Goal: Complete application form: Complete application form

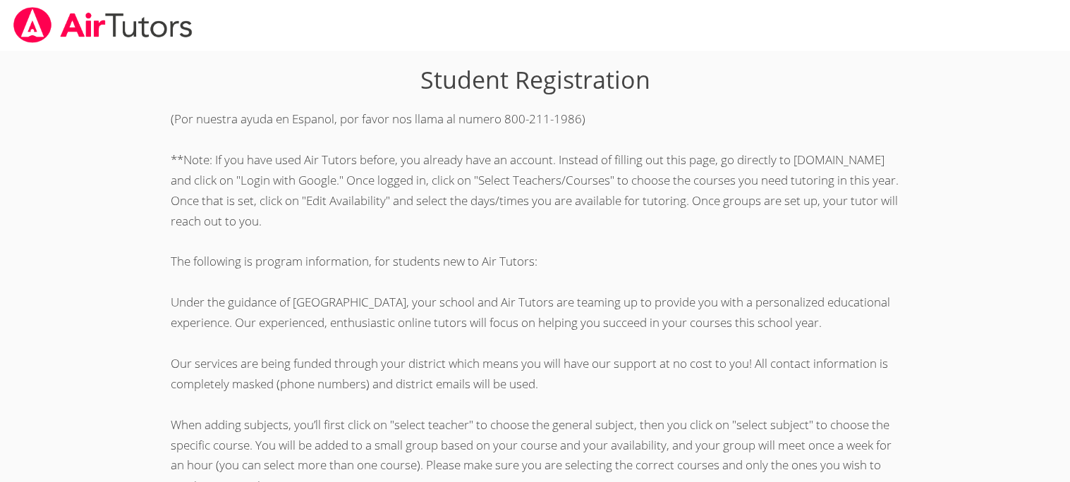
scroll to position [365, 0]
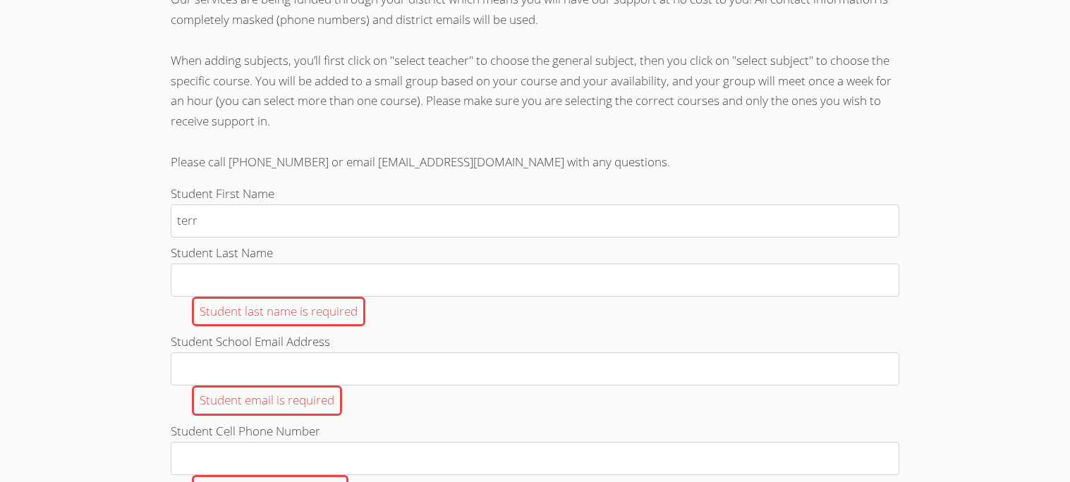
type input "terre"
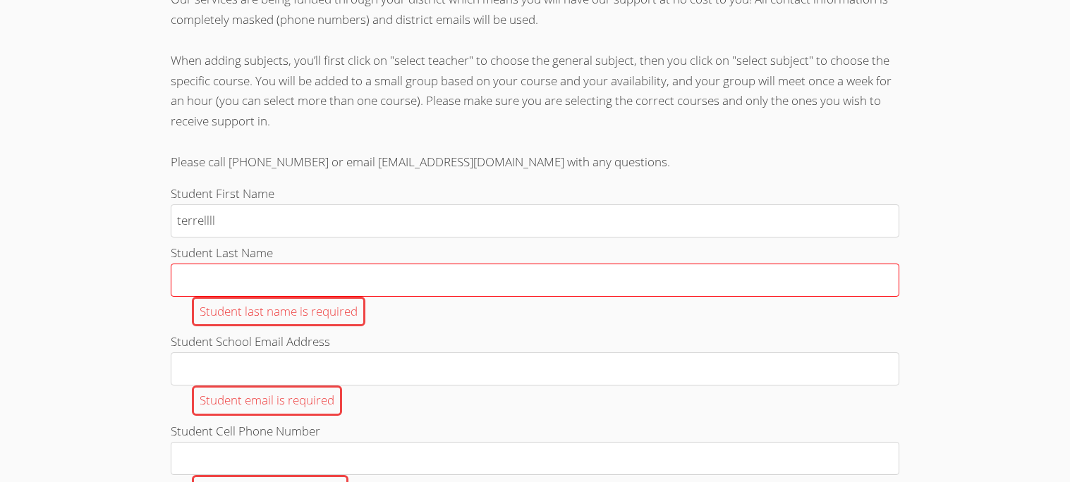
type input "terrellll"
click at [391, 289] on input "Student Last Name Student last name is required" at bounding box center [535, 280] width 728 height 33
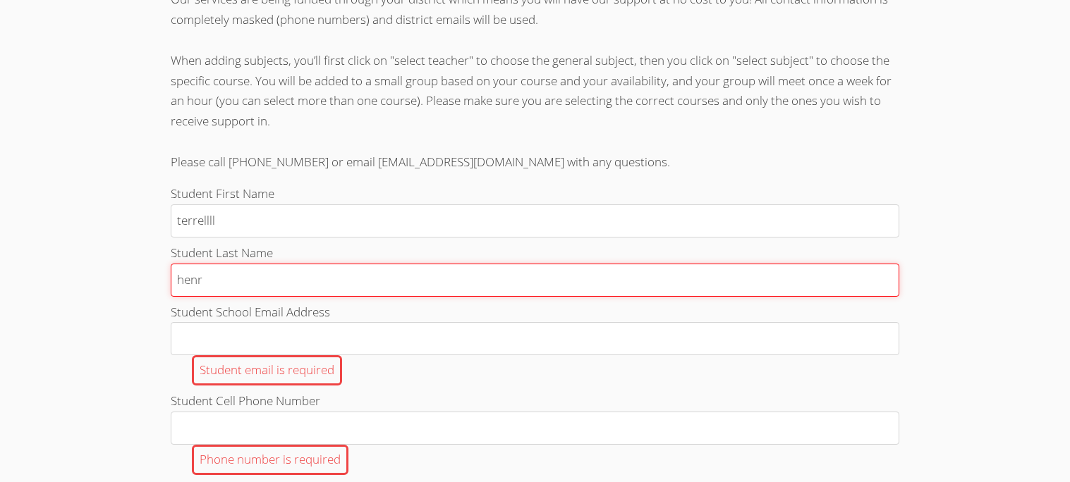
type input "henry"
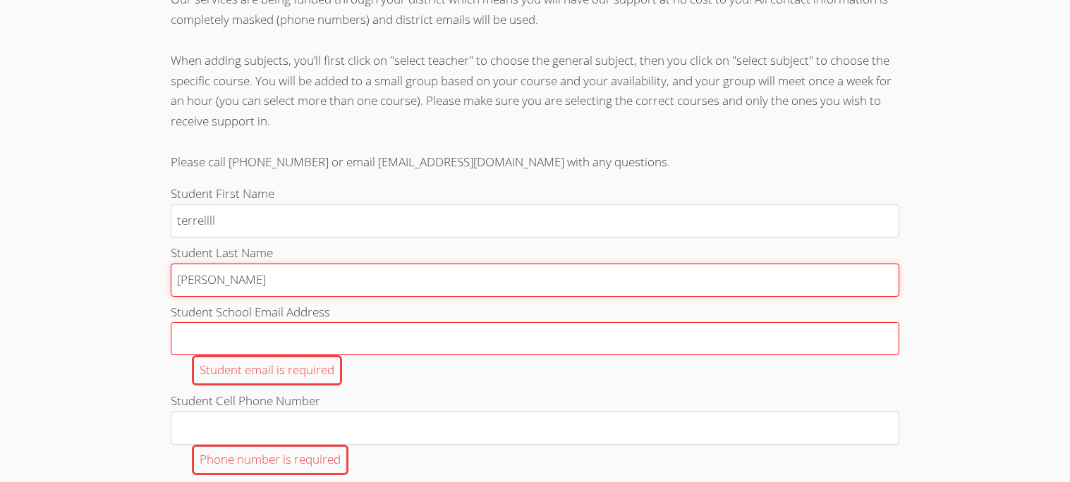
type input "Henry jr"
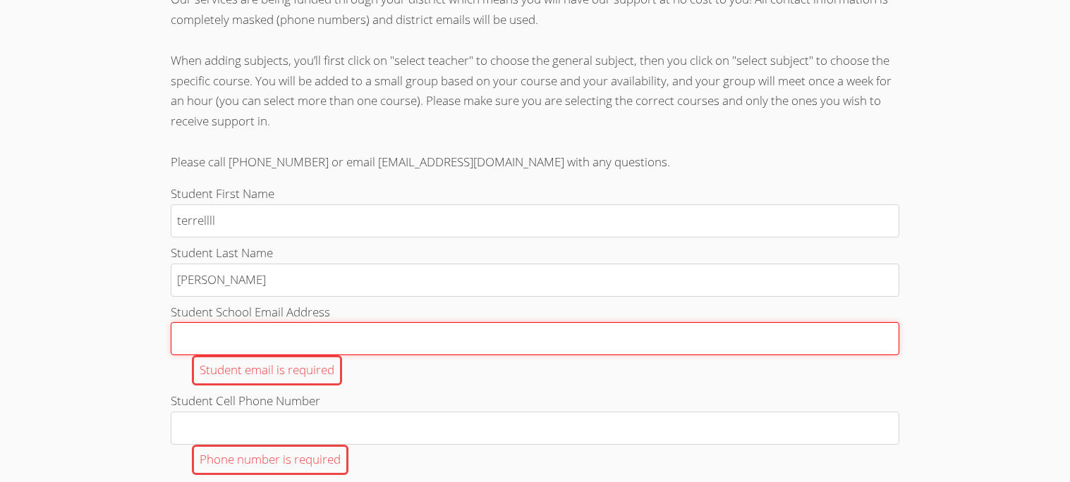
click at [371, 353] on input "Student School Email Address Student email is required" at bounding box center [535, 338] width 728 height 33
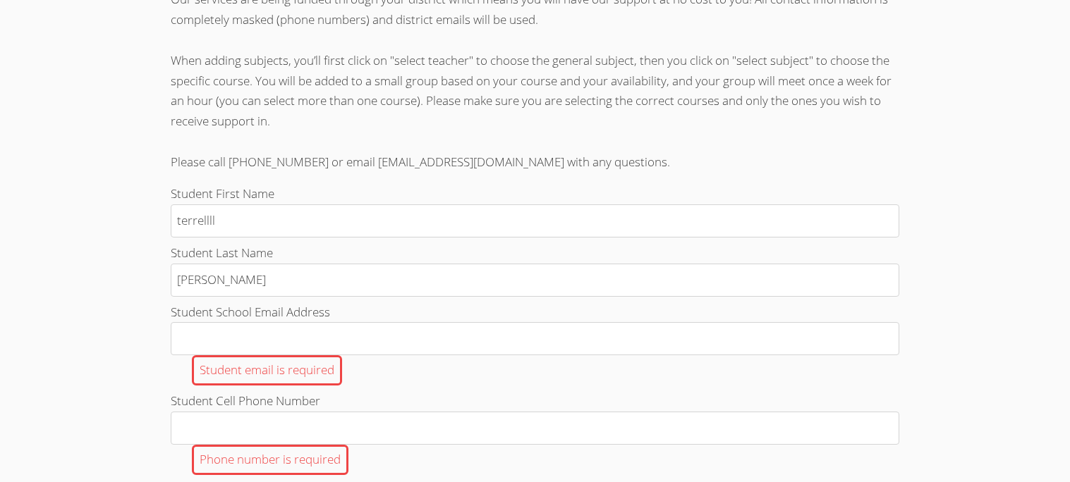
click at [431, 415] on label "Student Cell Phone Number Phone number is required" at bounding box center [535, 433] width 728 height 84
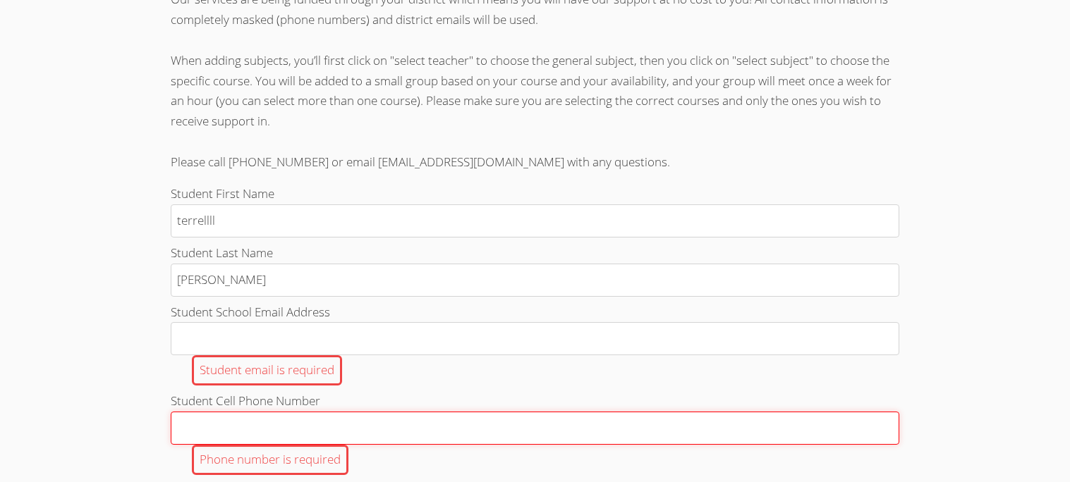
click at [431, 415] on input "Student Cell Phone Number Phone number is required" at bounding box center [535, 428] width 728 height 33
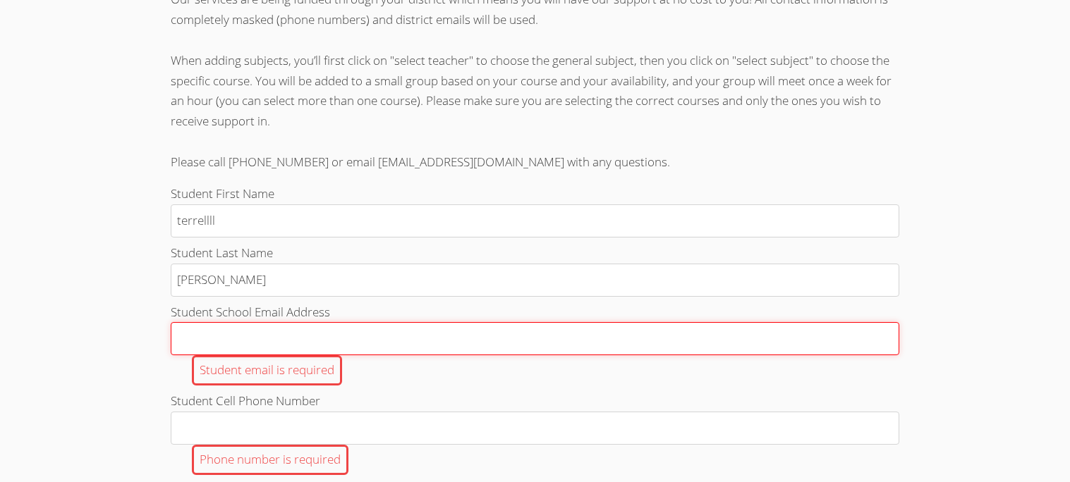
click at [403, 353] on input "Student School Email Address Student email is required" at bounding box center [535, 338] width 728 height 33
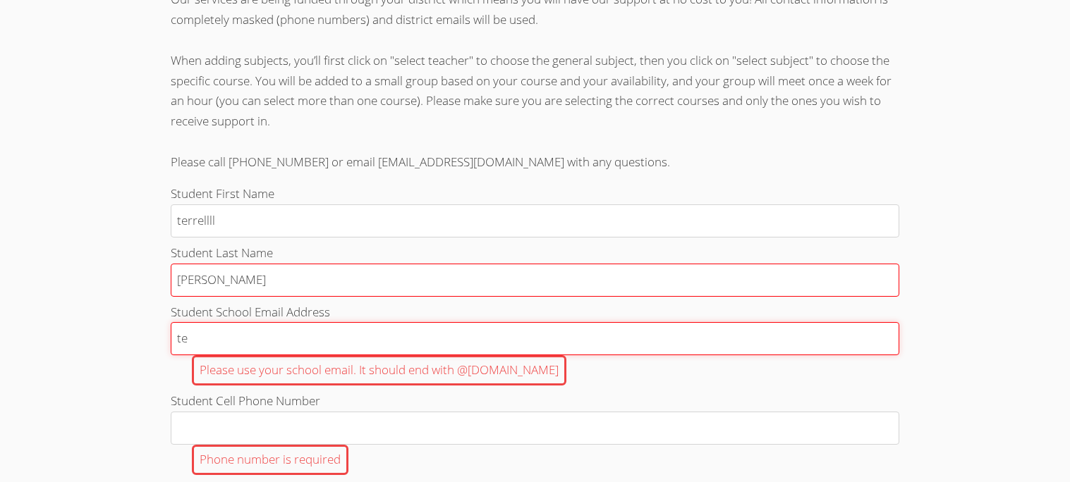
type input "t"
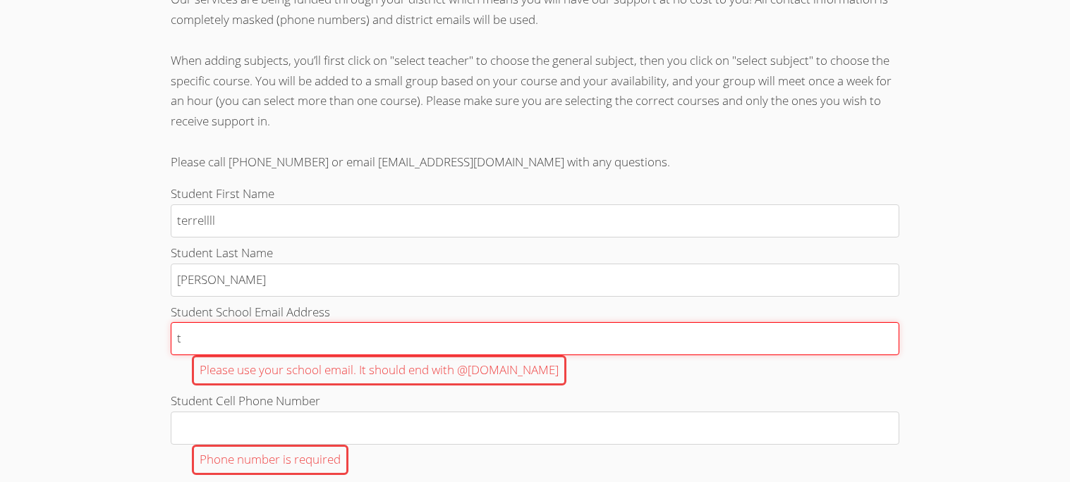
type input "[EMAIL_ADDRESS][DOMAIN_NAME]"
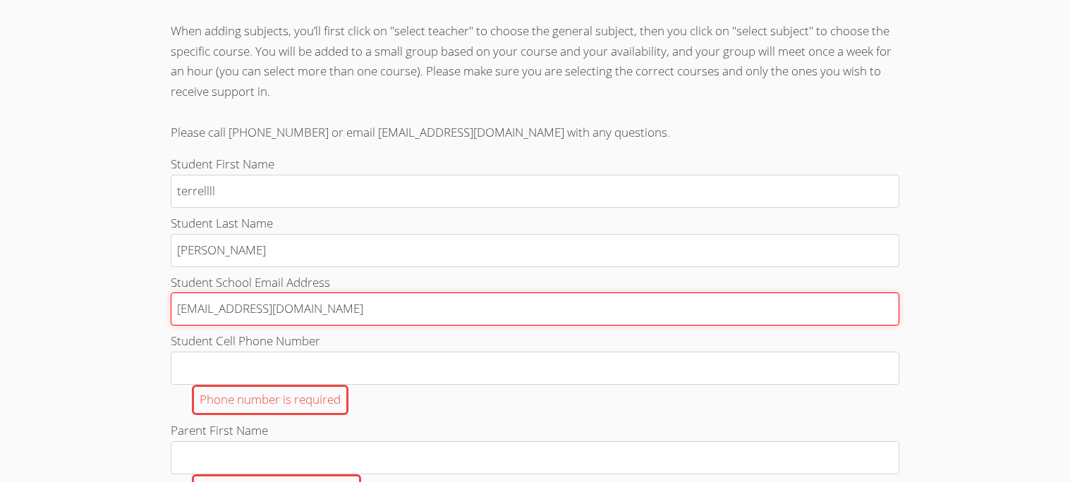
scroll to position [406, 0]
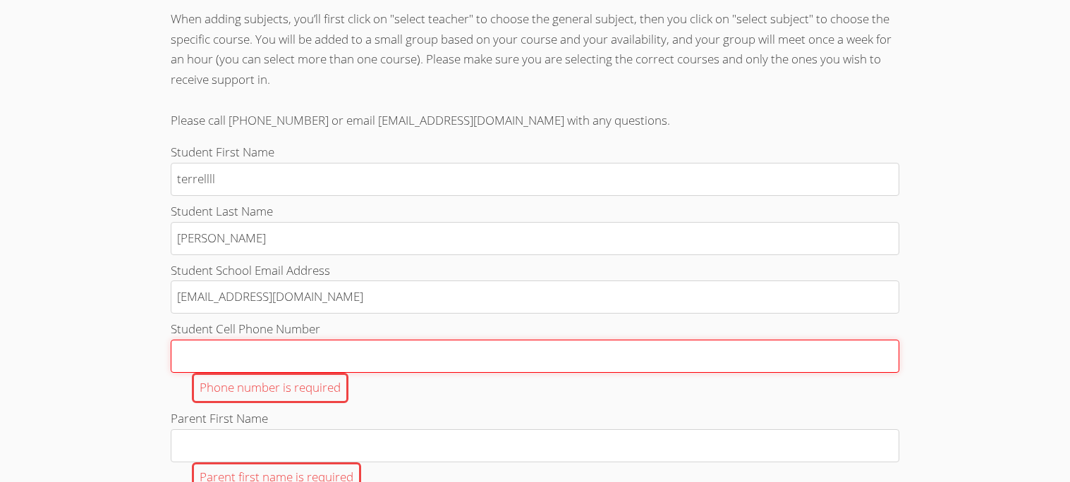
click at [312, 373] on input "Student Cell Phone Number Phone number is required" at bounding box center [535, 356] width 728 height 33
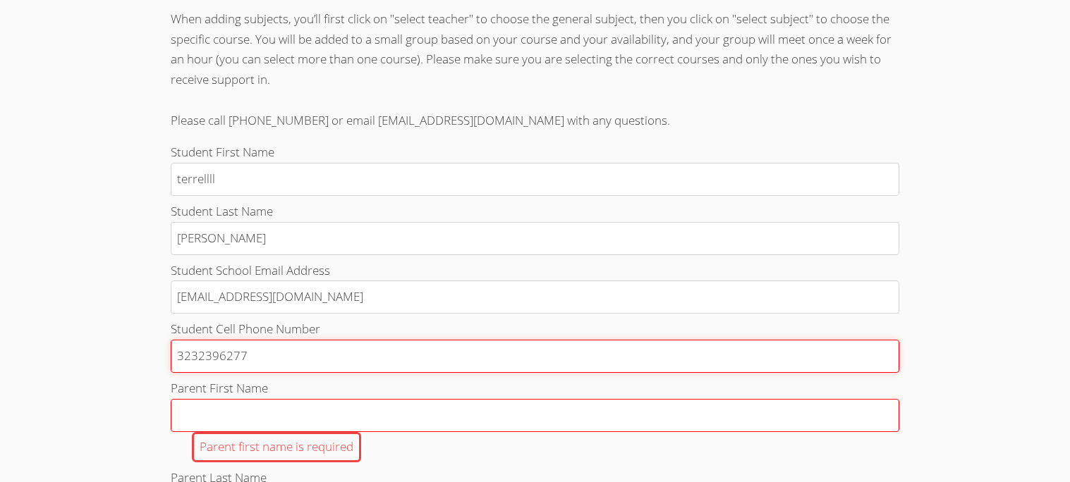
type input "3232396277"
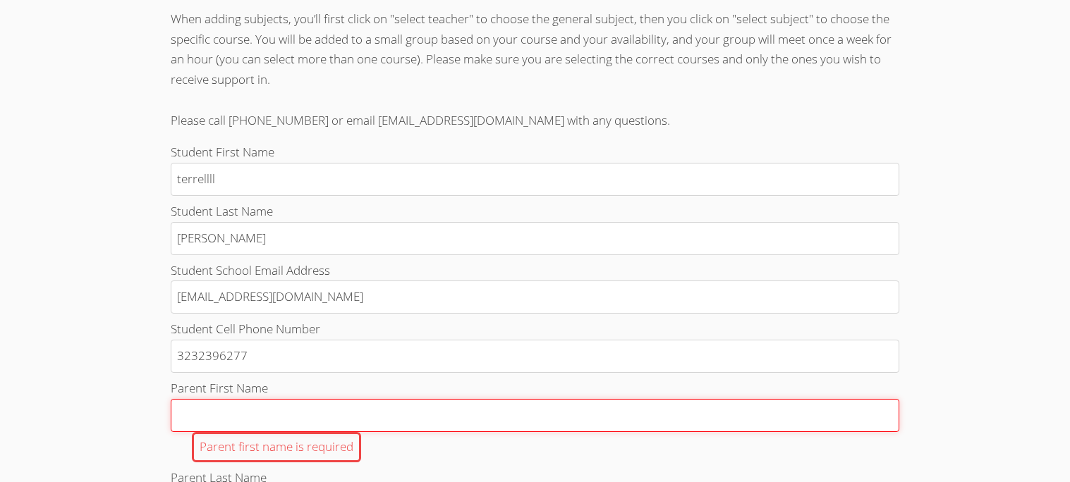
click at [279, 432] on input "Parent First Name Parent first name is required" at bounding box center [535, 415] width 728 height 33
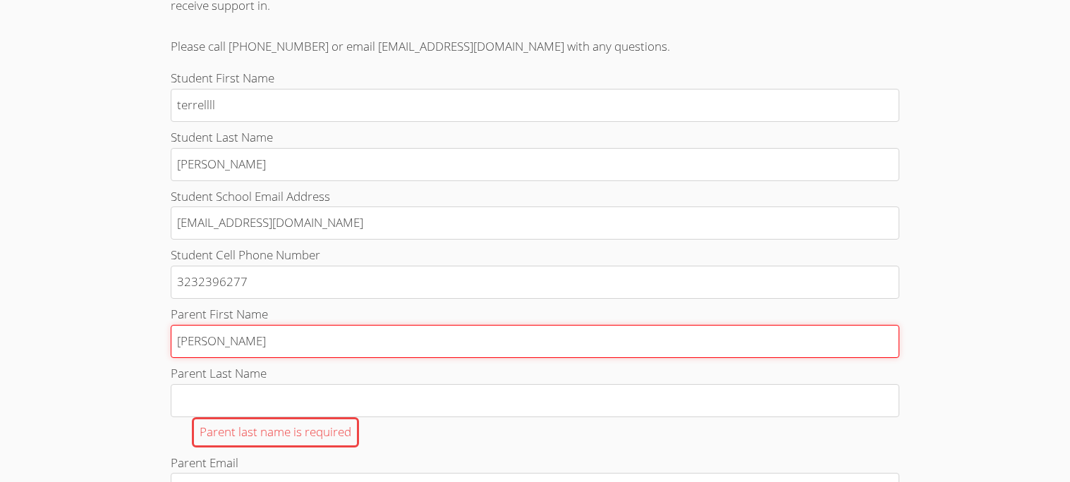
scroll to position [495, 0]
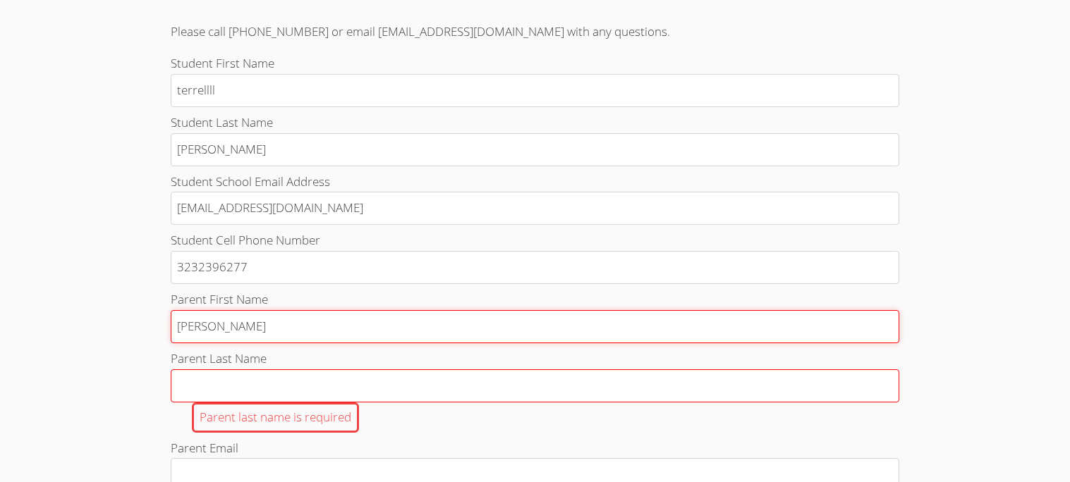
type input "Jasmin"
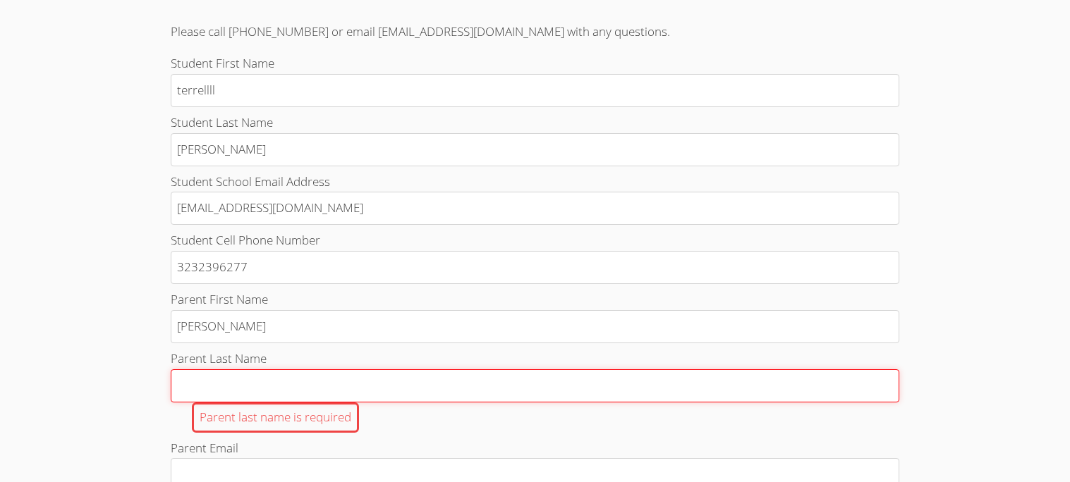
click at [221, 403] on input "Parent Last Name Parent last name is required" at bounding box center [535, 386] width 728 height 33
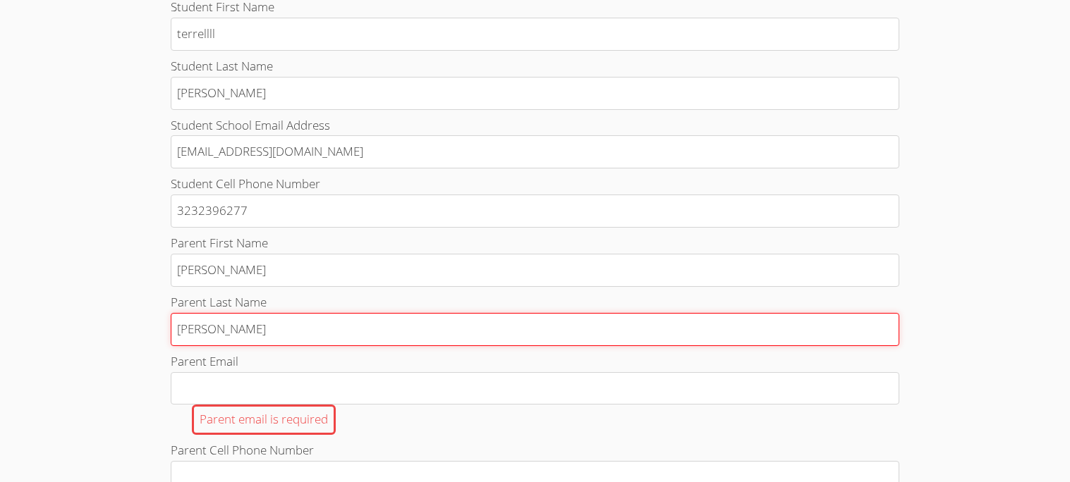
scroll to position [556, 0]
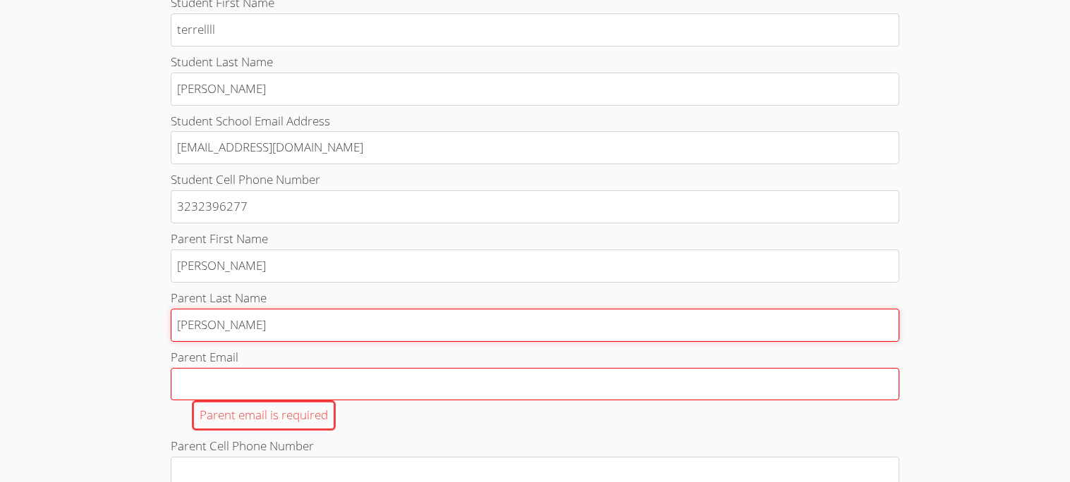
type input "Stiner"
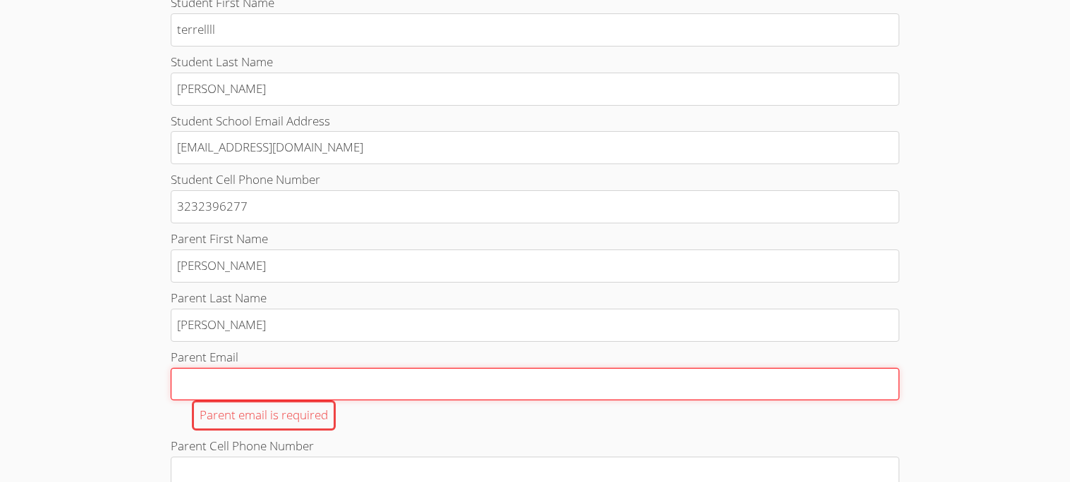
click at [250, 401] on input "Parent Email Parent email is required" at bounding box center [535, 384] width 728 height 33
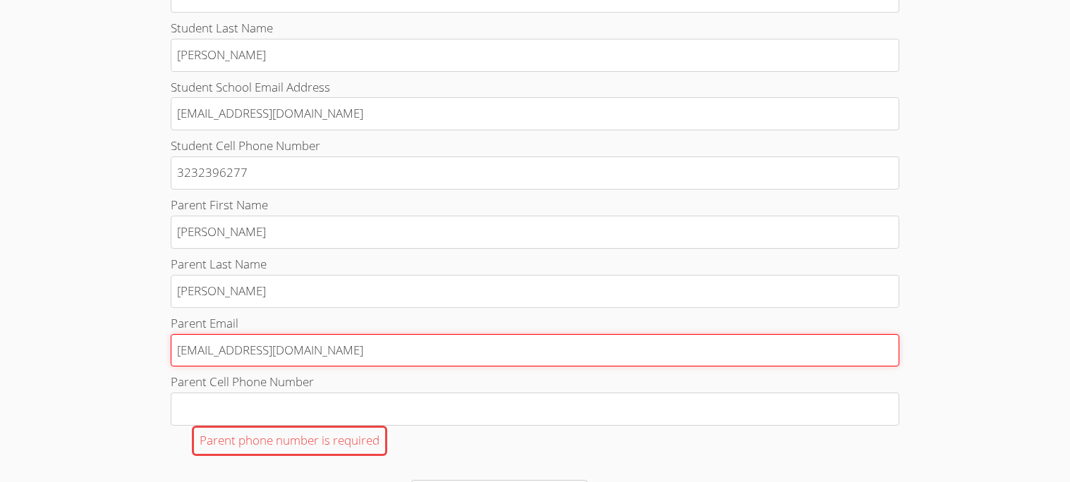
scroll to position [594, 0]
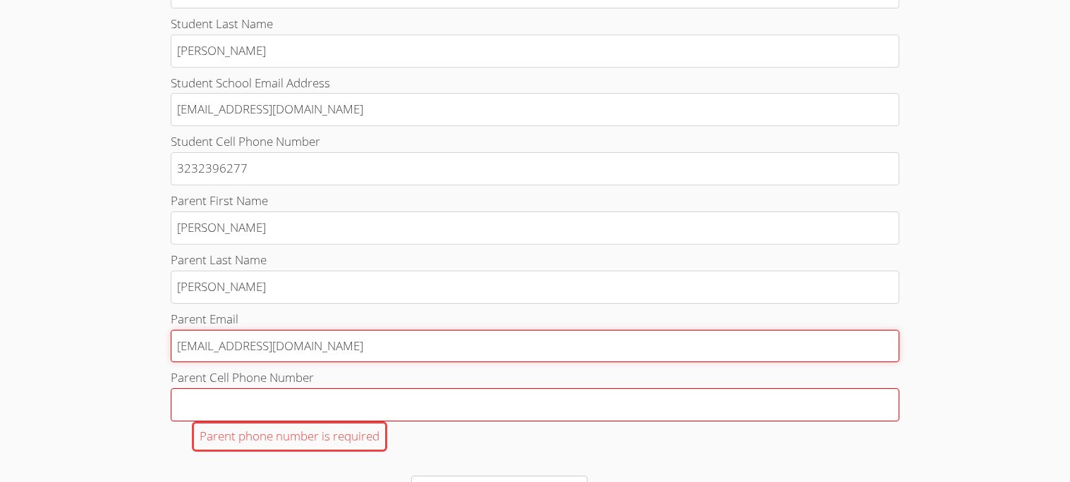
type input "jasminstiner1@gmail.com"
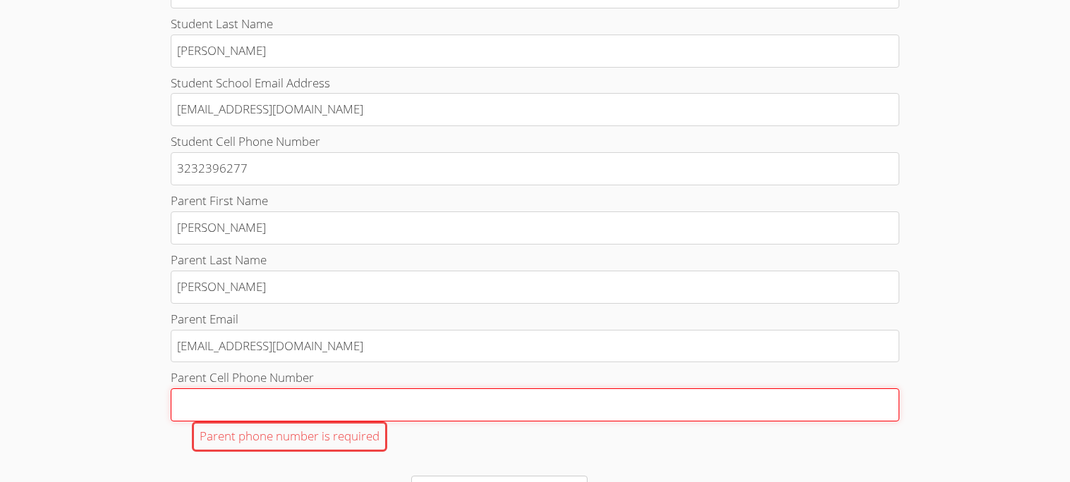
click at [230, 415] on input "Parent Cell Phone Number Parent phone number is required" at bounding box center [535, 405] width 728 height 33
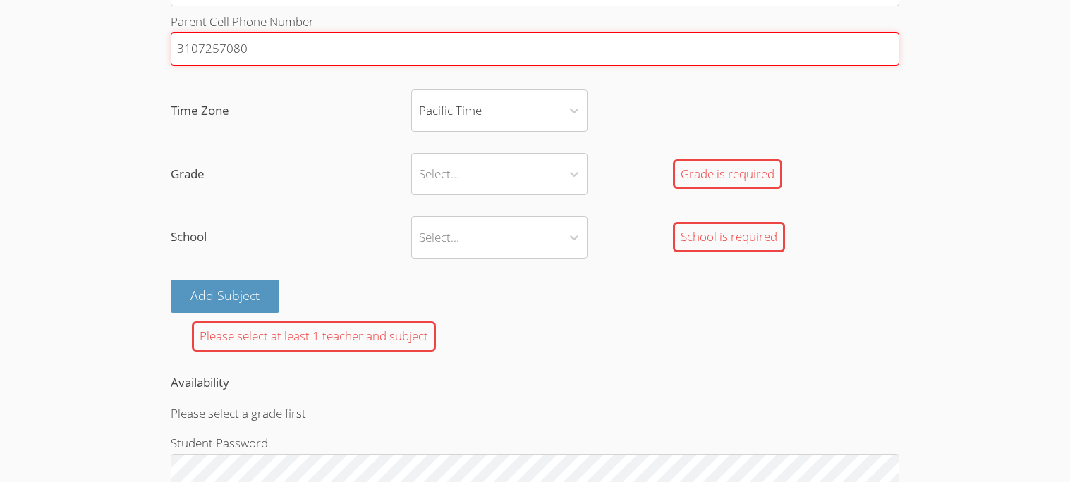
scroll to position [951, 0]
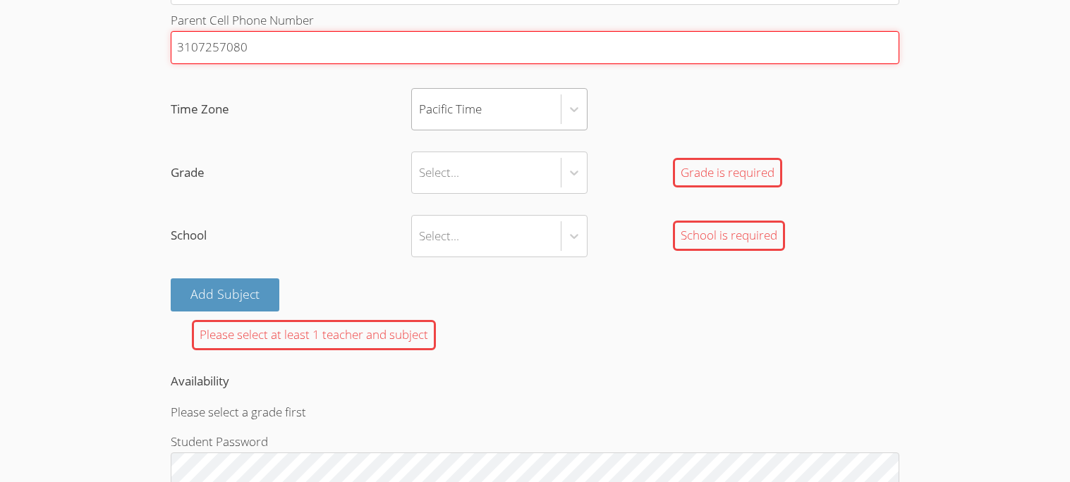
type input "3107257080"
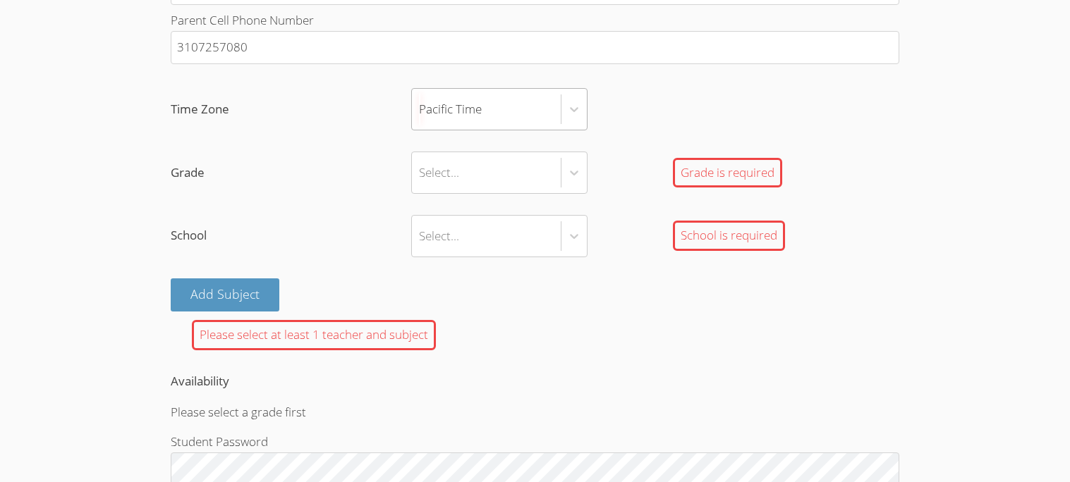
click at [461, 120] on div "Pacific Time" at bounding box center [450, 109] width 63 height 20
click at [420, 126] on input "Time Zone Pacific Time" at bounding box center [419, 109] width 1 height 32
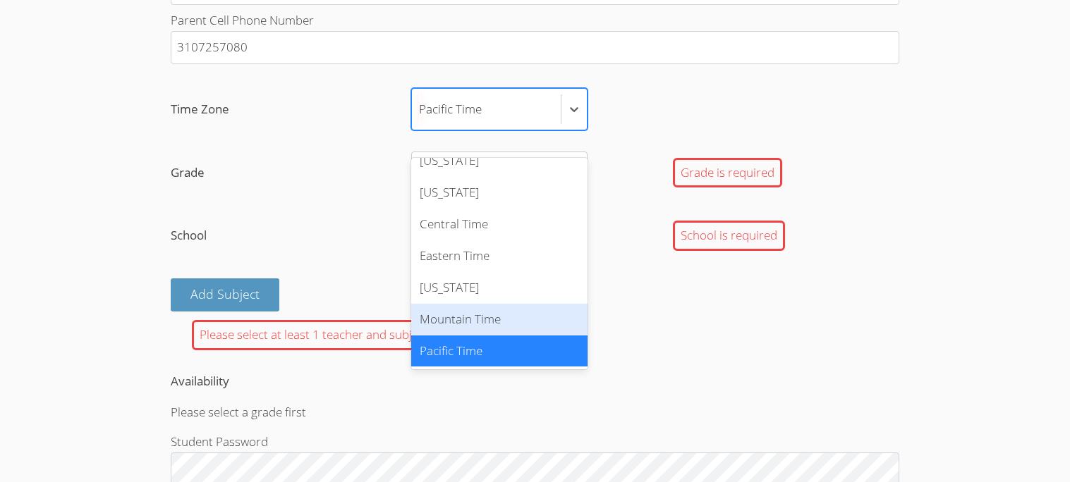
scroll to position [0, 0]
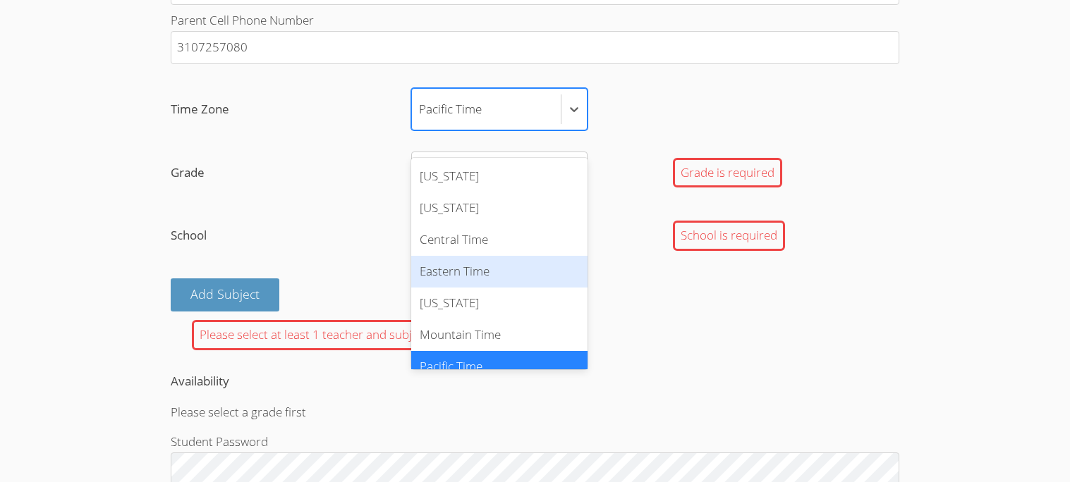
click at [615, 257] on div "Select..." at bounding box center [531, 236] width 240 height 42
click at [420, 252] on input "School Select... School is required" at bounding box center [419, 236] width 1 height 32
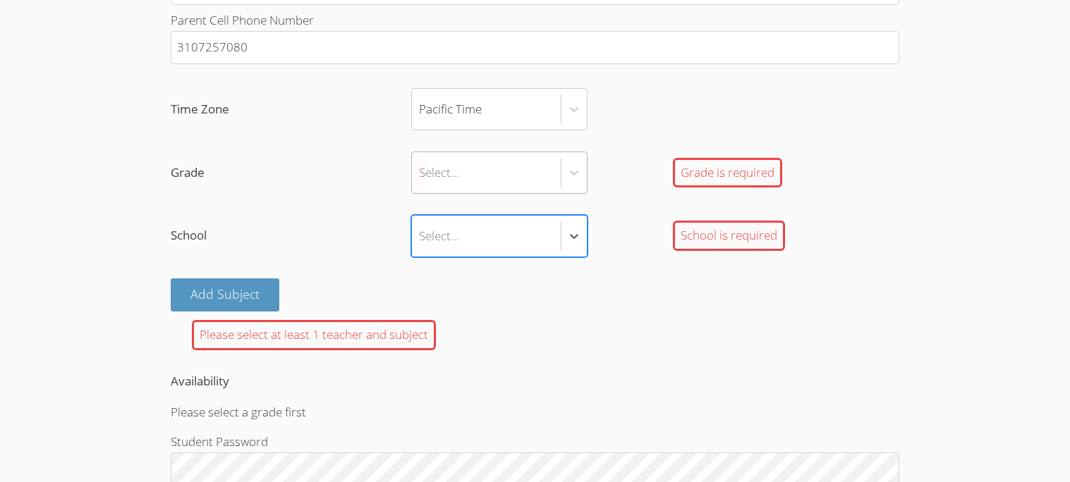
click at [550, 193] on div "Select..." at bounding box center [486, 172] width 149 height 41
click at [420, 189] on input "Grade Select... Grade is required" at bounding box center [419, 173] width 1 height 32
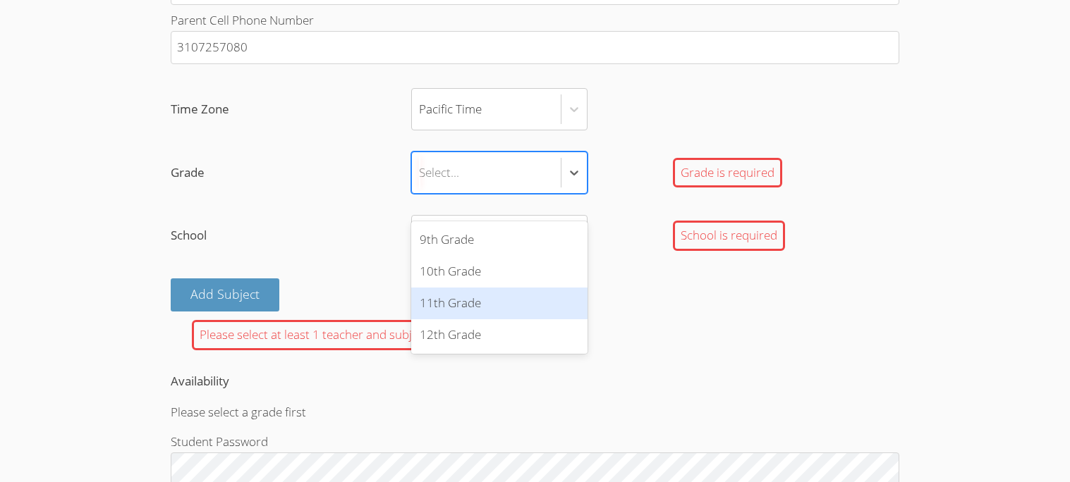
click at [495, 310] on div "11th Grade" at bounding box center [499, 304] width 176 height 32
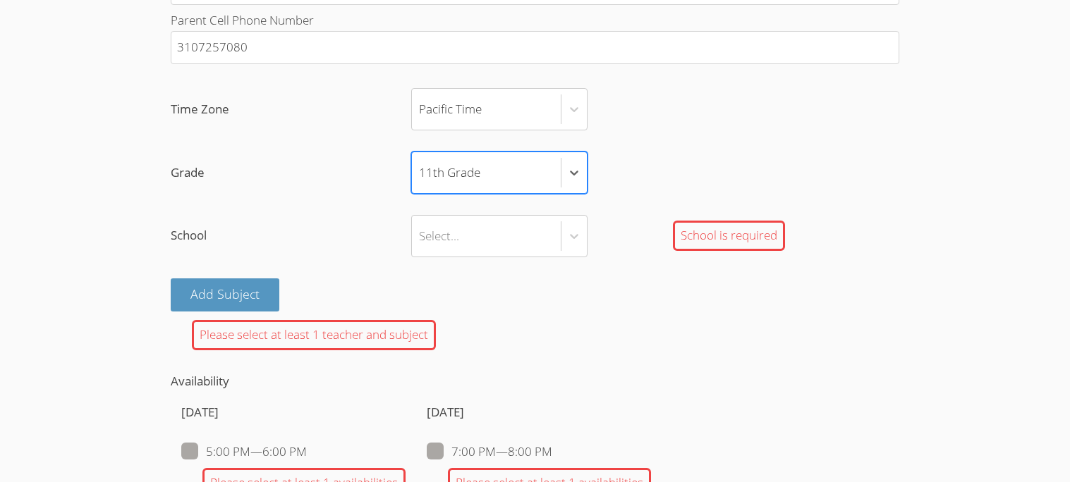
click at [470, 183] on div "11th Grade" at bounding box center [449, 173] width 61 height 20
click at [420, 189] on input "Grade 11th Grade" at bounding box center [419, 173] width 1 height 32
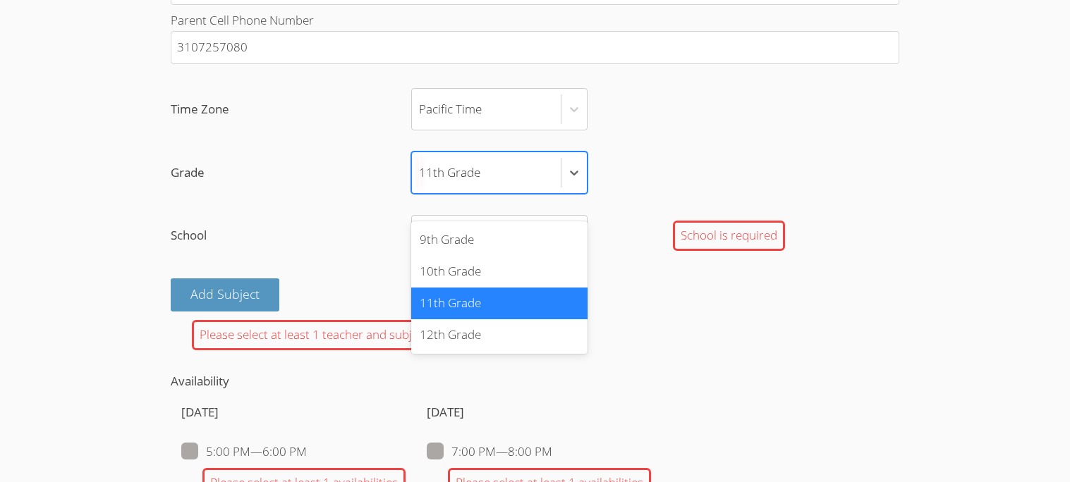
click at [470, 183] on div "11th Grade" at bounding box center [449, 173] width 61 height 20
click at [420, 189] on input "Grade option 11th Grade, selected. option 11th Grade selected, 3 of 4. 4 result…" at bounding box center [419, 173] width 1 height 32
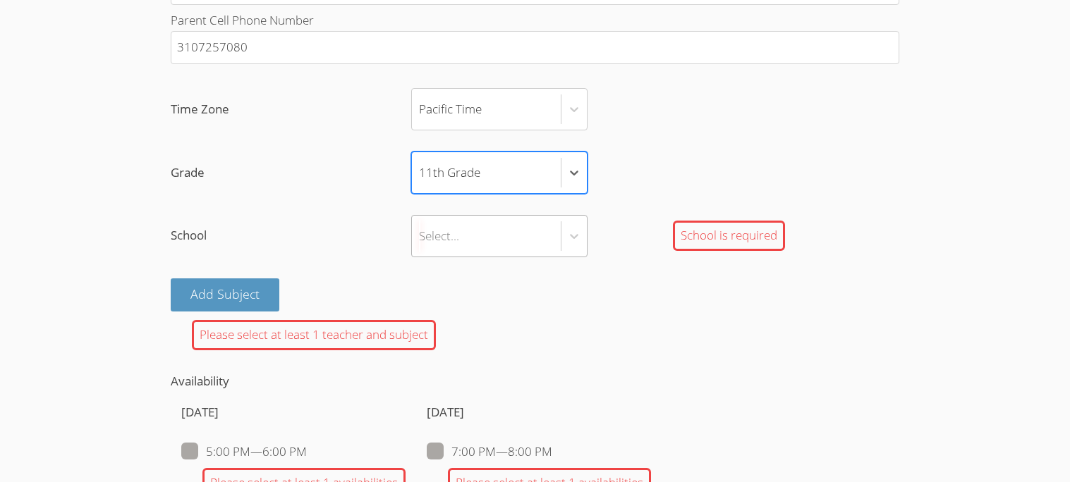
click at [448, 246] on div "Select..." at bounding box center [439, 236] width 40 height 20
click at [420, 252] on input "School Select... School is required" at bounding box center [419, 236] width 1 height 32
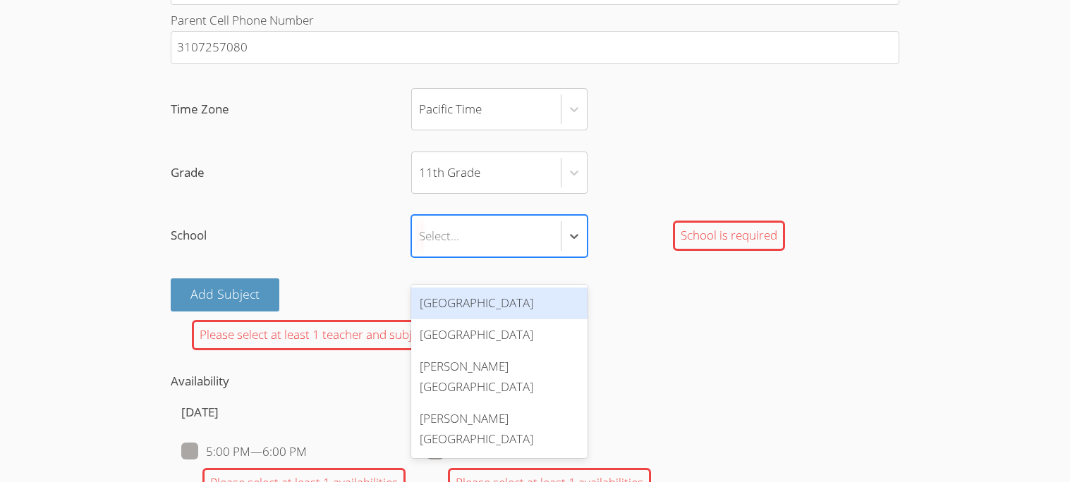
click at [451, 303] on div "Hawthorne High School" at bounding box center [499, 304] width 176 height 32
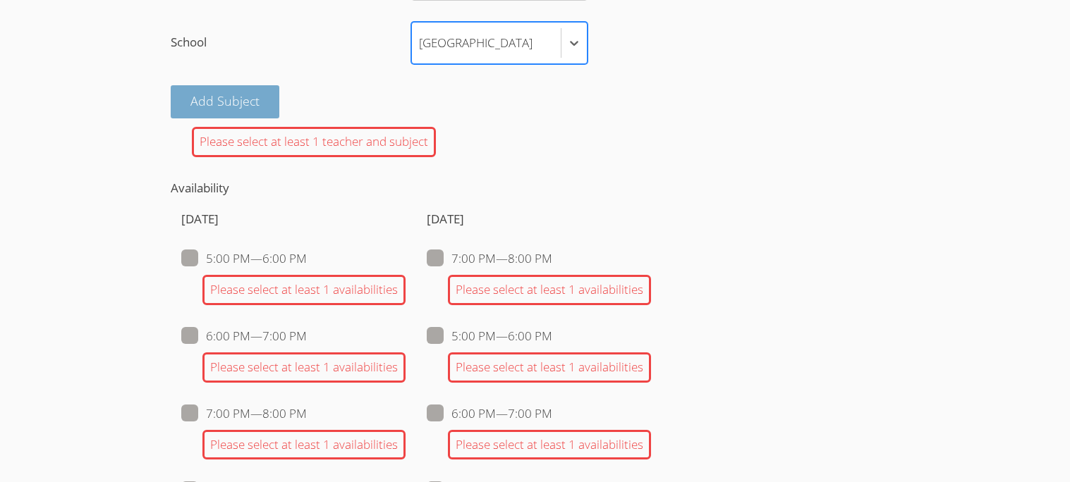
scroll to position [1146, 0]
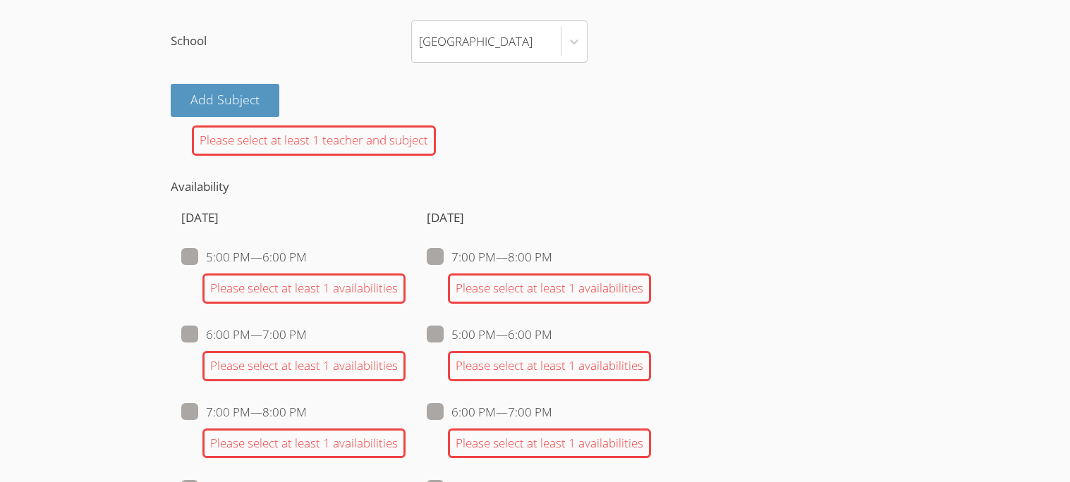
click at [287, 267] on label "5:00 PM — 6:00 PM" at bounding box center [244, 257] width 126 height 18
click at [307, 260] on input "5:00 PM — 6:00 PM" at bounding box center [313, 254] width 12 height 12
checkbox input "true"
checkbox input "false"
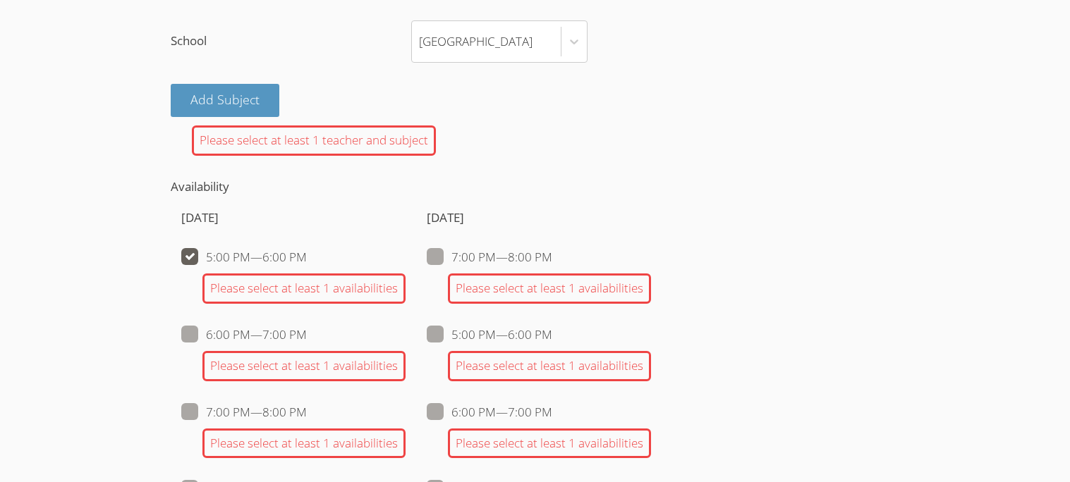
checkbox input "false"
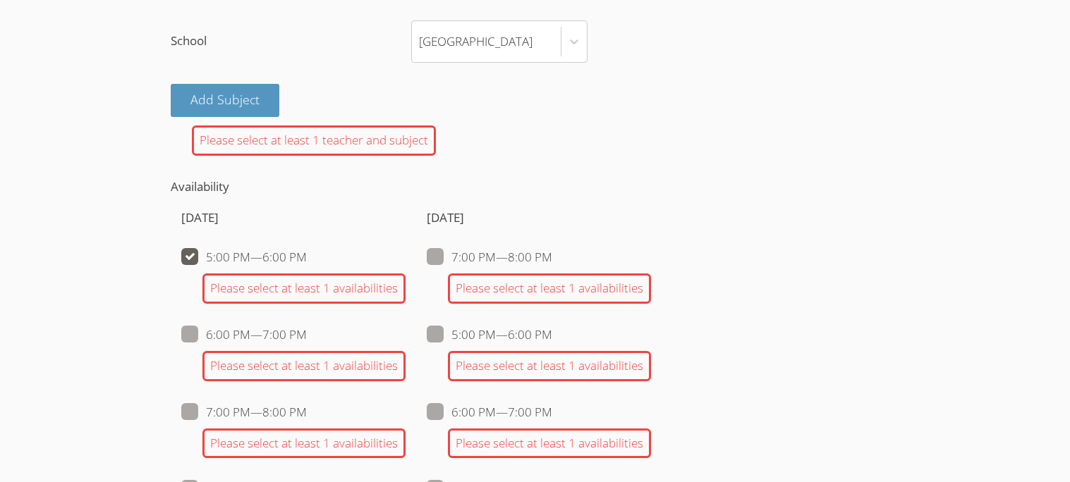
checkbox input "false"
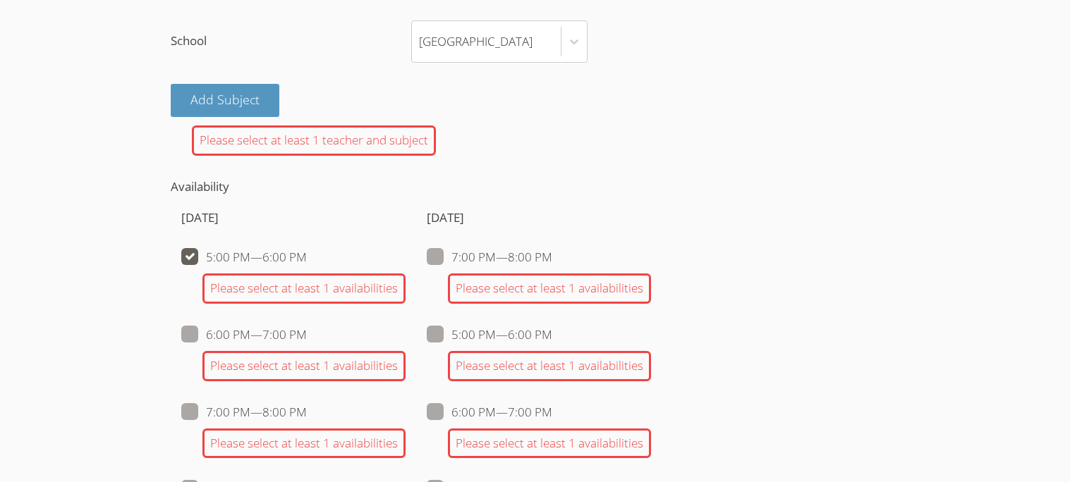
checkbox input "false"
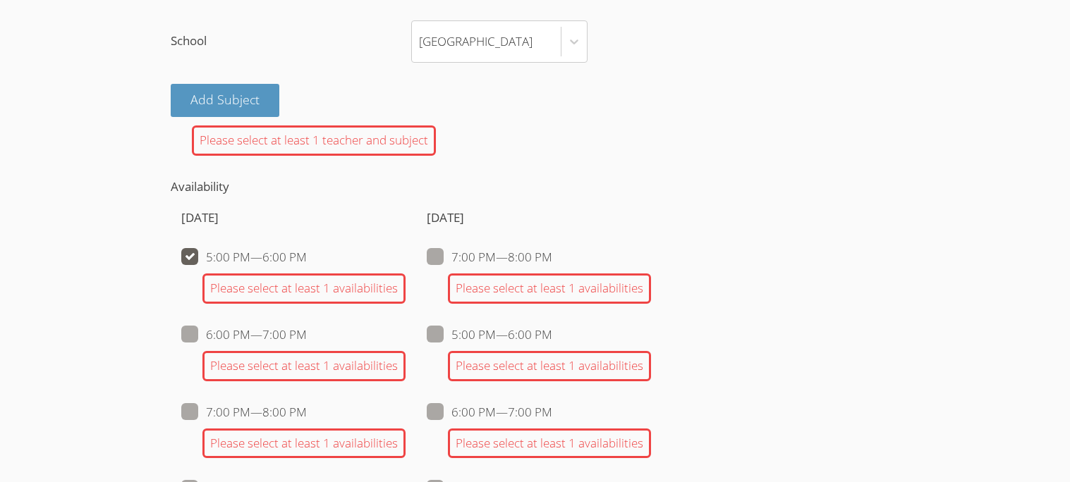
checkbox input "false"
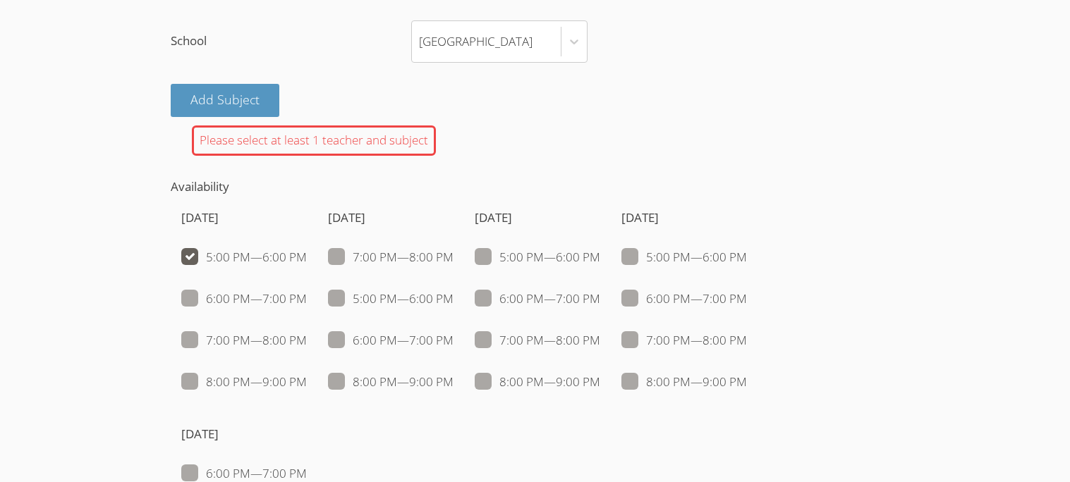
click at [287, 267] on label "5:00 PM — 6:00 PM" at bounding box center [244, 257] width 126 height 18
click at [307, 260] on input "5:00 PM — 6:00 PM" at bounding box center [313, 254] width 12 height 12
checkbox input "false"
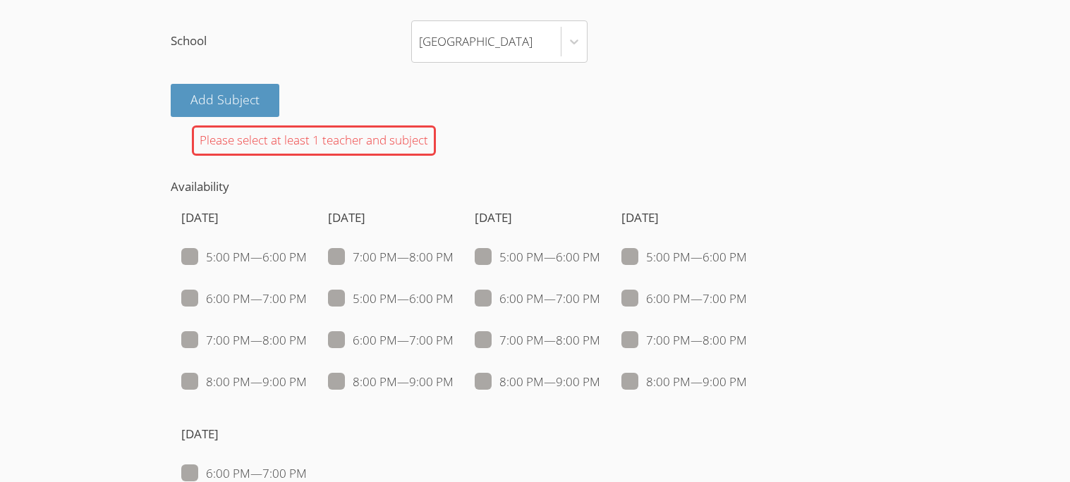
checkbox input "false"
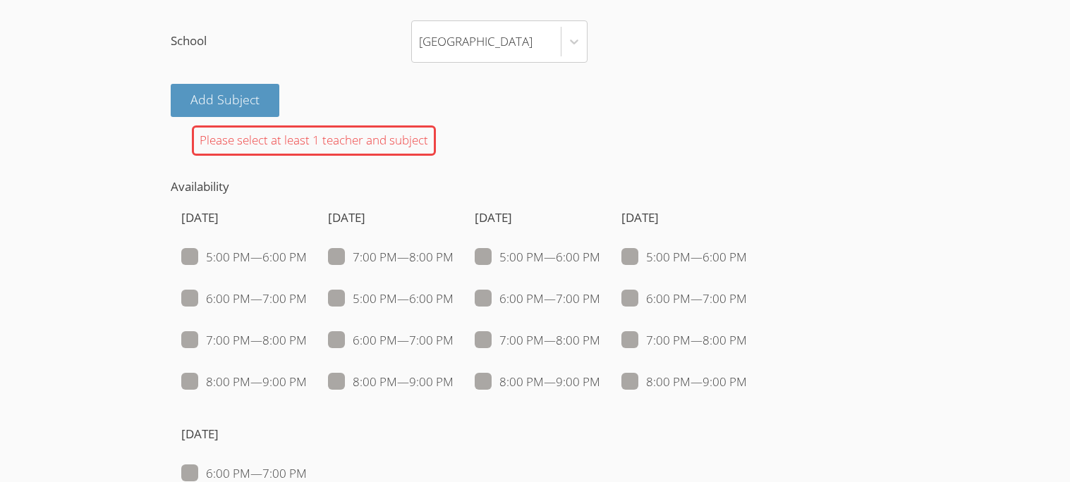
checkbox input "false"
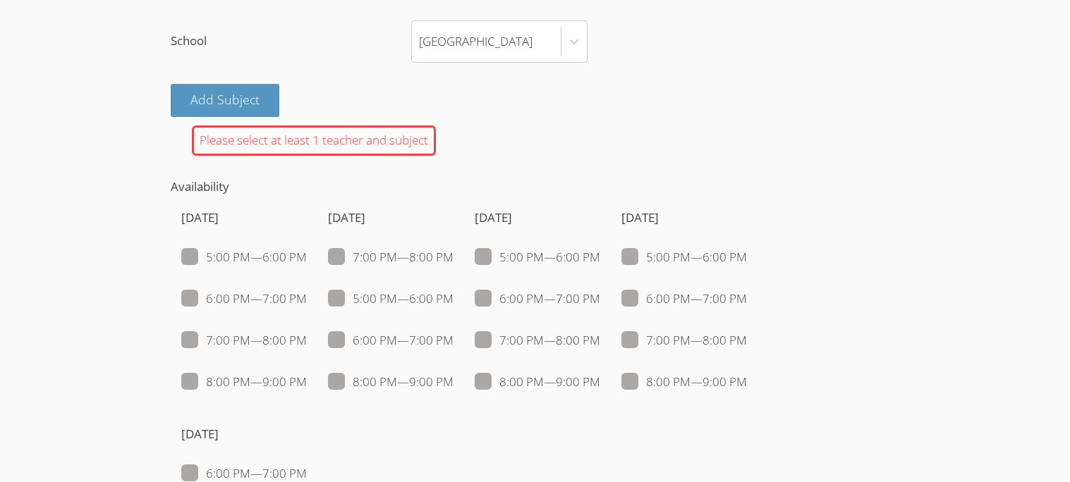
checkbox input "false"
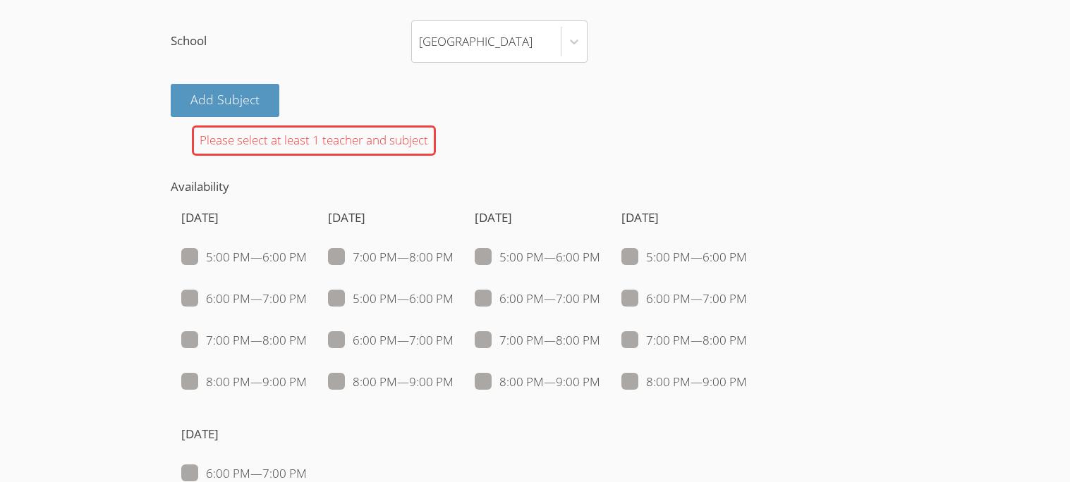
checkbox input "false"
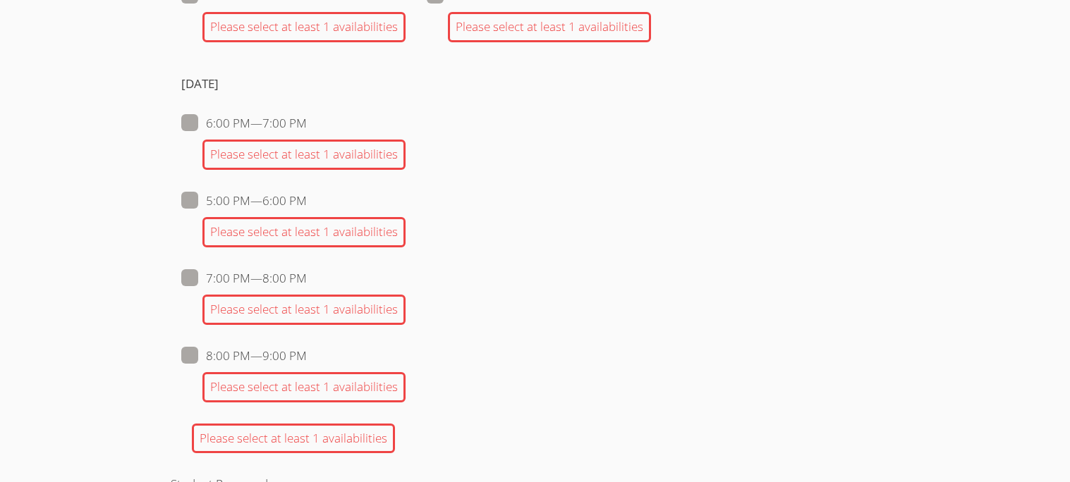
scroll to position [1998, 0]
click at [307, 365] on span at bounding box center [307, 357] width 0 height 16
click at [307, 360] on input "8:00 PM — 9:00 PM" at bounding box center [313, 354] width 12 height 12
checkbox input "true"
checkbox input "false"
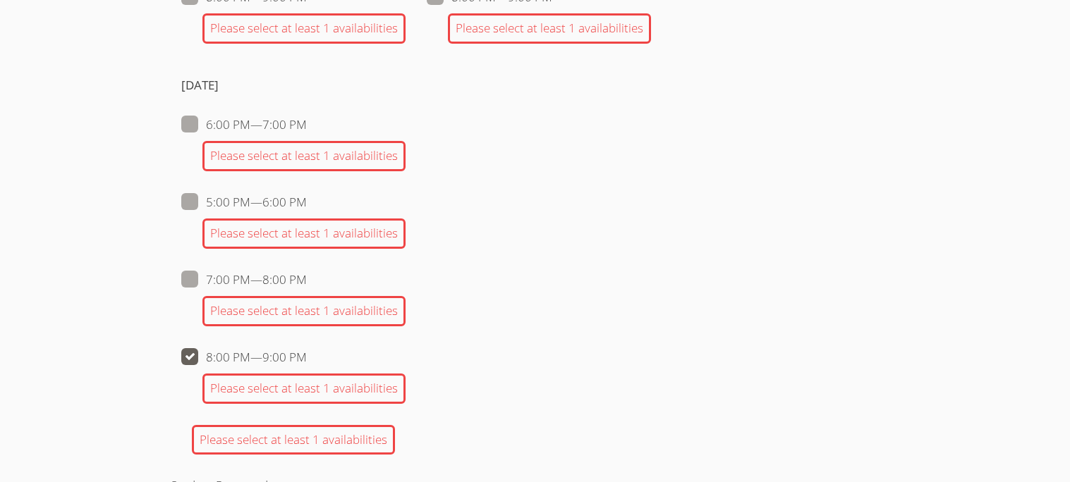
checkbox input "false"
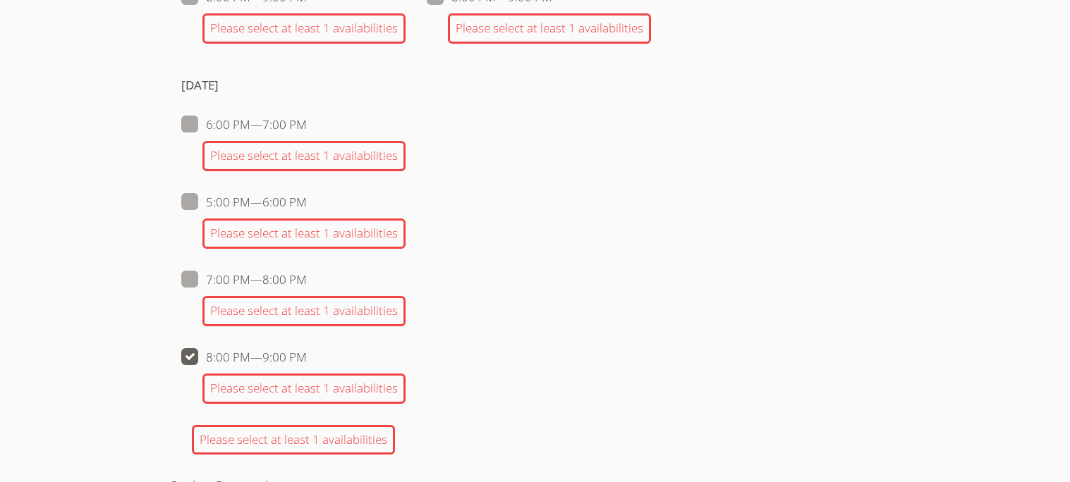
checkbox input "false"
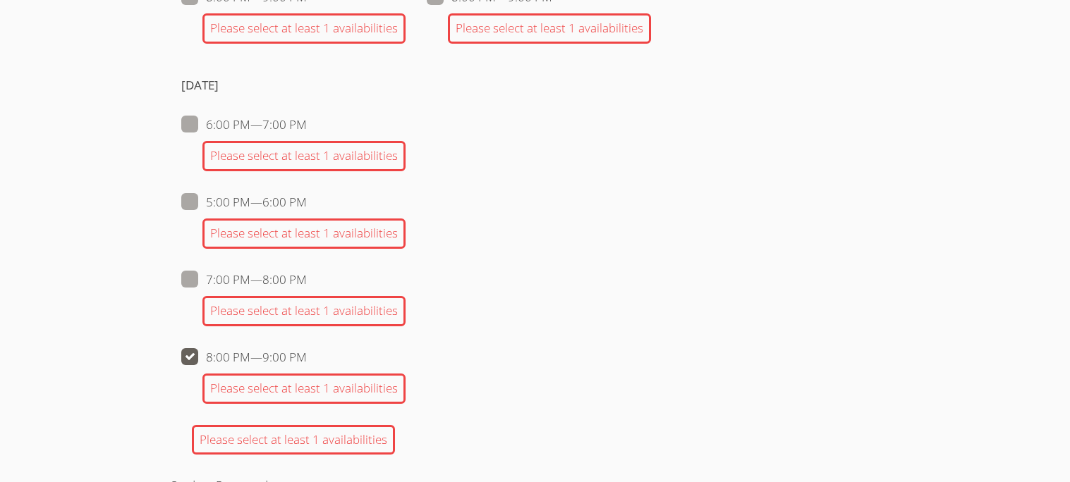
checkbox input "false"
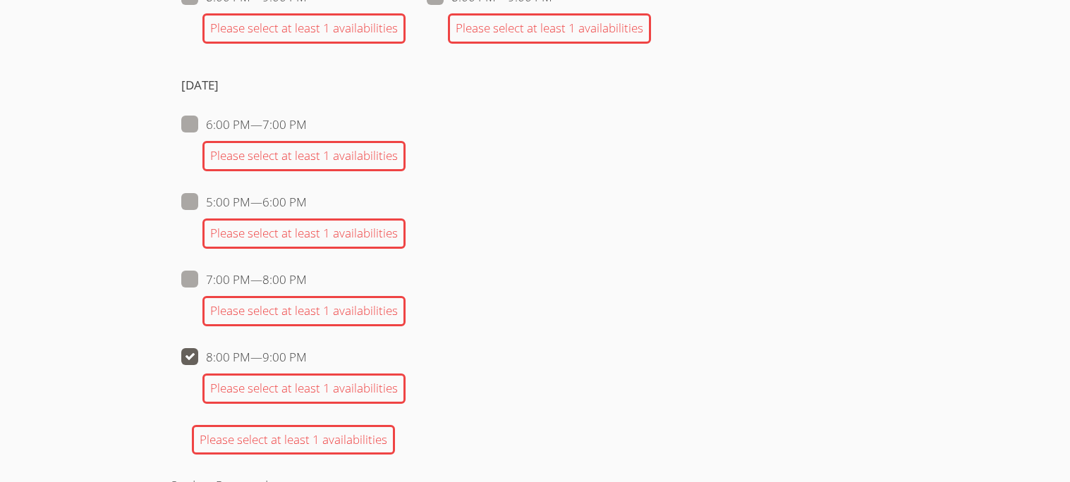
checkbox input "false"
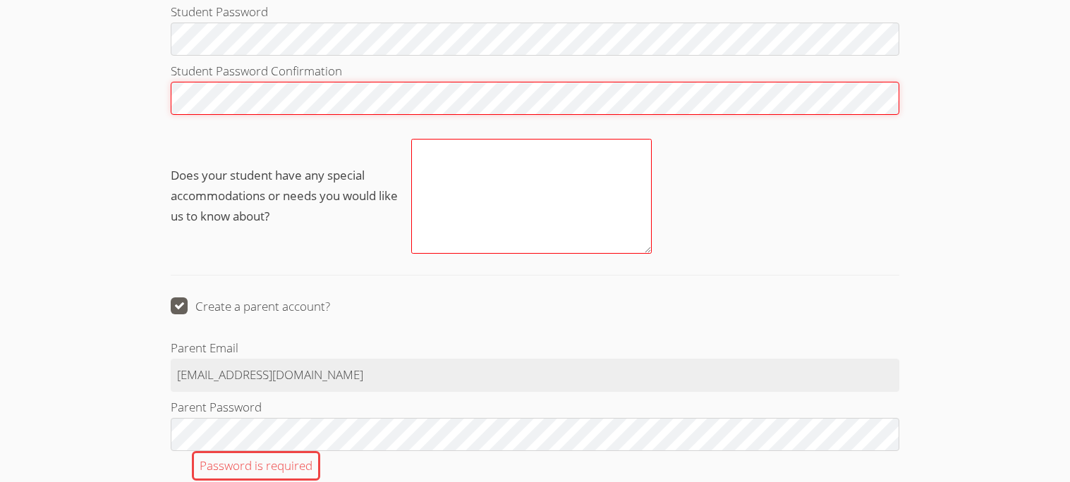
scroll to position [1797, 0]
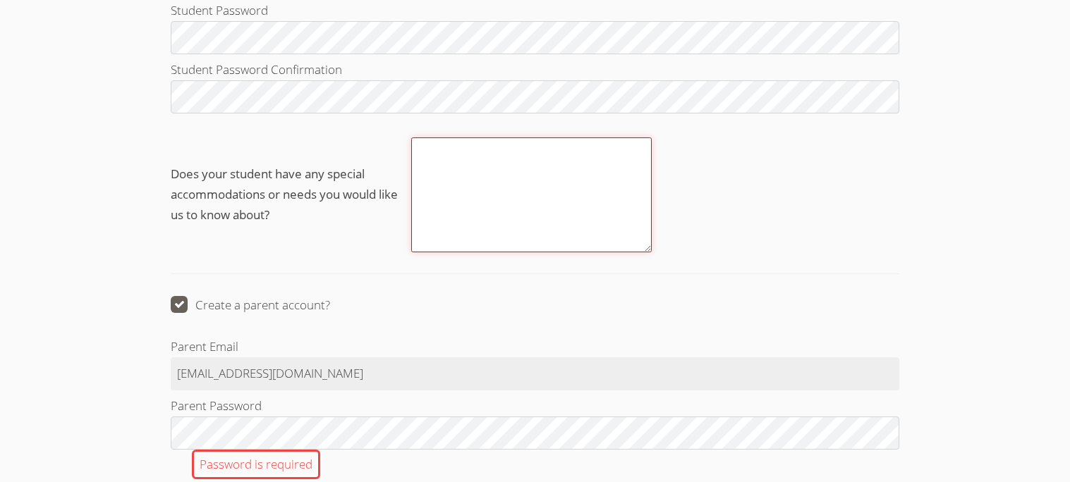
click at [482, 221] on textarea "Does your student have any special accommodations or needs you would like us to…" at bounding box center [531, 195] width 240 height 115
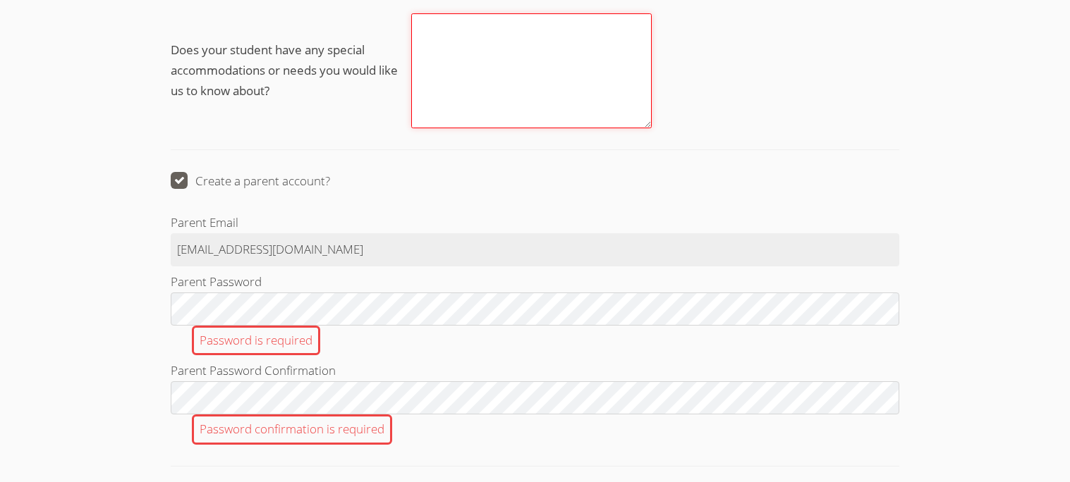
scroll to position [1927, 0]
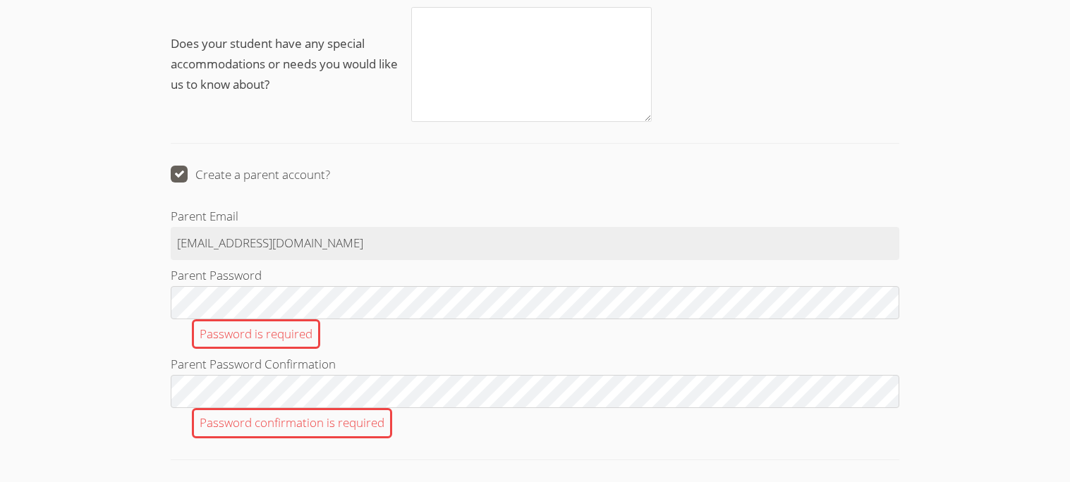
click at [330, 183] on span at bounding box center [330, 174] width 0 height 16
click at [330, 178] on input "Create a parent account?" at bounding box center [336, 172] width 12 height 12
checkbox input "false"
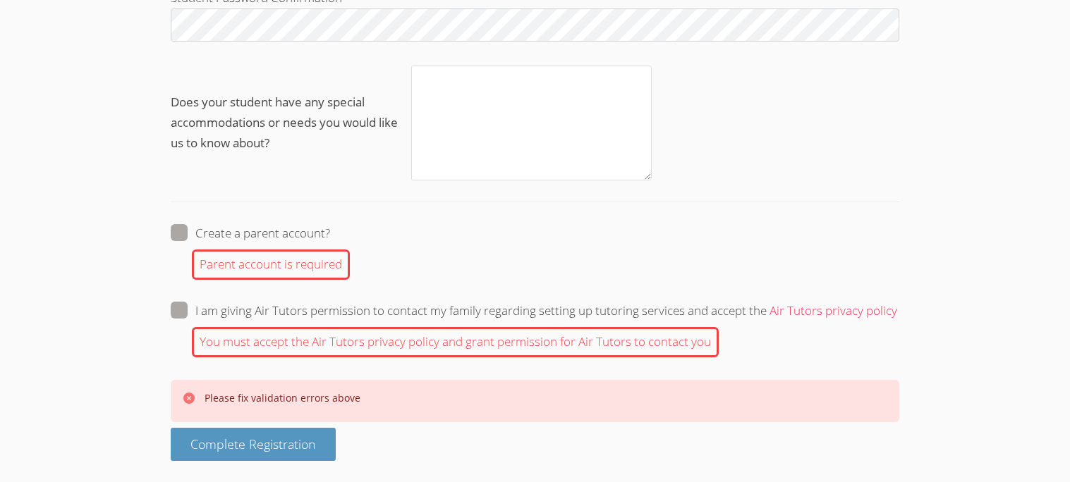
scroll to position [1893, 0]
click at [176, 324] on li "I am giving Air Tutors permission to contact my family regarding setting up tut…" at bounding box center [535, 329] width 728 height 56
click at [185, 322] on li "I am giving Air Tutors permission to contact my family regarding setting up tut…" at bounding box center [535, 329] width 728 height 56
click at [897, 307] on span at bounding box center [897, 311] width 0 height 16
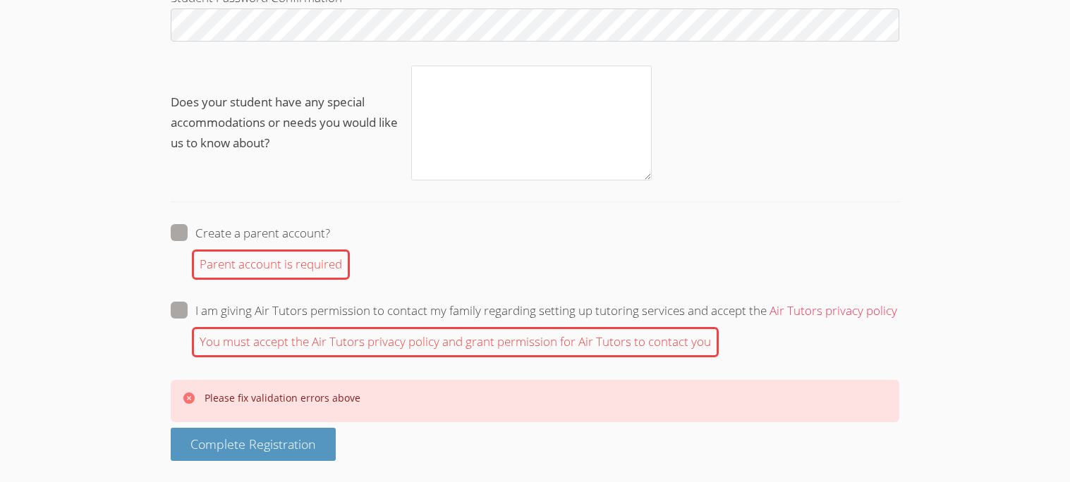
click at [897, 307] on input "I am giving Air Tutors permission to contact my family regarding setting up tut…" at bounding box center [903, 308] width 12 height 12
checkbox input "true"
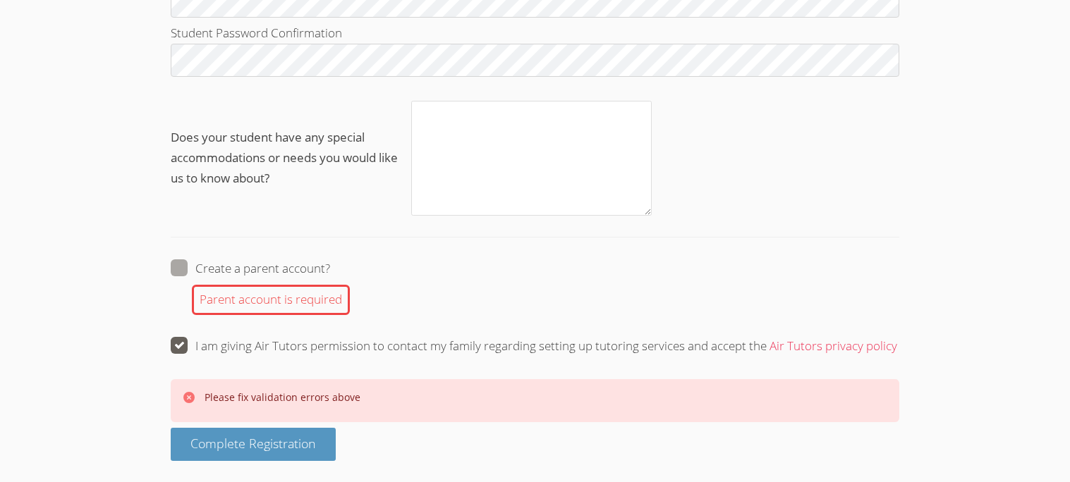
click at [186, 259] on div "Create a parent account?" at bounding box center [535, 269] width 728 height 20
click at [330, 264] on span at bounding box center [330, 268] width 0 height 16
click at [330, 264] on input "Create a parent account?" at bounding box center [336, 266] width 12 height 12
checkbox input "true"
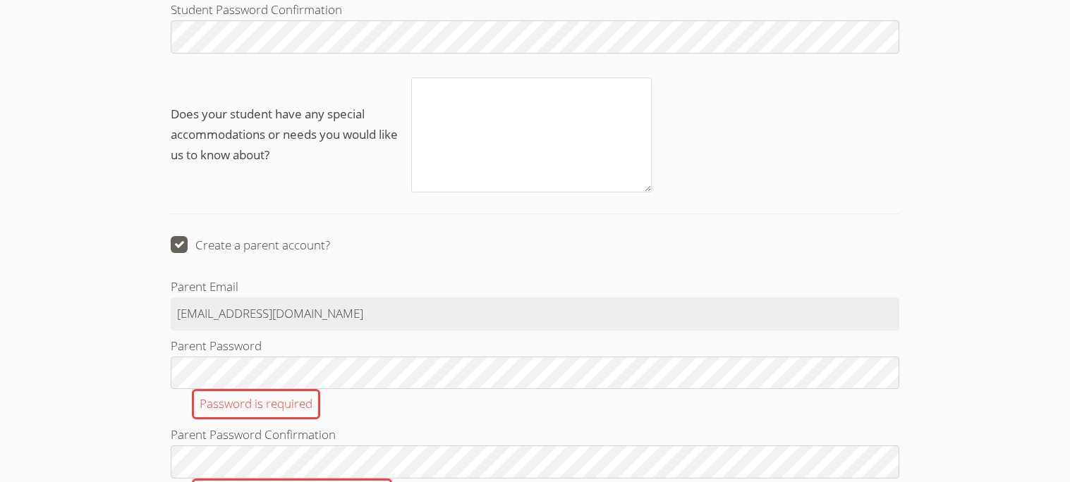
scroll to position [1927, 0]
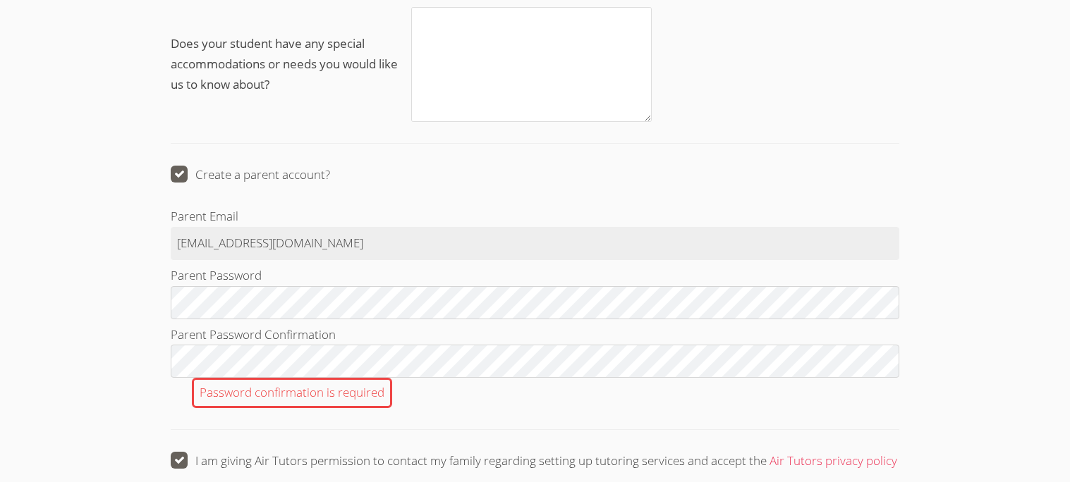
click at [250, 343] on span "Parent Password Confirmation" at bounding box center [253, 334] width 165 height 16
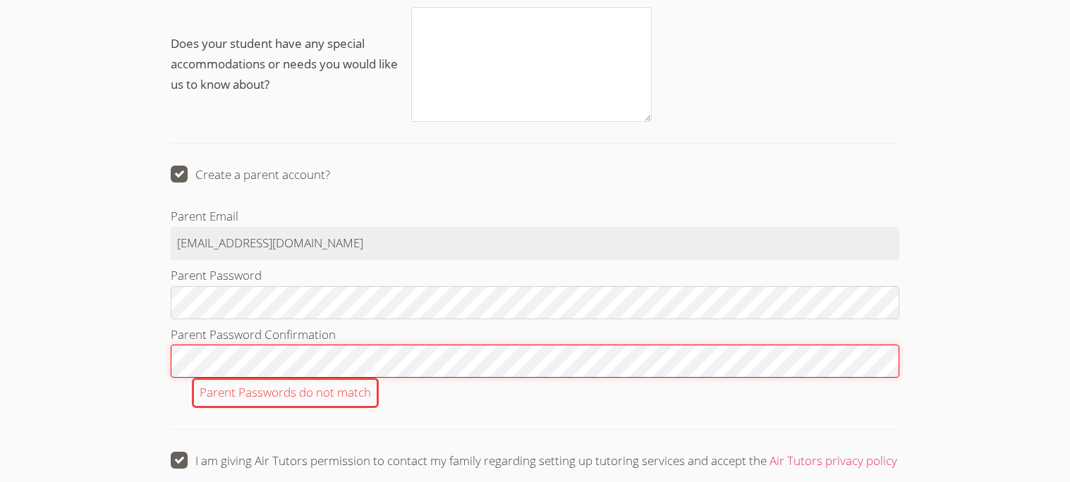
scroll to position [2065, 0]
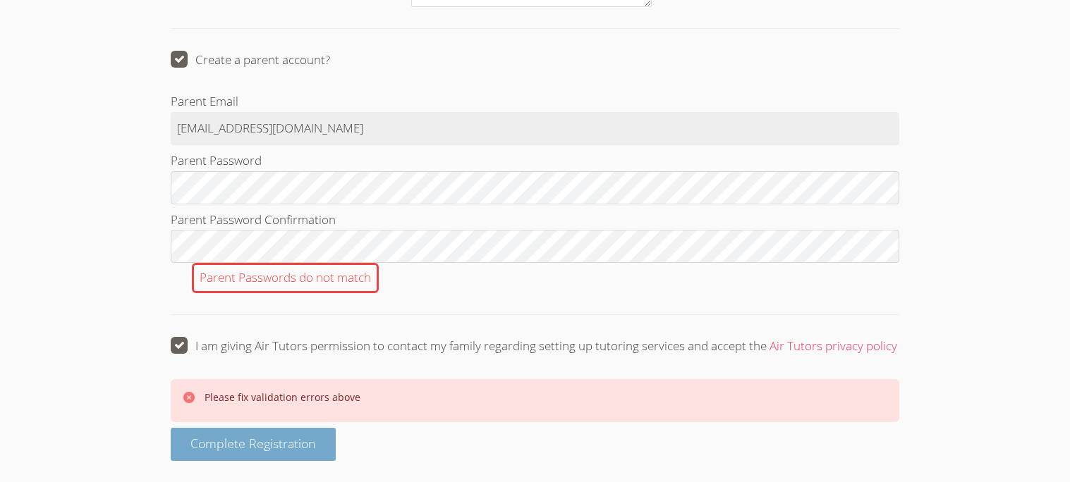
click at [266, 441] on span "Complete Registration" at bounding box center [253, 443] width 126 height 17
click at [267, 441] on span "Complete Registration" at bounding box center [253, 443] width 126 height 17
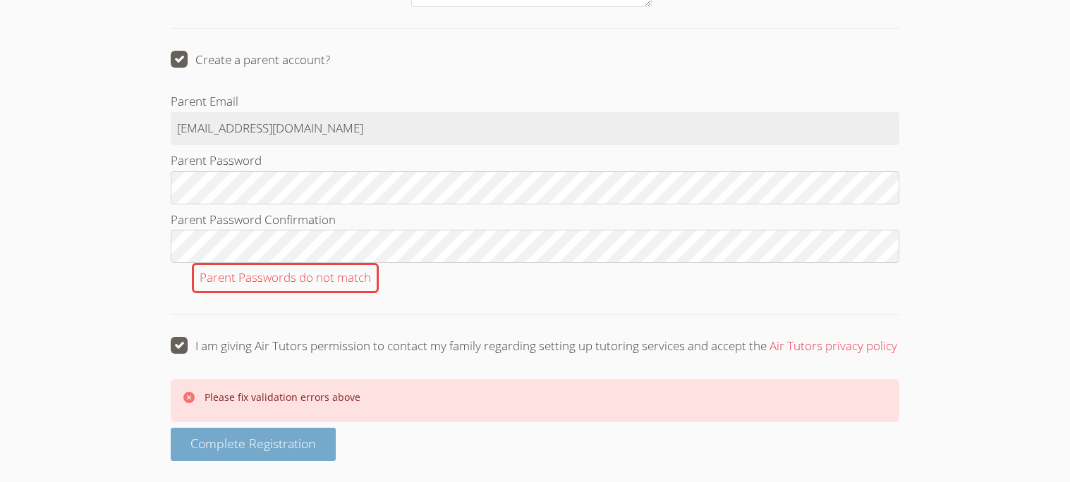
click at [267, 441] on span "Complete Registration" at bounding box center [253, 443] width 126 height 17
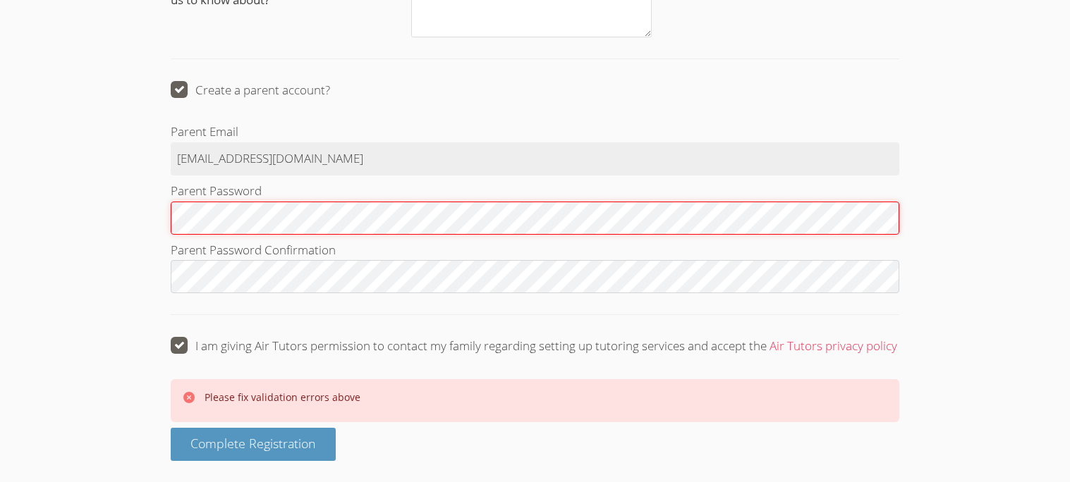
scroll to position [2034, 0]
click at [171, 428] on button "Complete Registration" at bounding box center [253, 444] width 165 height 33
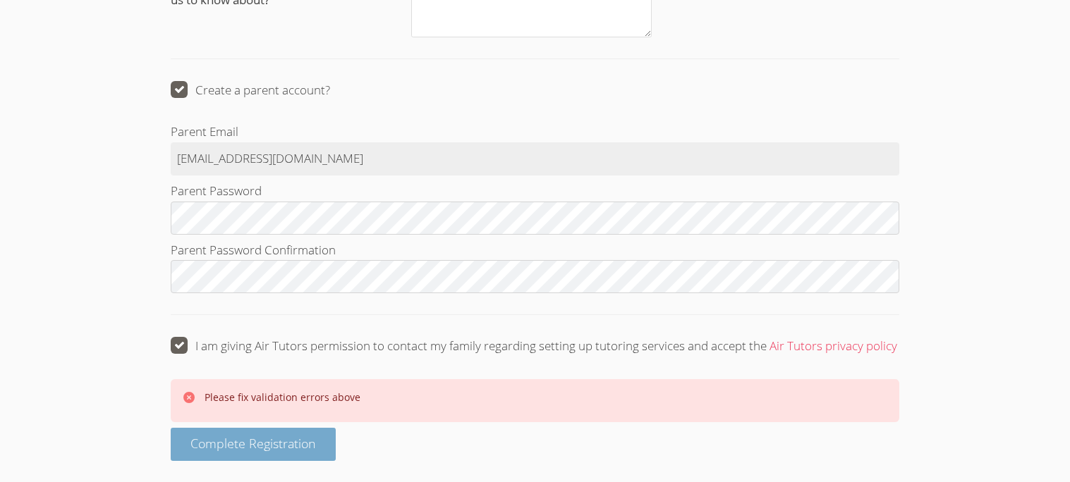
click at [212, 438] on span "Complete Registration" at bounding box center [253, 443] width 126 height 17
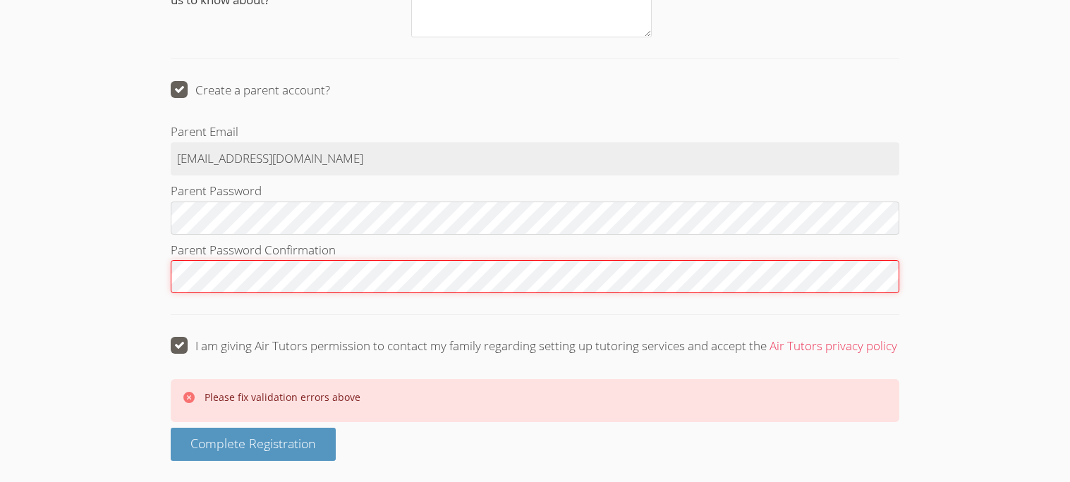
click at [171, 428] on button "Complete Registration" at bounding box center [253, 444] width 165 height 33
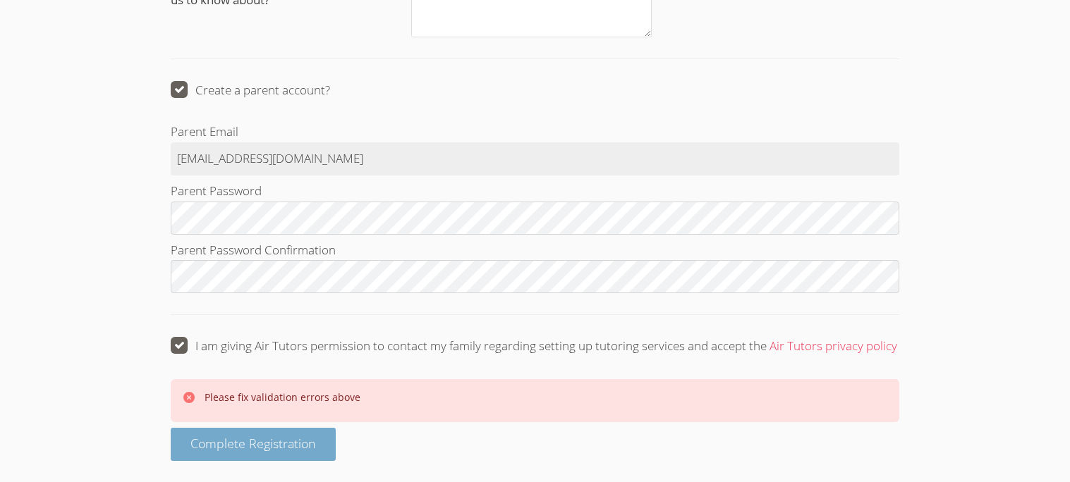
click at [283, 443] on span "Complete Registration" at bounding box center [253, 443] width 126 height 17
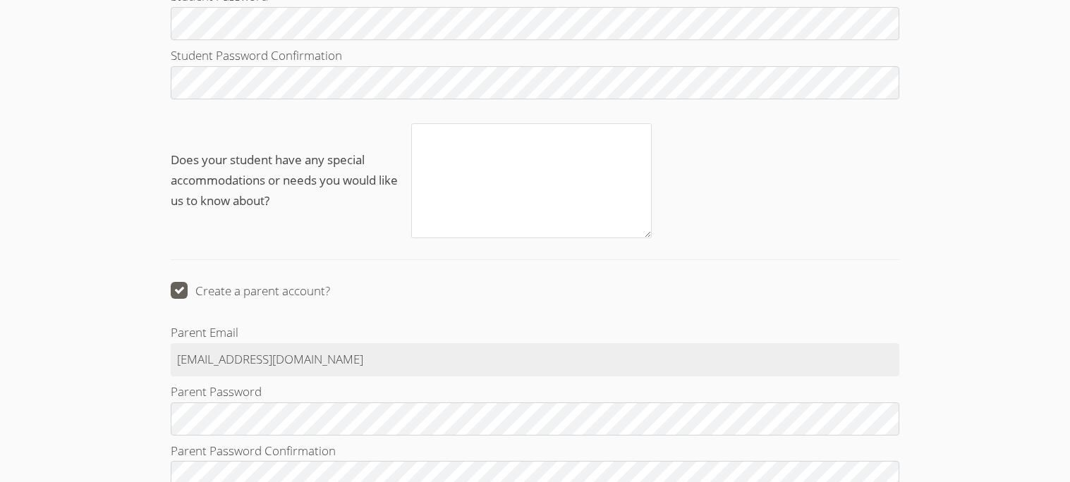
scroll to position [1810, 0]
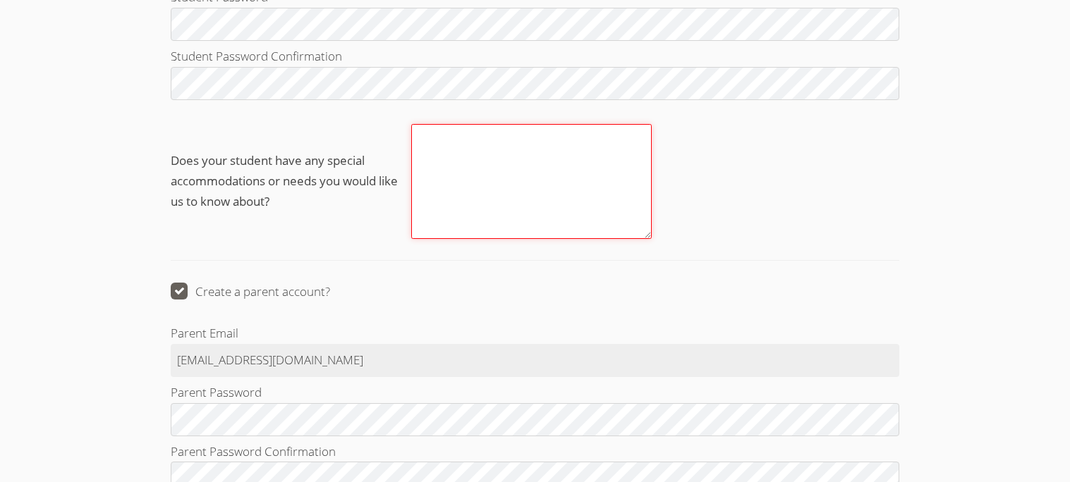
click at [464, 209] on textarea "Does your student have any special accommodations or needs you would like us to…" at bounding box center [531, 181] width 240 height 115
type textarea "no"
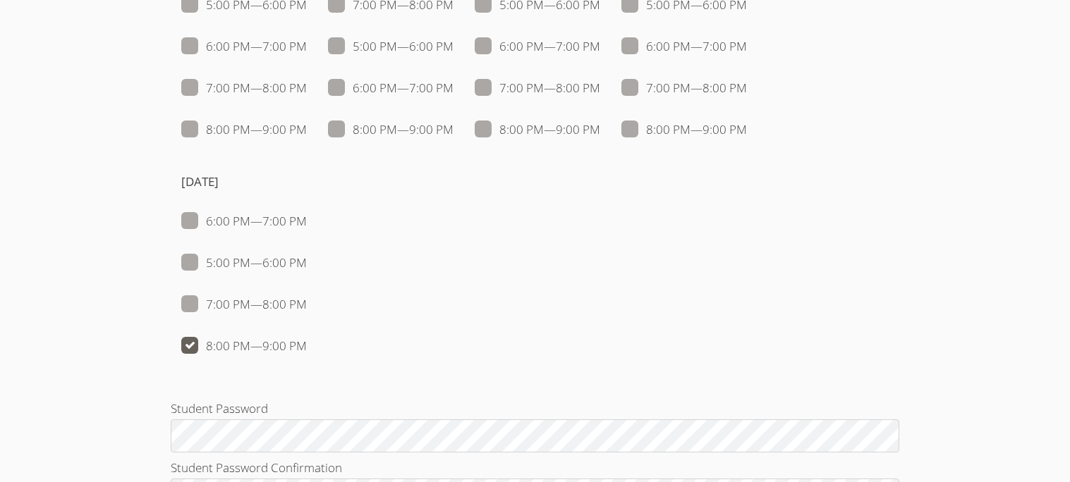
scroll to position [2034, 0]
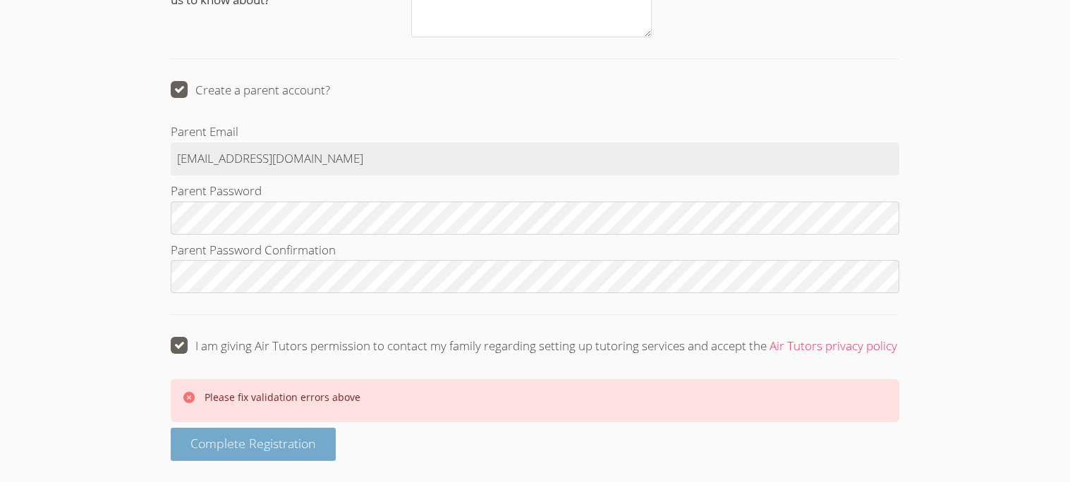
click at [295, 451] on span "Complete Registration" at bounding box center [253, 443] width 126 height 17
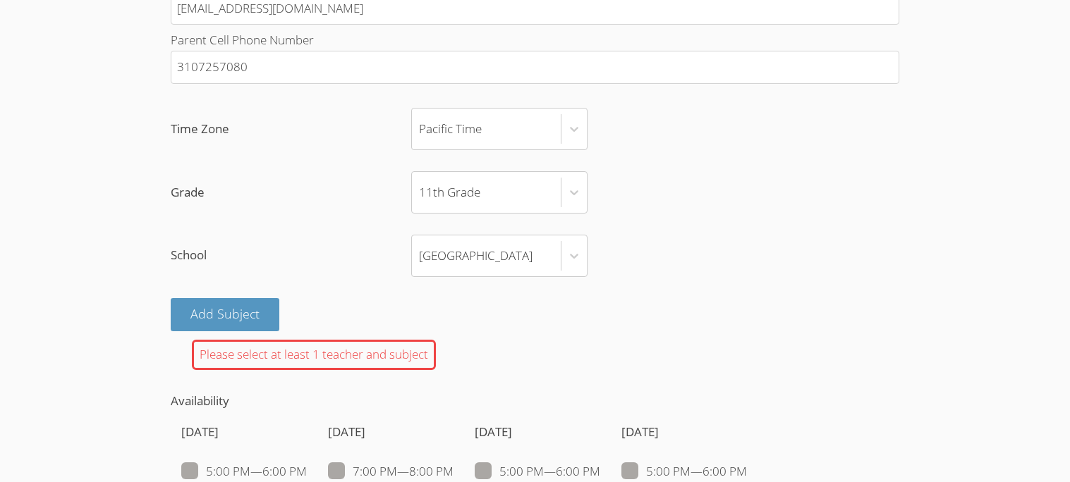
scroll to position [933, 0]
click at [241, 330] on button "Add Subject" at bounding box center [225, 313] width 109 height 33
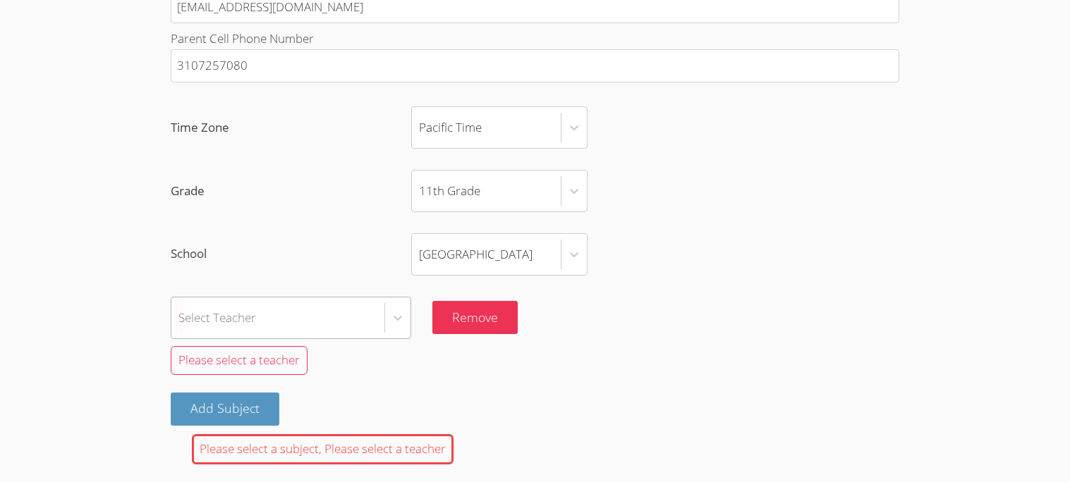
click at [251, 336] on div "Select Teacher" at bounding box center [291, 318] width 240 height 42
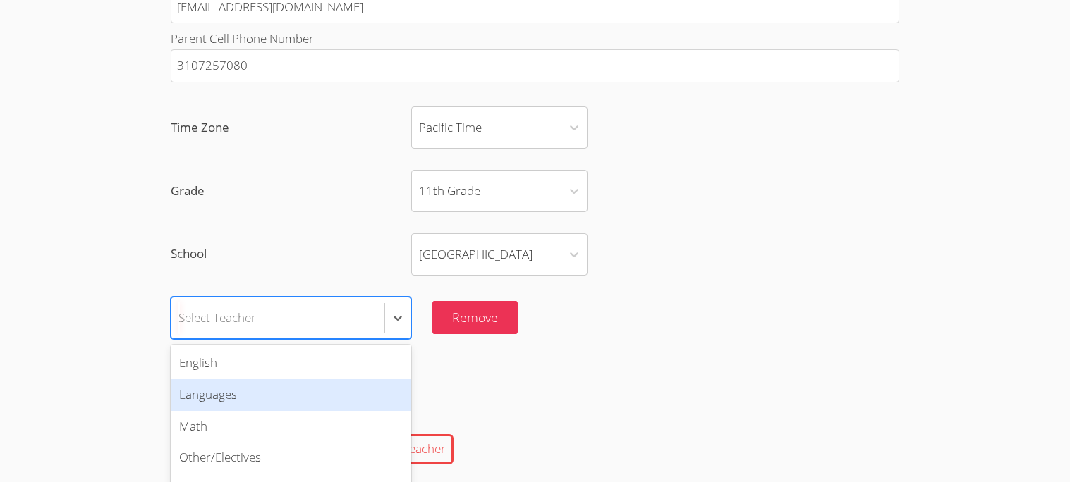
scroll to position [1018, 0]
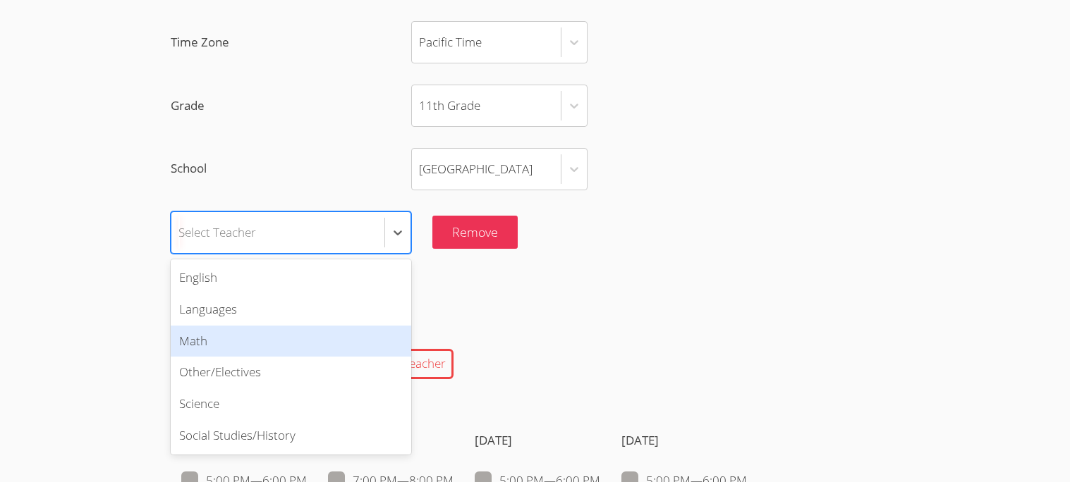
click at [224, 358] on div "Math" at bounding box center [291, 342] width 240 height 32
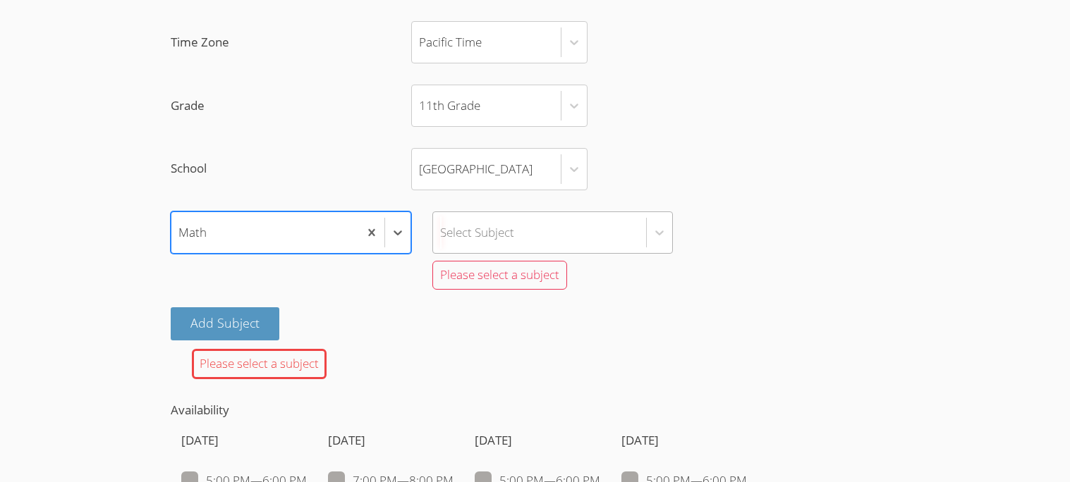
click at [479, 253] on div "Select Subject" at bounding box center [539, 232] width 213 height 41
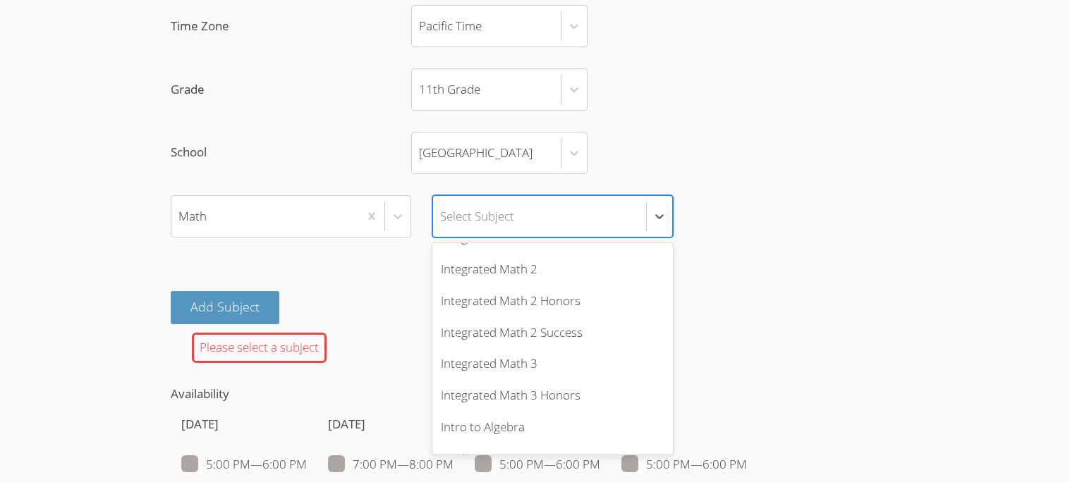
scroll to position [554, 0]
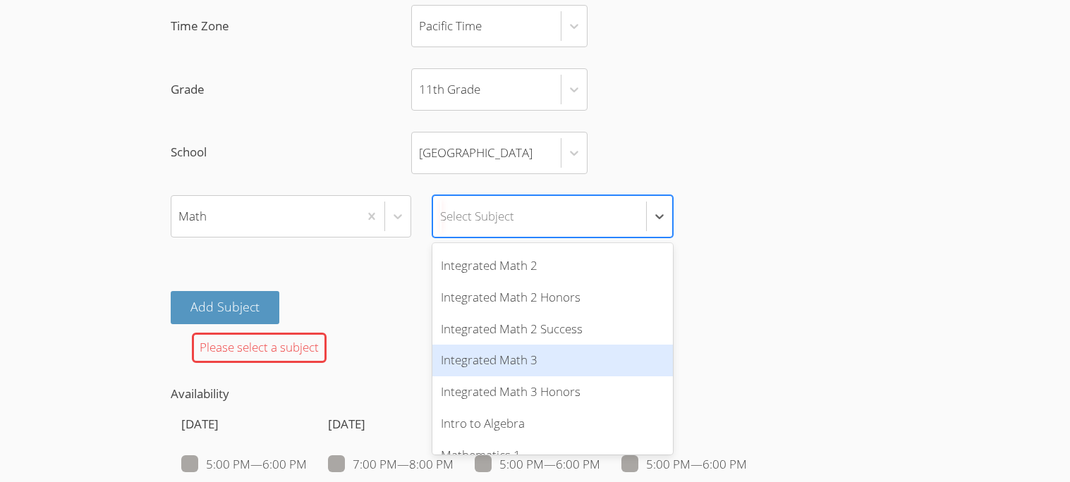
click at [515, 377] on div "Integrated Math 3" at bounding box center [552, 361] width 240 height 32
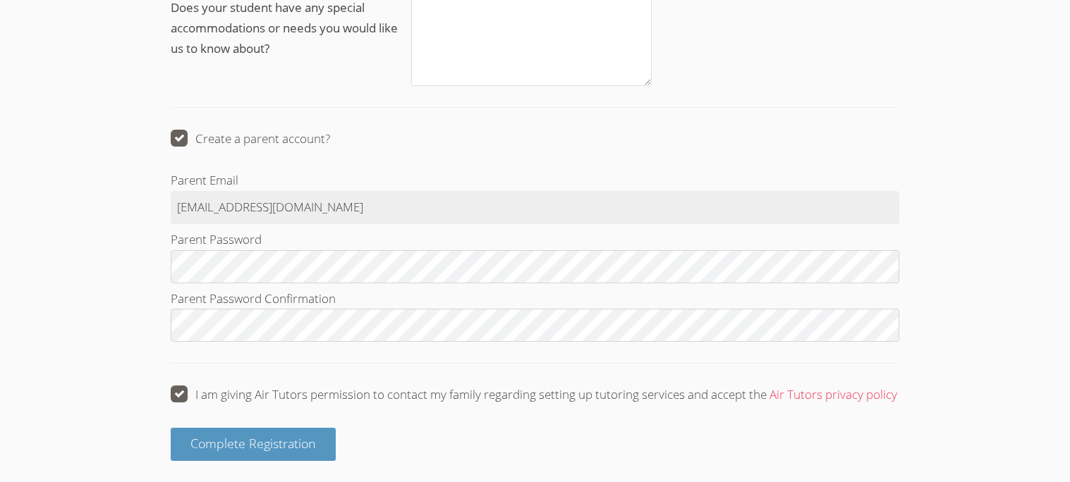
scroll to position [2000, 0]
click at [274, 435] on span "Complete Registration" at bounding box center [253, 443] width 126 height 17
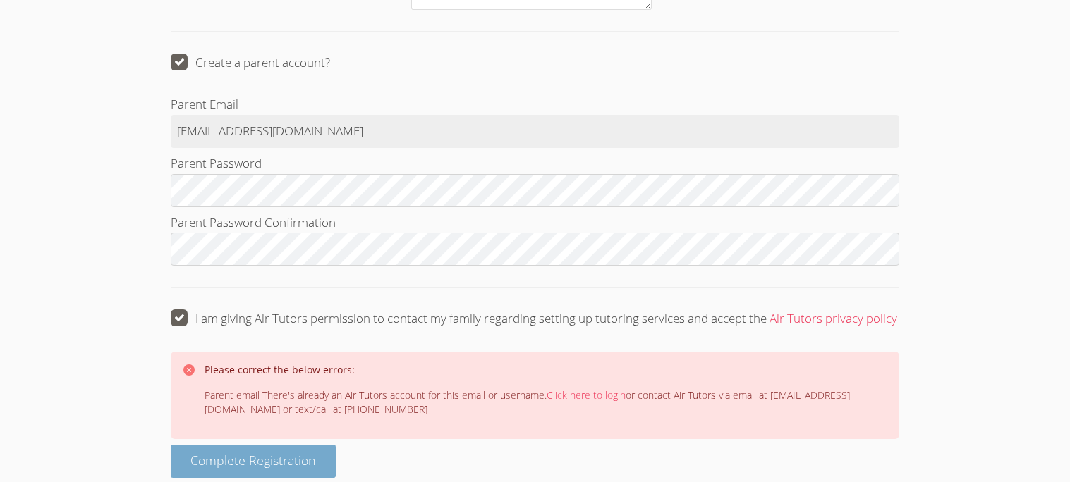
scroll to position [2093, 0]
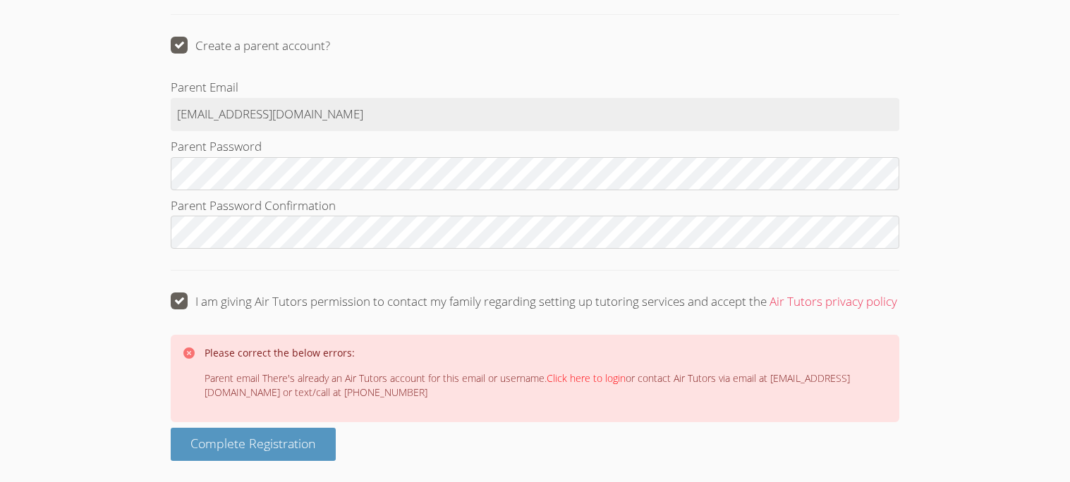
click at [620, 374] on link "Click here to login" at bounding box center [586, 378] width 79 height 13
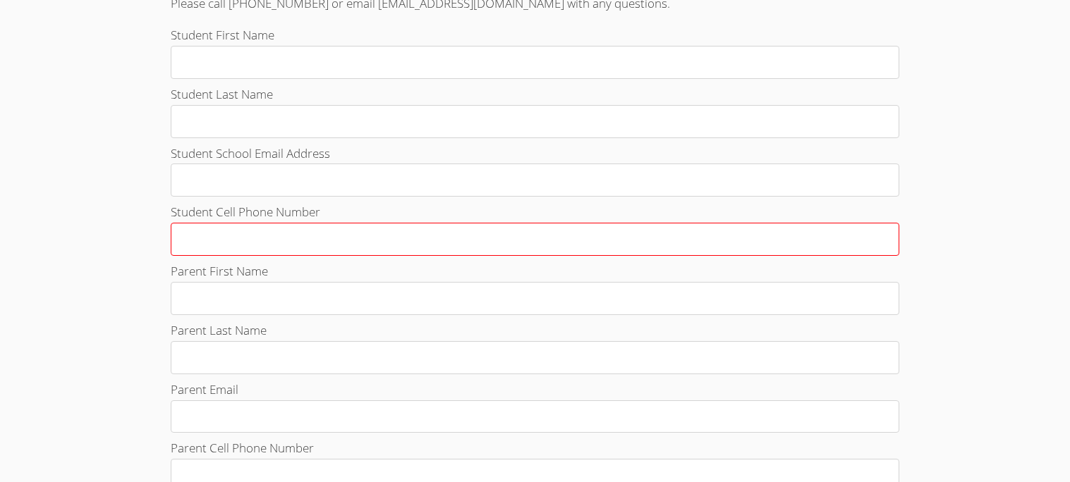
scroll to position [518, 0]
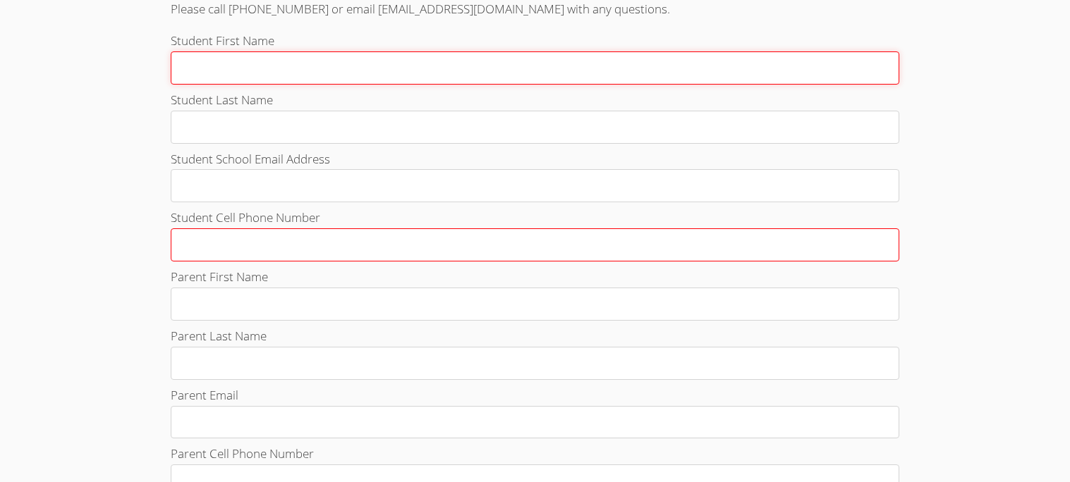
click at [496, 85] on input "Student First Name" at bounding box center [535, 67] width 728 height 33
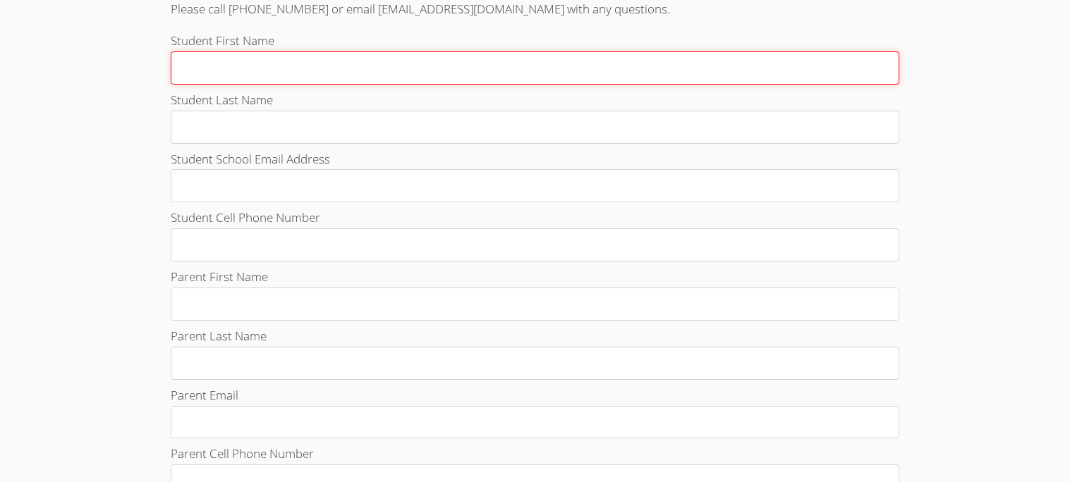
type input "terrell"
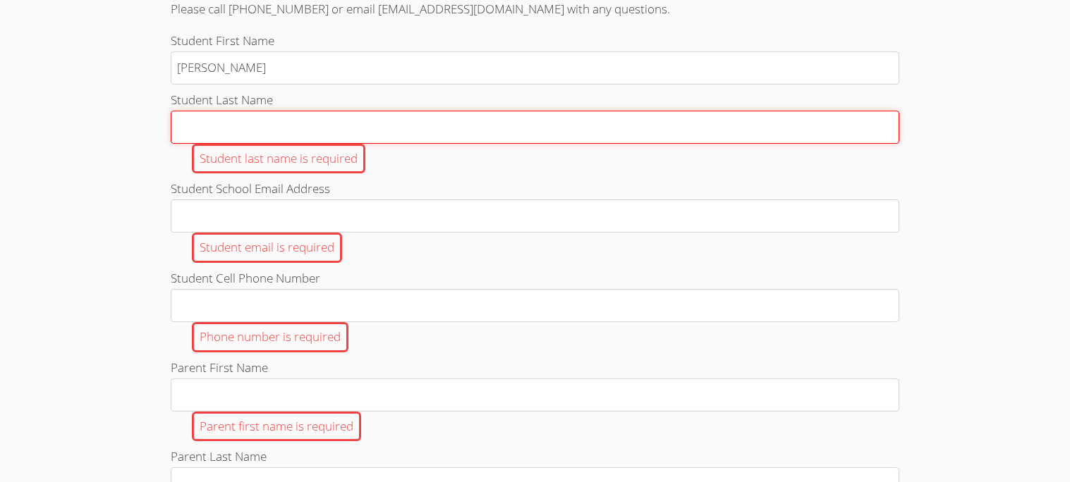
click at [288, 142] on input "Student Last Name Student last name is required" at bounding box center [535, 127] width 728 height 33
type input "Henry jr"
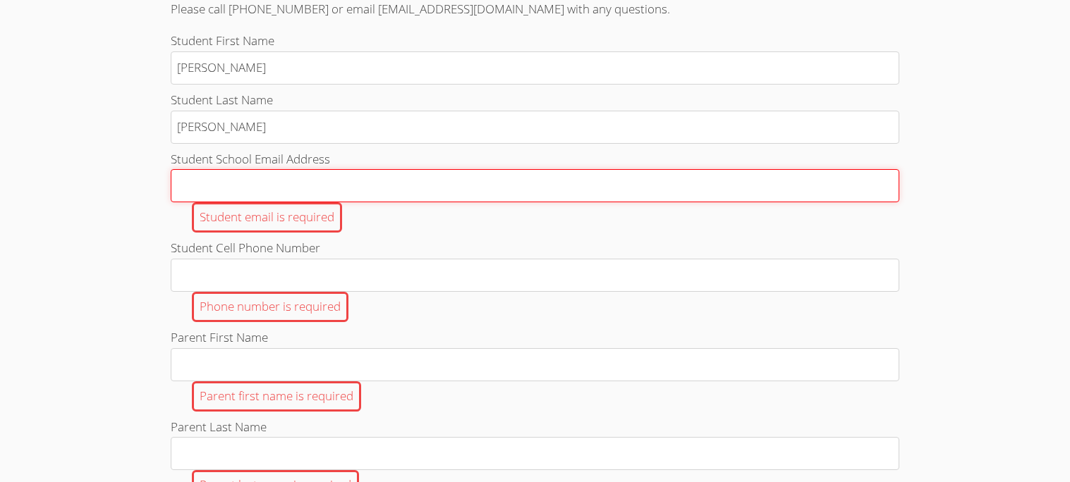
click at [288, 202] on input "Student School Email Address Student email is required" at bounding box center [535, 185] width 728 height 33
type input "[EMAIL_ADDRESS][DOMAIN_NAME]"
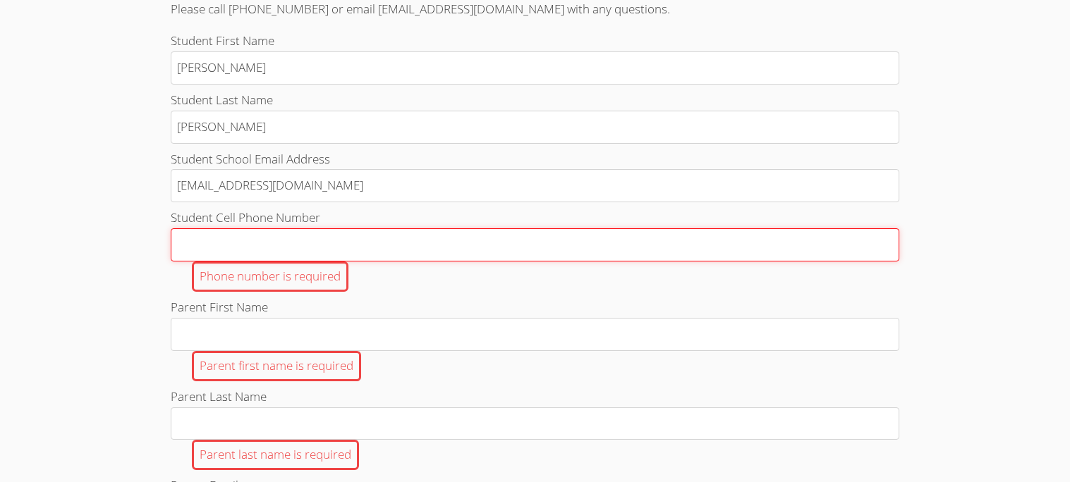
click at [297, 262] on input "Student Cell Phone Number Phone number is required" at bounding box center [535, 244] width 728 height 33
type input "3232396277"
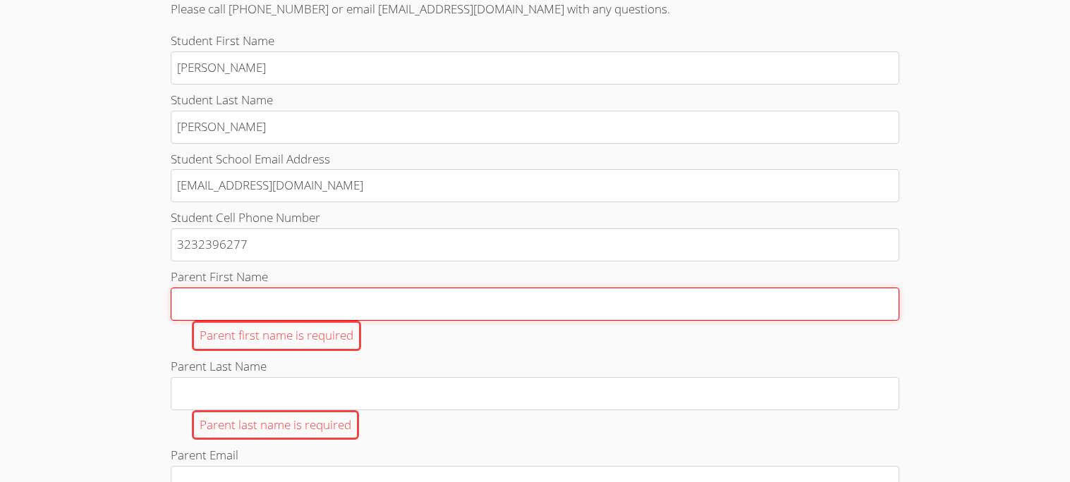
click at [295, 315] on input "Parent First Name Parent first name is required" at bounding box center [535, 304] width 728 height 33
type input "Jasmin"
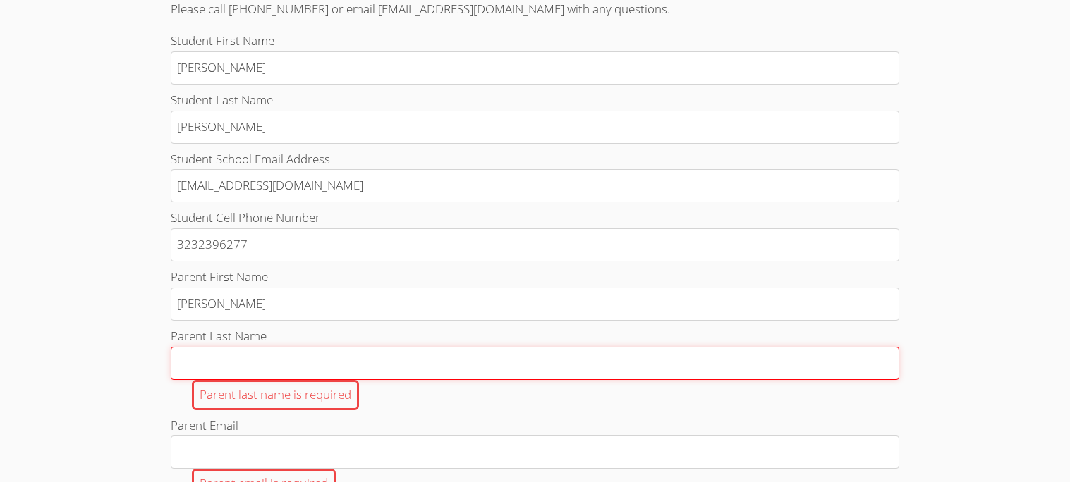
click at [306, 375] on input "Parent Last Name Parent last name is required" at bounding box center [535, 363] width 728 height 33
type input "Stiner"
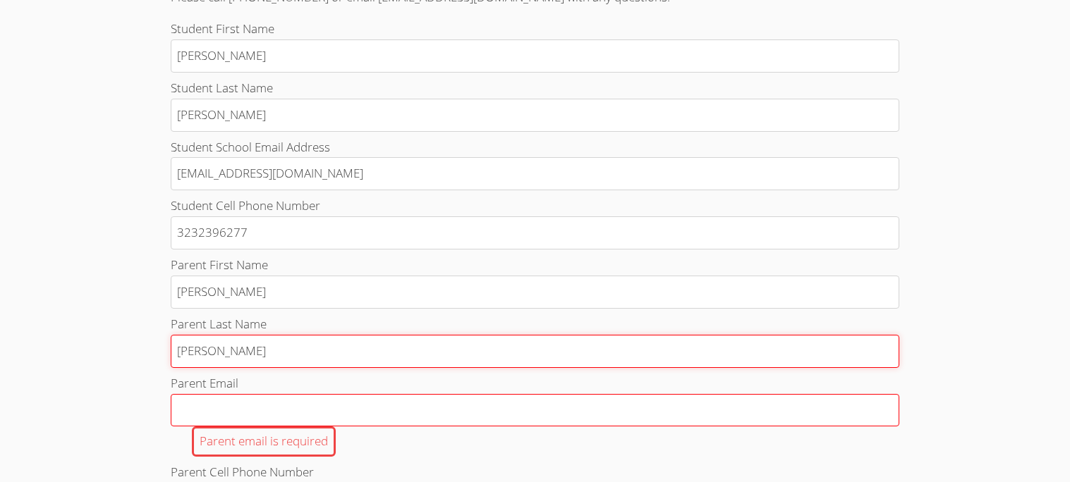
scroll to position [532, 0]
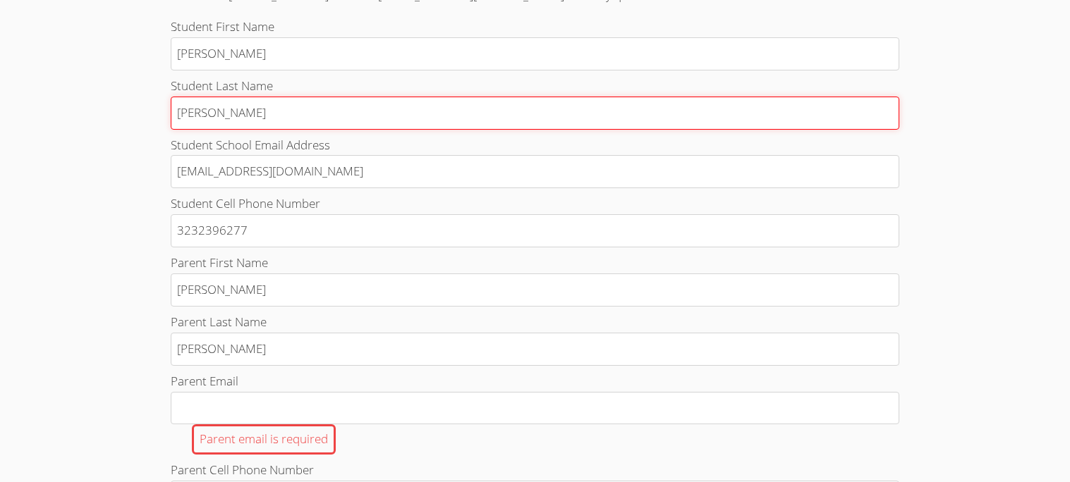
click at [346, 130] on input "Henry jr" at bounding box center [535, 113] width 728 height 33
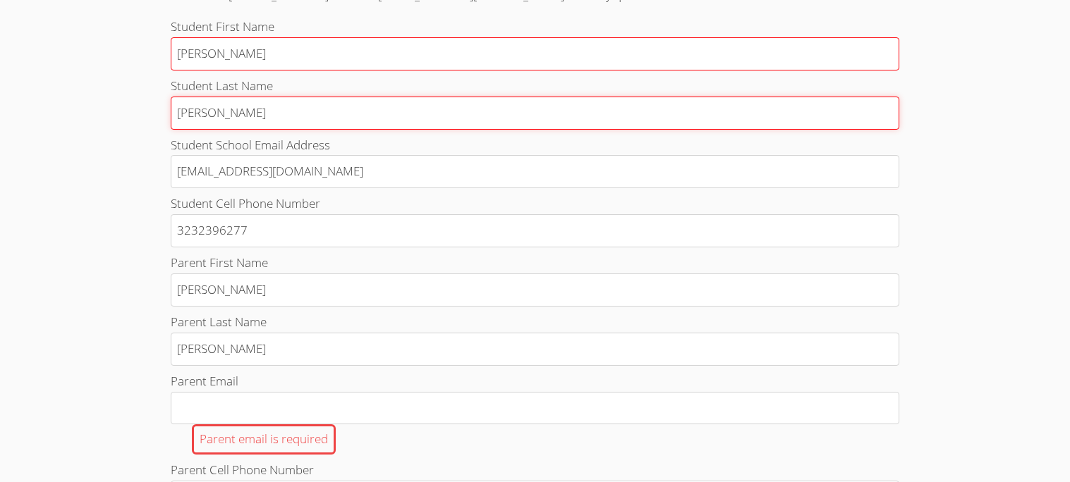
type input "Henry"
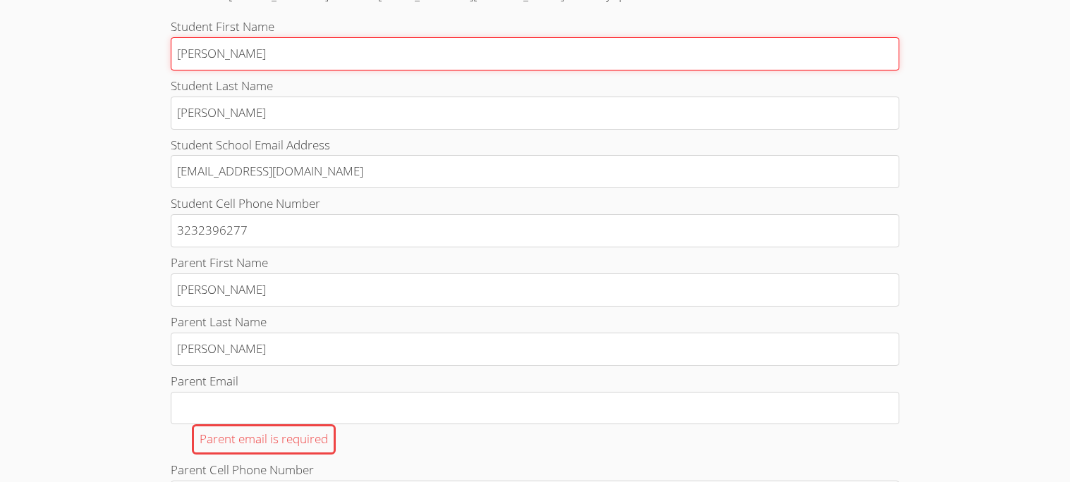
click at [180, 71] on input "terrell" at bounding box center [535, 53] width 728 height 33
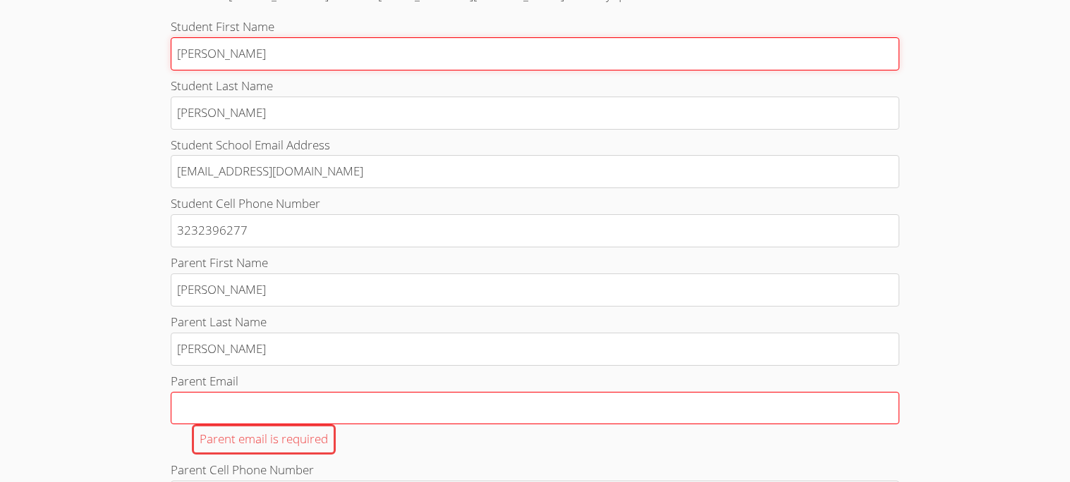
type input "Terrell"
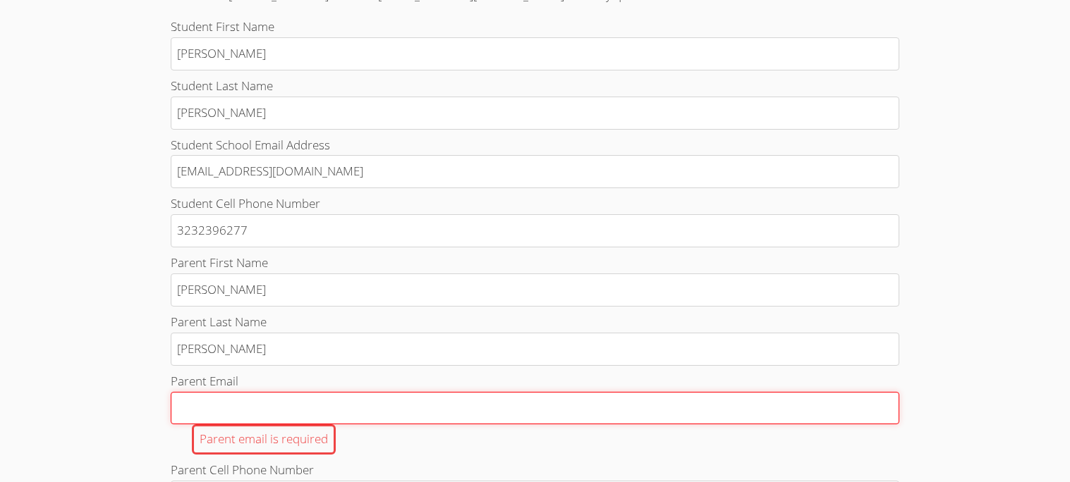
click at [255, 425] on input "Parent Email Parent email is required" at bounding box center [535, 408] width 728 height 33
type input "jasminstiner1@gmail.com"
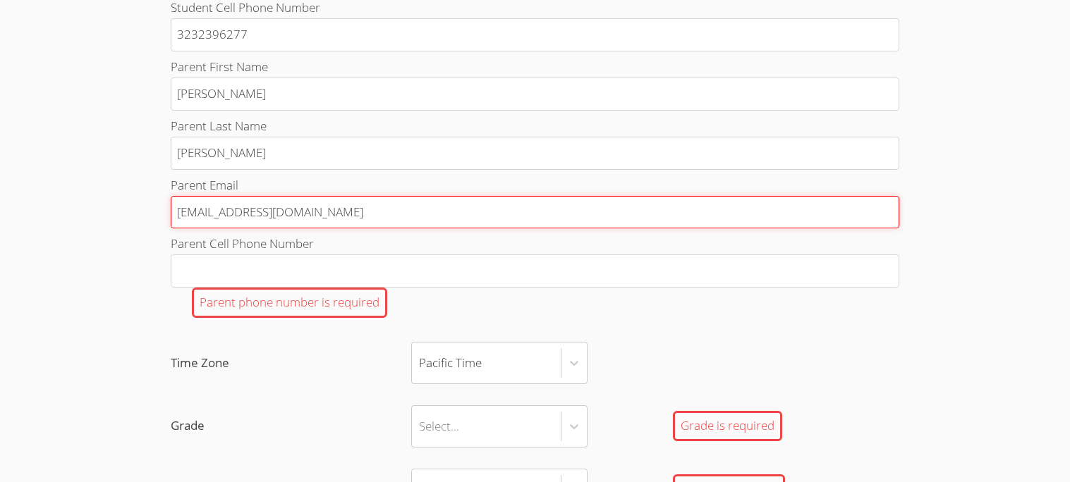
scroll to position [740, 0]
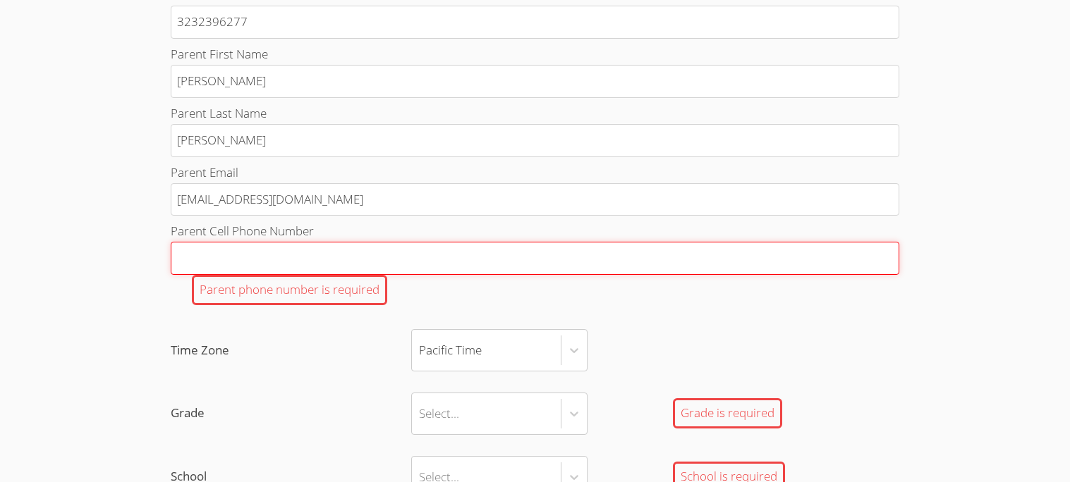
click at [331, 275] on input "Parent Cell Phone Number Parent phone number is required" at bounding box center [535, 258] width 728 height 33
type input "3107257080"
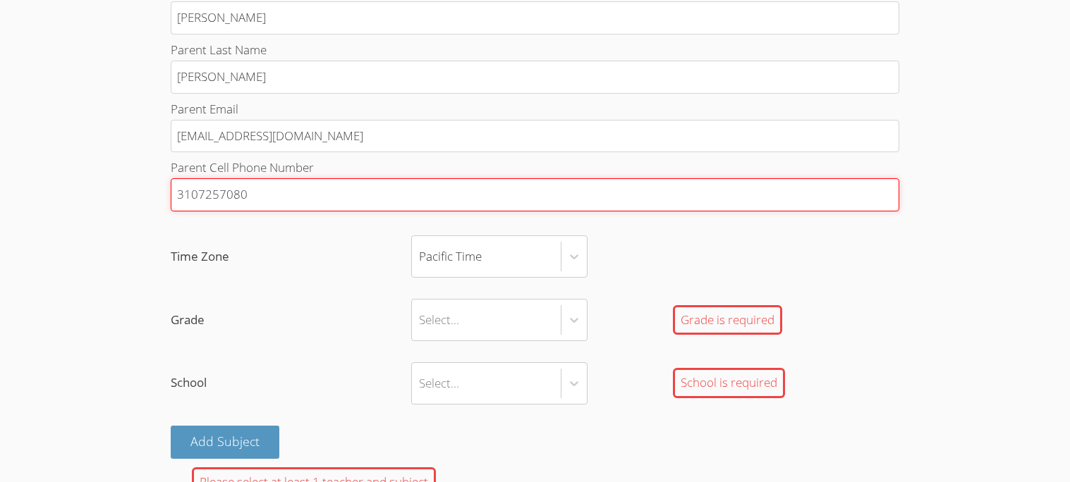
scroll to position [806, 0]
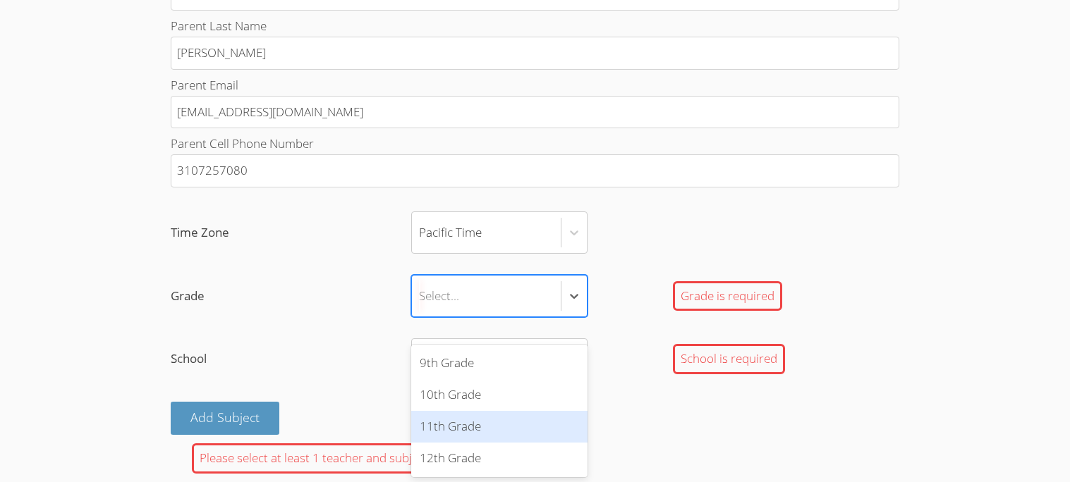
click at [465, 415] on div "11th Grade" at bounding box center [499, 427] width 176 height 32
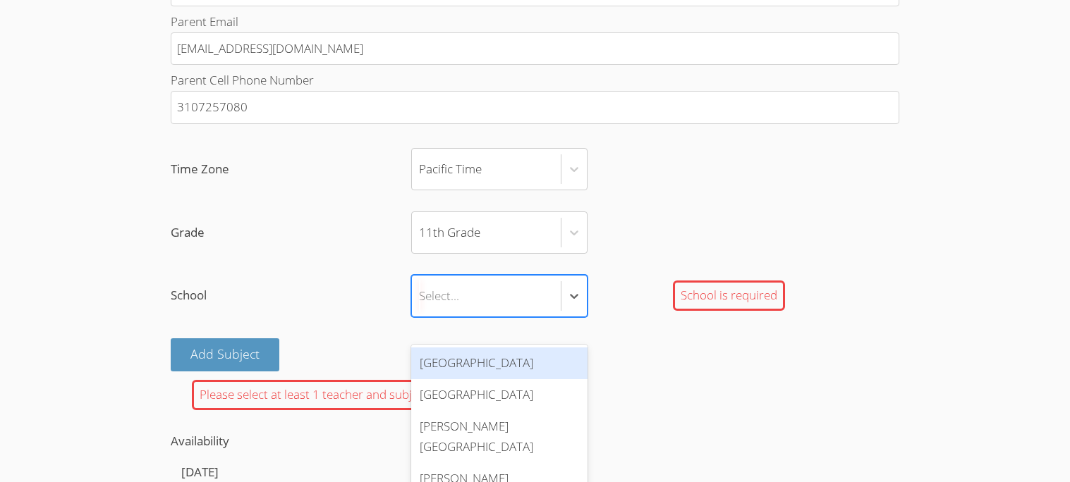
click at [510, 370] on div "Hawthorne High School" at bounding box center [499, 364] width 176 height 32
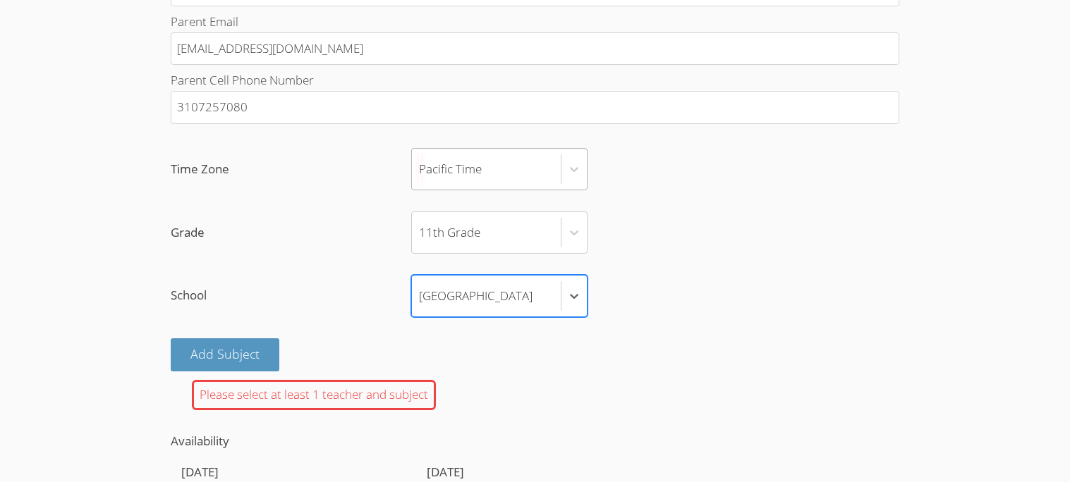
click at [518, 190] on div "Pacific Time" at bounding box center [486, 169] width 149 height 41
click at [420, 185] on input "Time Zone Pacific Time" at bounding box center [419, 169] width 1 height 32
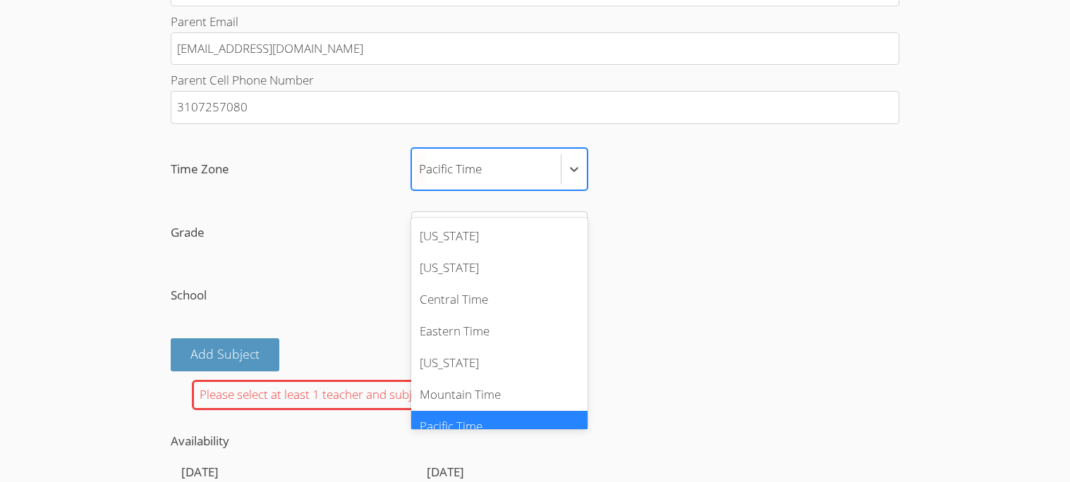
scroll to position [16, 0]
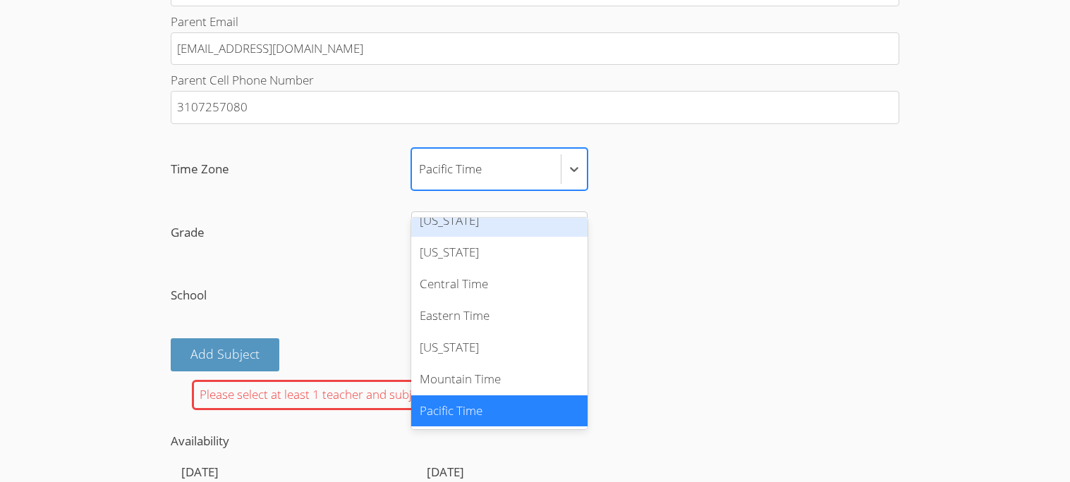
click at [658, 254] on label "Grade 11th Grade" at bounding box center [535, 233] width 728 height 42
click at [420, 249] on input "Grade 11th Grade" at bounding box center [419, 232] width 1 height 32
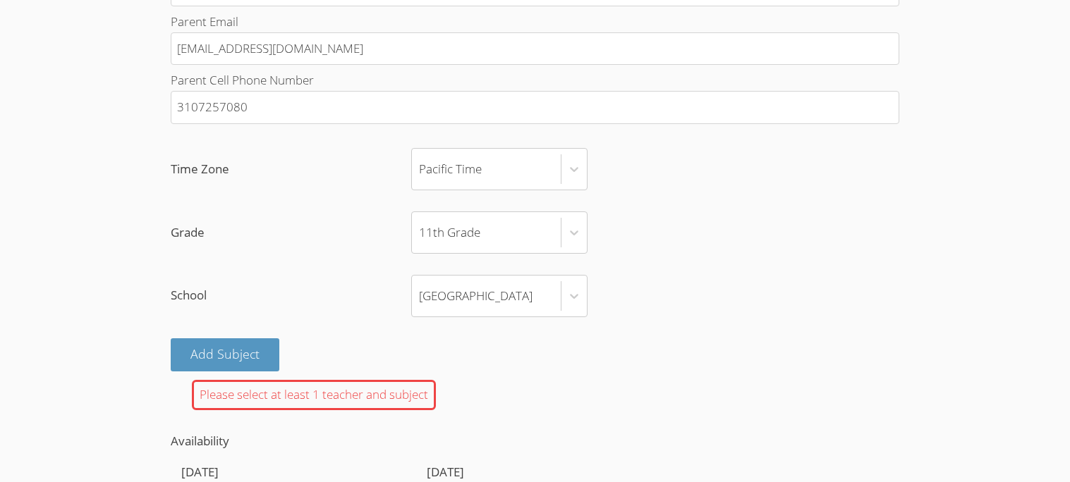
click at [357, 395] on div "Add Subject Please select at least 1 teacher and subject" at bounding box center [535, 374] width 728 height 72
click at [260, 372] on button "Add Subject" at bounding box center [225, 354] width 109 height 33
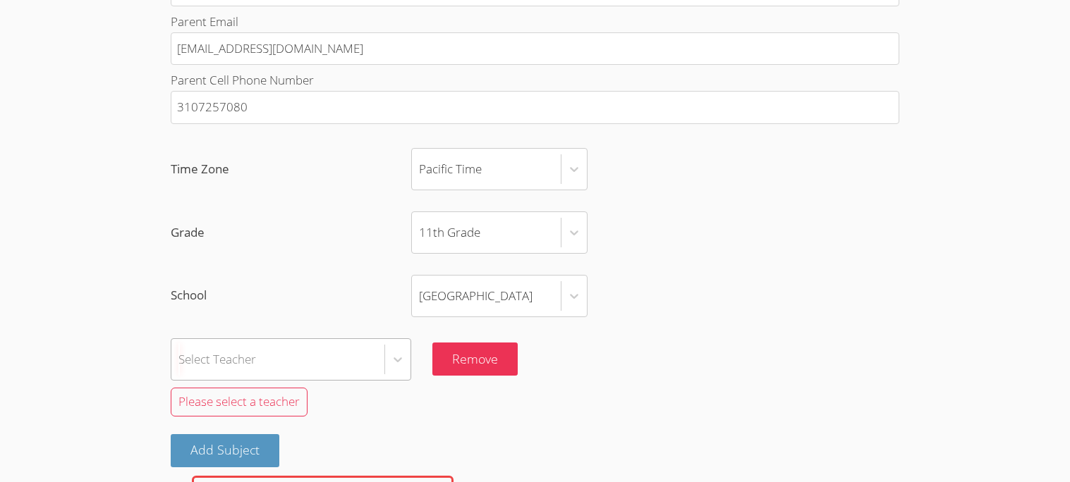
scroll to position [1018, 0]
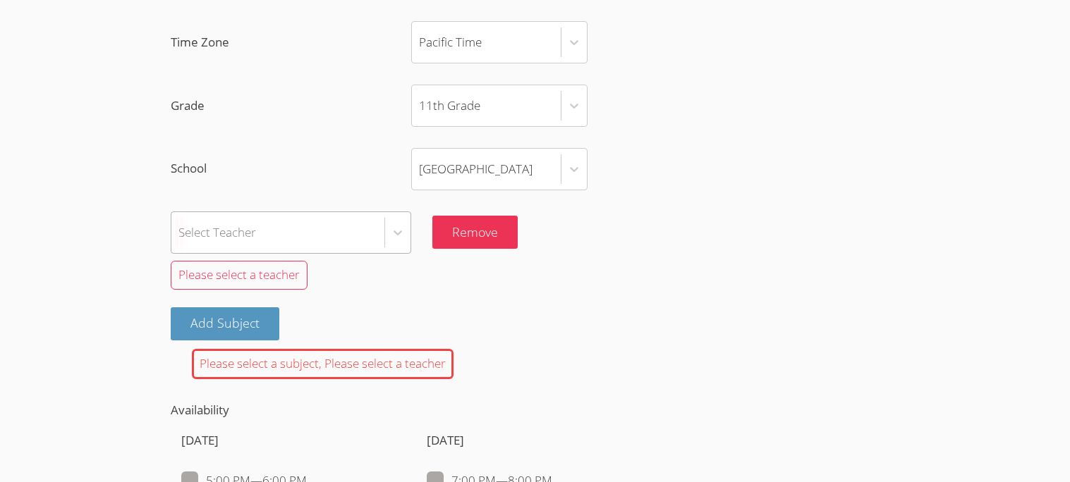
click at [300, 254] on div "Select Teacher" at bounding box center [291, 233] width 240 height 42
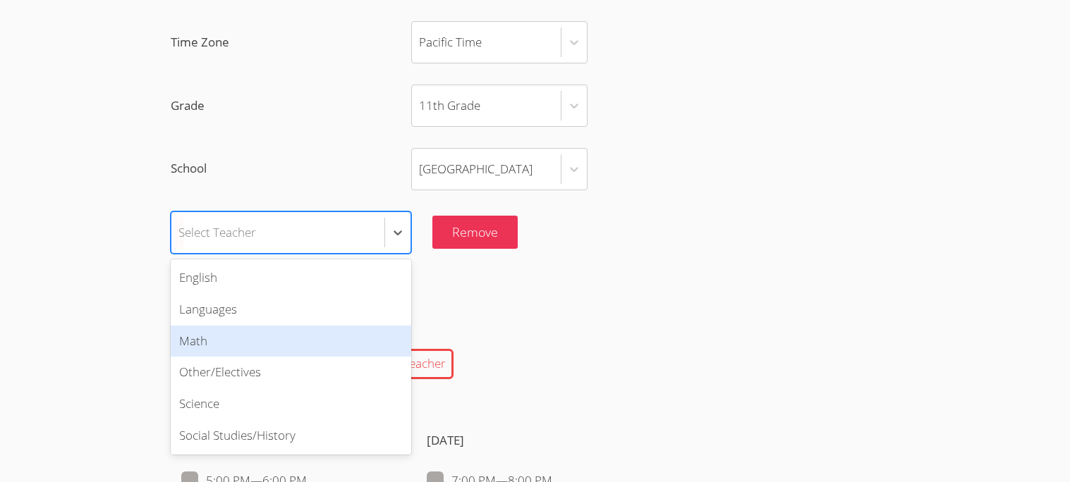
click at [315, 358] on div "Math" at bounding box center [291, 342] width 240 height 32
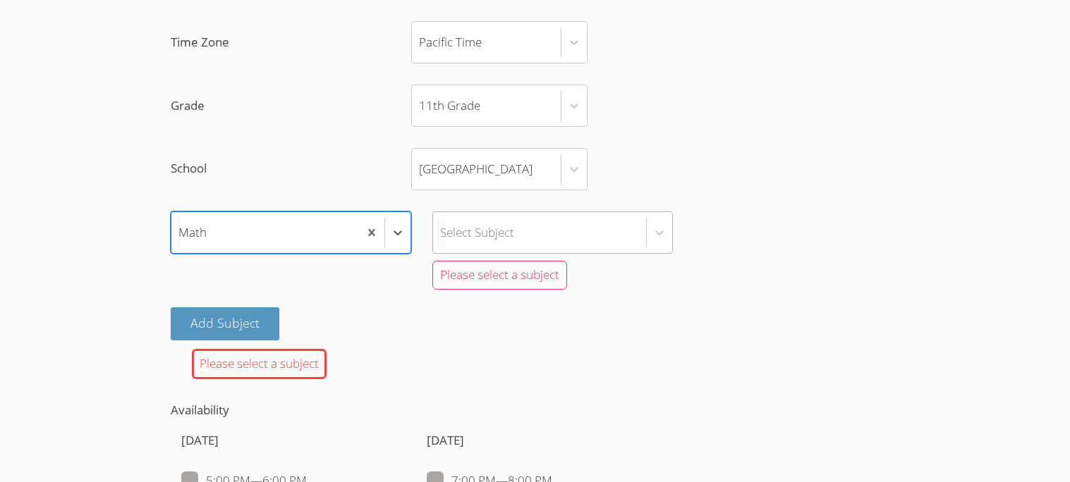
click at [518, 254] on div "Select Subject" at bounding box center [552, 233] width 240 height 42
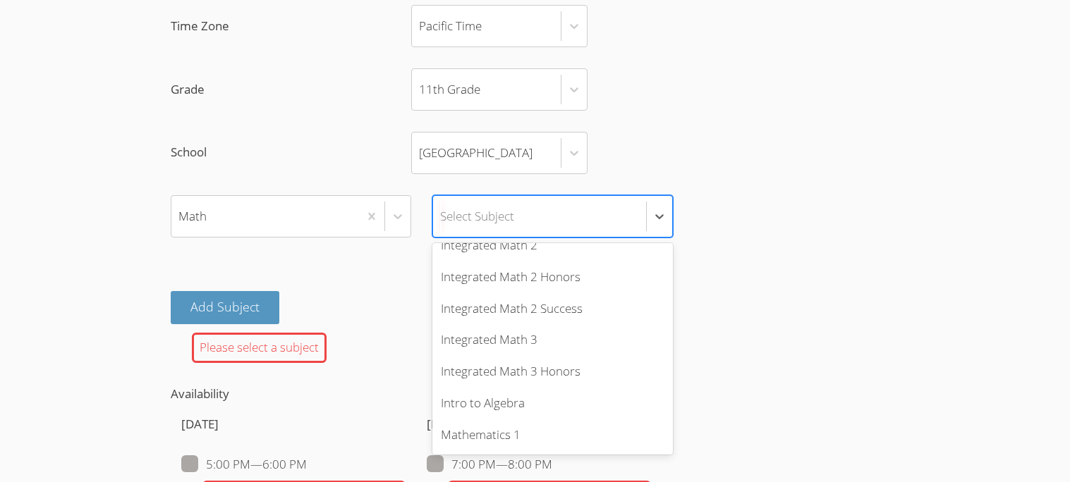
scroll to position [573, 0]
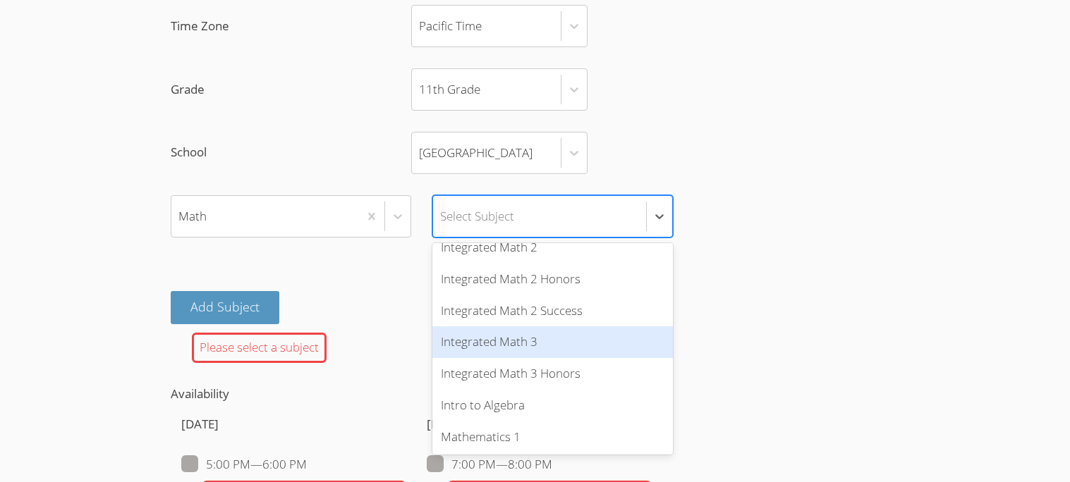
click at [521, 358] on div "Integrated Math 3" at bounding box center [552, 342] width 240 height 32
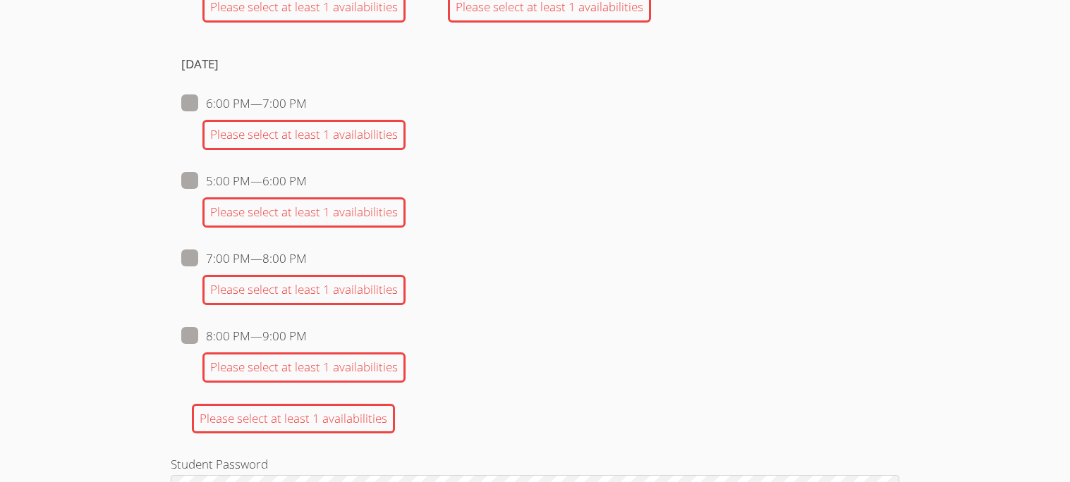
scroll to position [2042, 0]
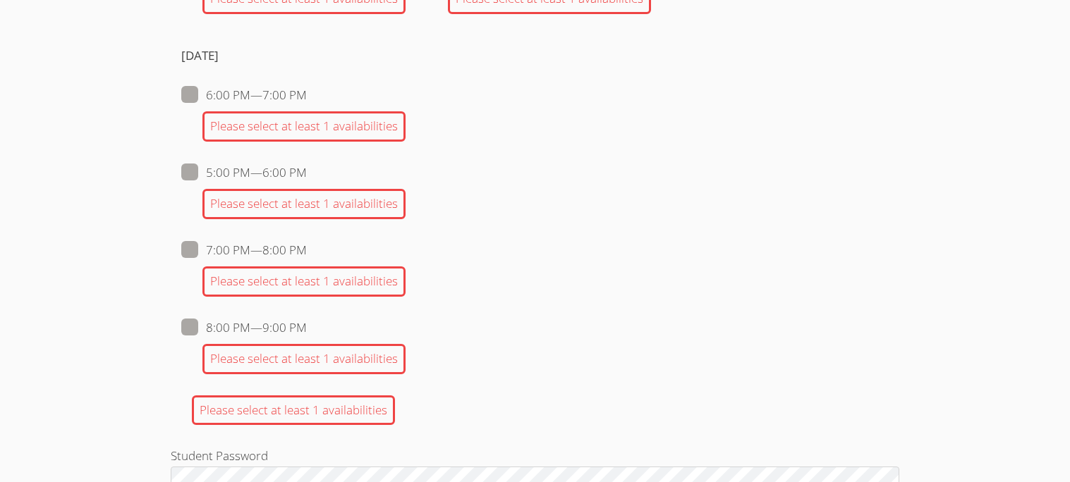
click at [233, 337] on label "8:00 PM — 9:00 PM" at bounding box center [244, 328] width 126 height 18
click at [307, 331] on input "8:00 PM — 9:00 PM" at bounding box center [313, 325] width 12 height 12
checkbox input "true"
checkbox input "false"
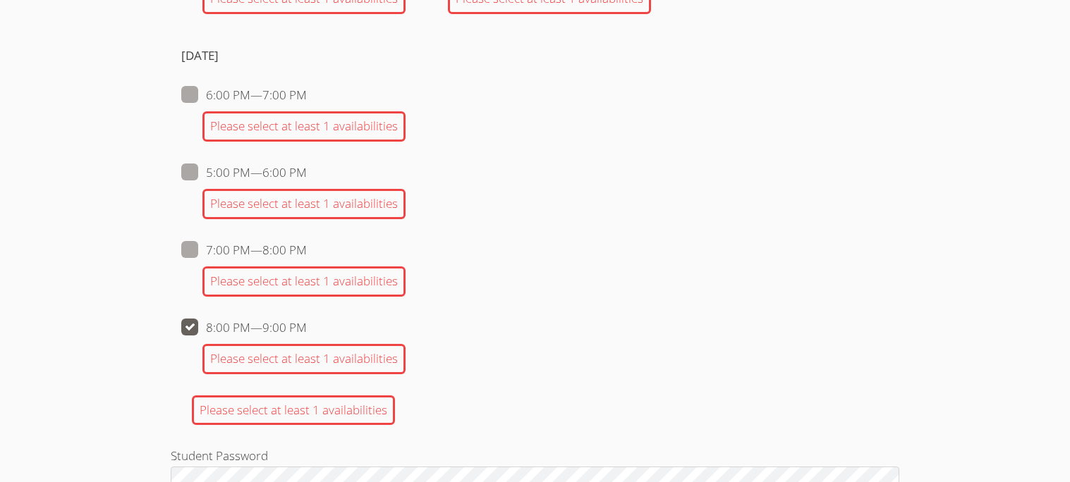
checkbox input "false"
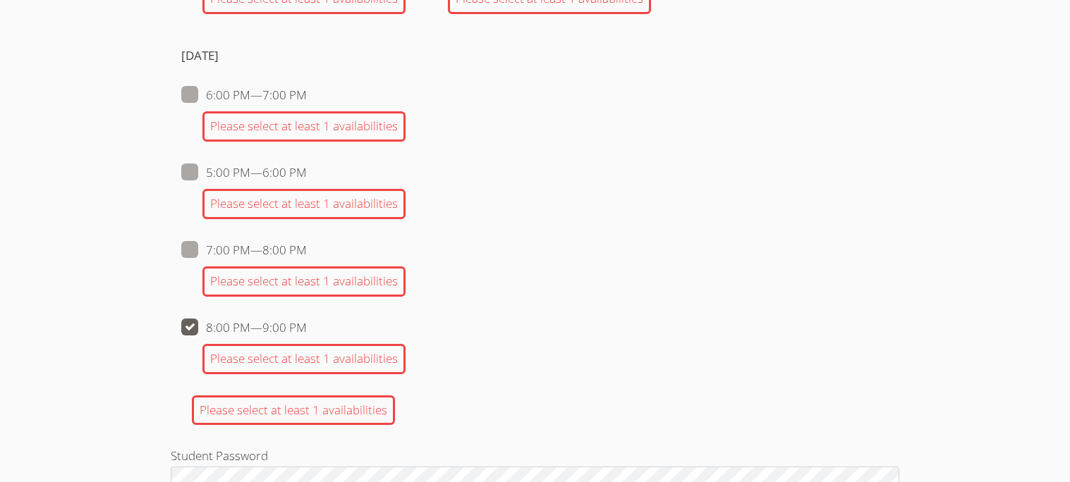
checkbox input "false"
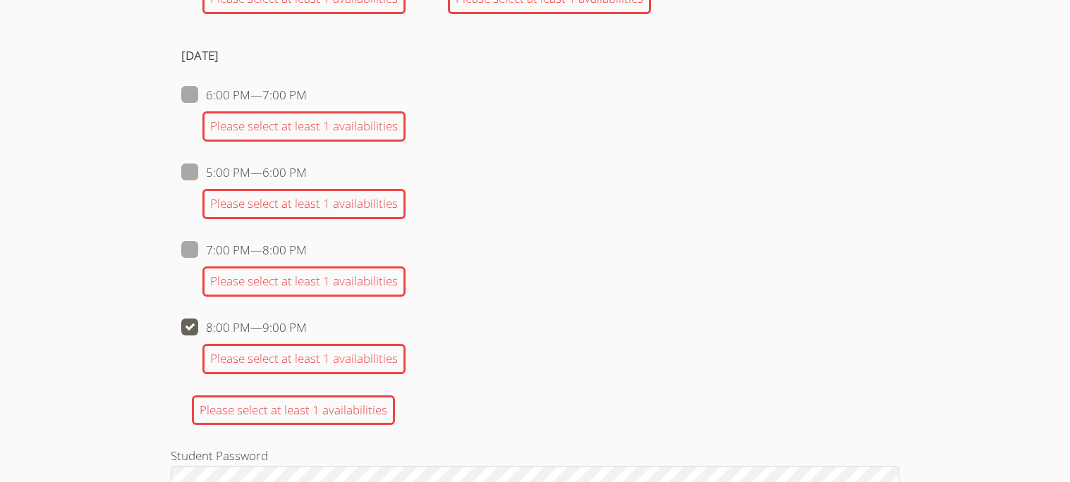
checkbox input "false"
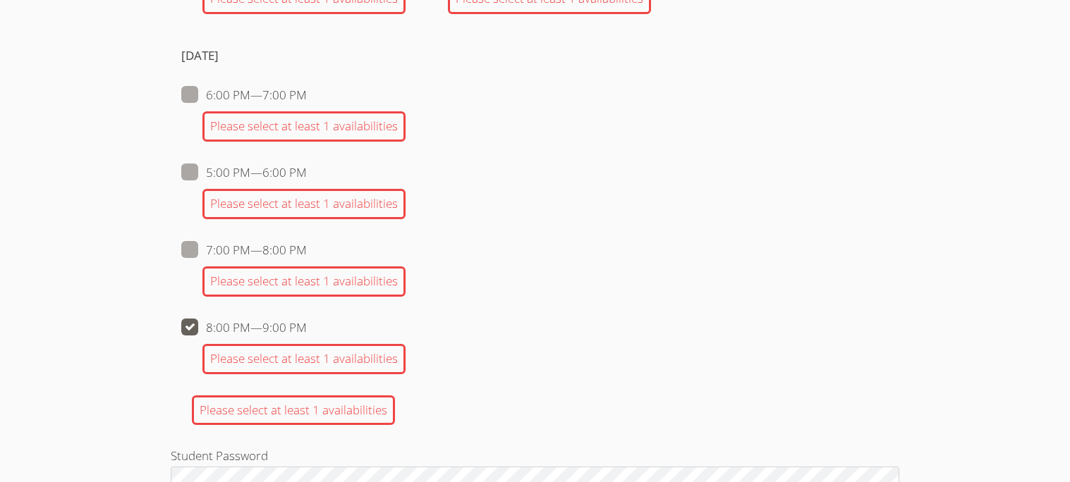
checkbox input "false"
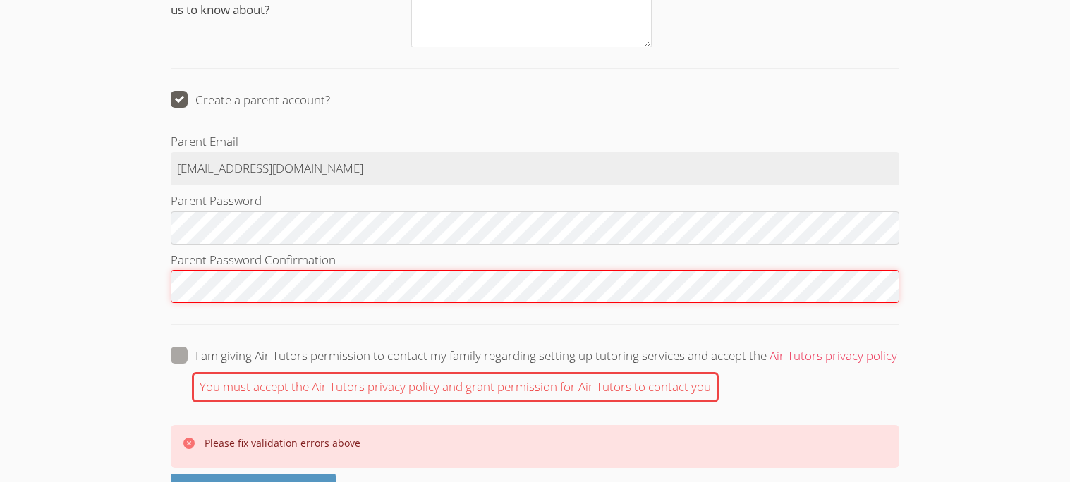
scroll to position [2085, 0]
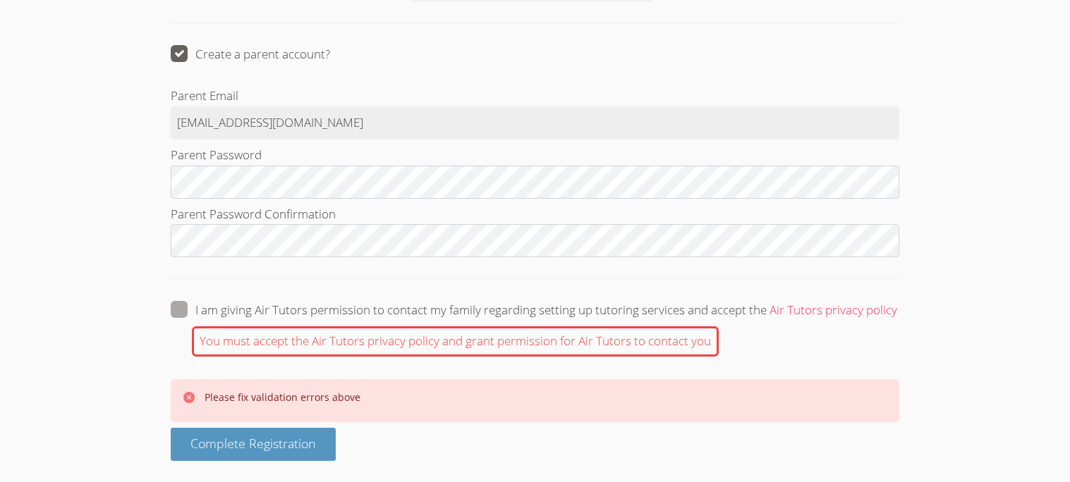
click at [897, 310] on span at bounding box center [897, 310] width 0 height 16
click at [897, 310] on input "I am giving Air Tutors permission to contact my family regarding setting up tut…" at bounding box center [903, 307] width 12 height 12
checkbox input "true"
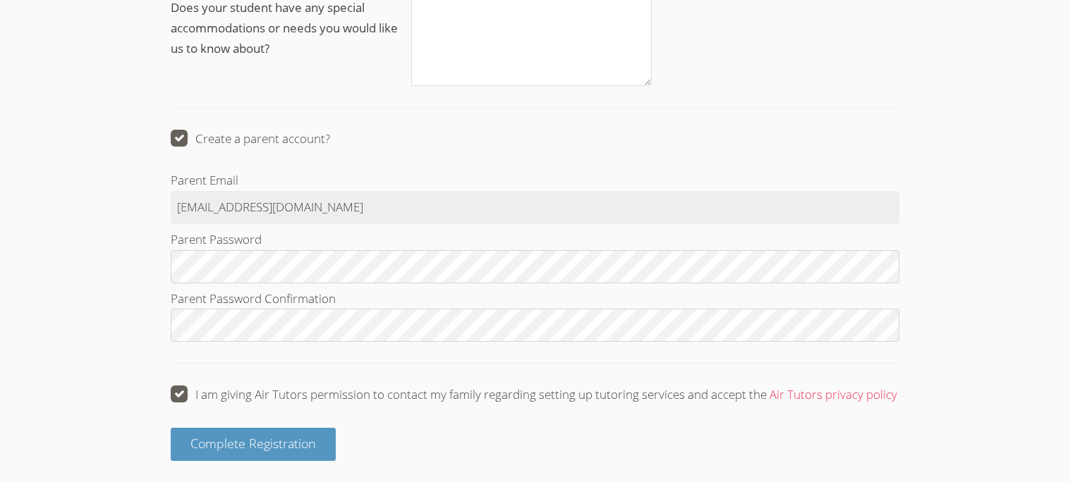
scroll to position [1999, 0]
click at [276, 434] on button "Complete Registration" at bounding box center [253, 444] width 165 height 33
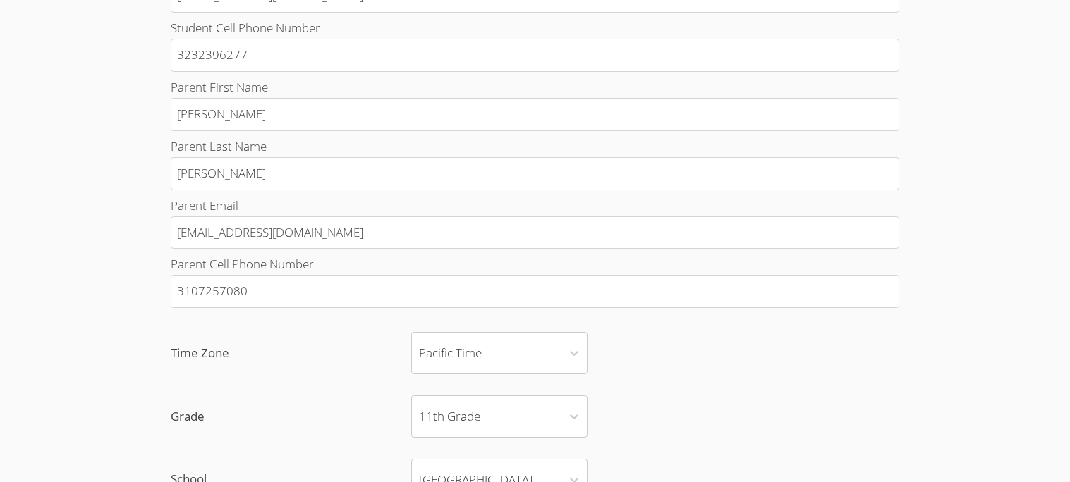
scroll to position [642, 0]
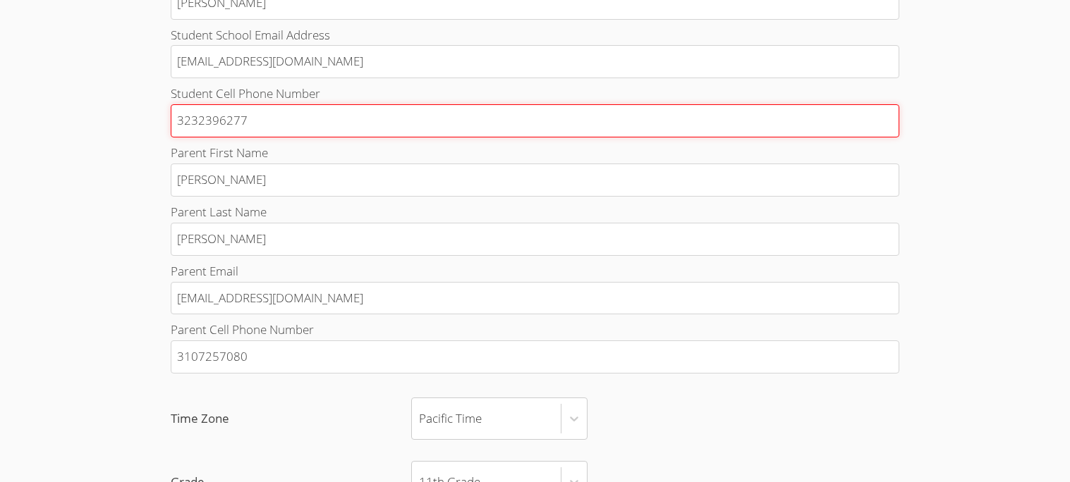
click at [785, 138] on input "3232396277" at bounding box center [535, 120] width 728 height 33
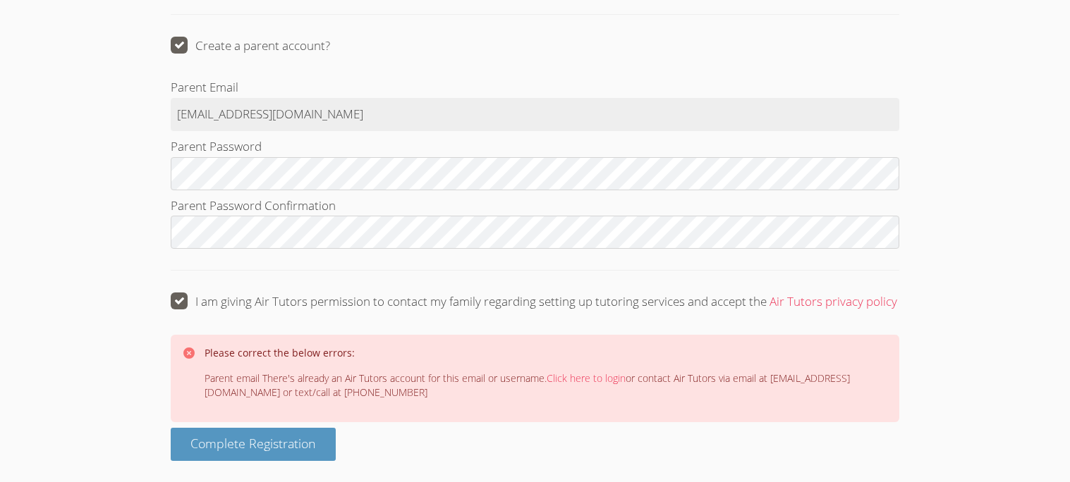
scroll to position [2091, 0]
click at [570, 377] on link "Click here to login" at bounding box center [586, 378] width 79 height 13
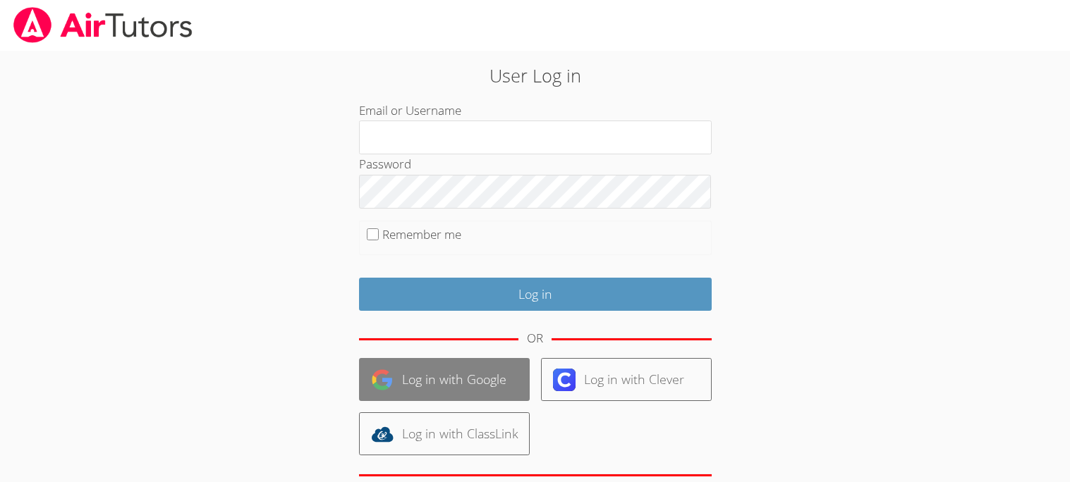
click at [519, 372] on link "Log in with Google" at bounding box center [444, 379] width 171 height 43
click at [480, 367] on link "Log in with Google" at bounding box center [444, 379] width 171 height 43
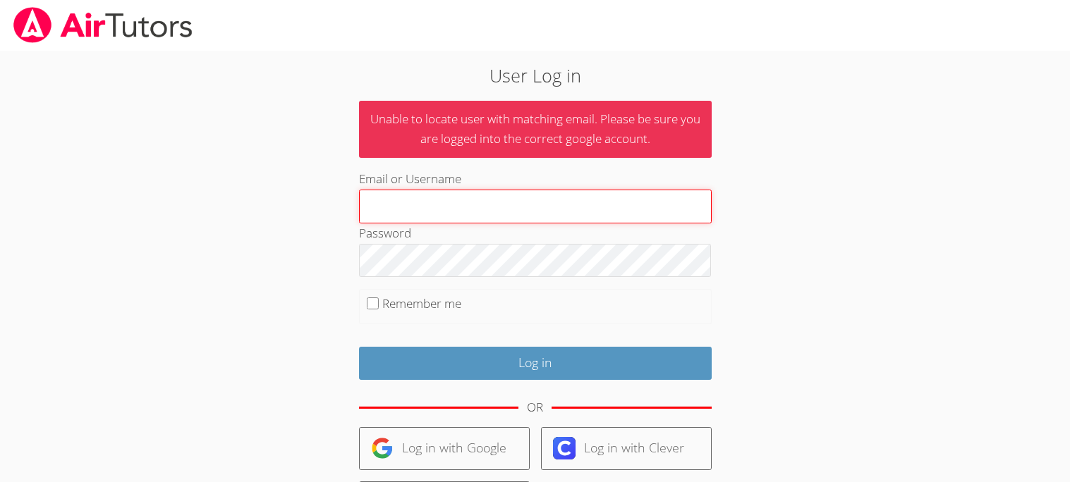
scroll to position [157, 0]
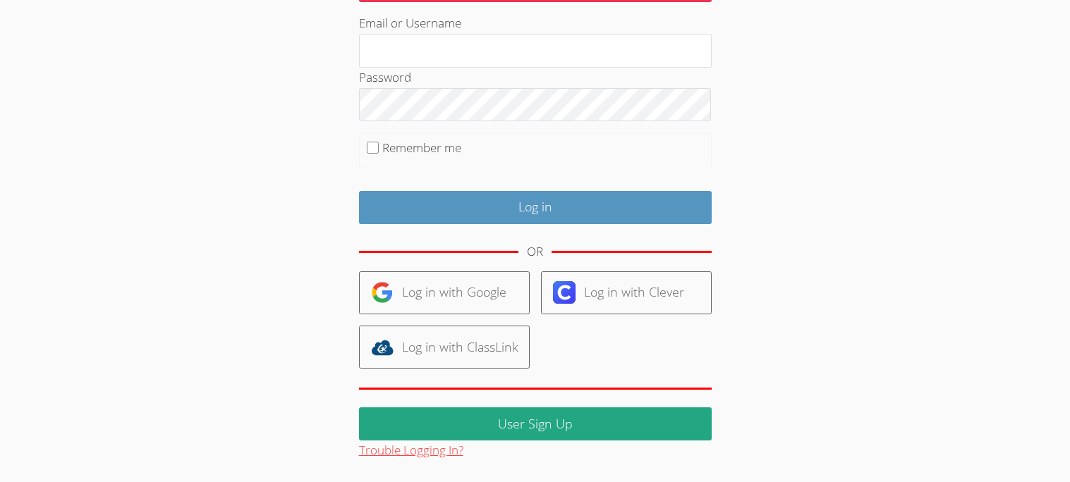
click at [454, 452] on button "Trouble Logging In?" at bounding box center [411, 451] width 104 height 20
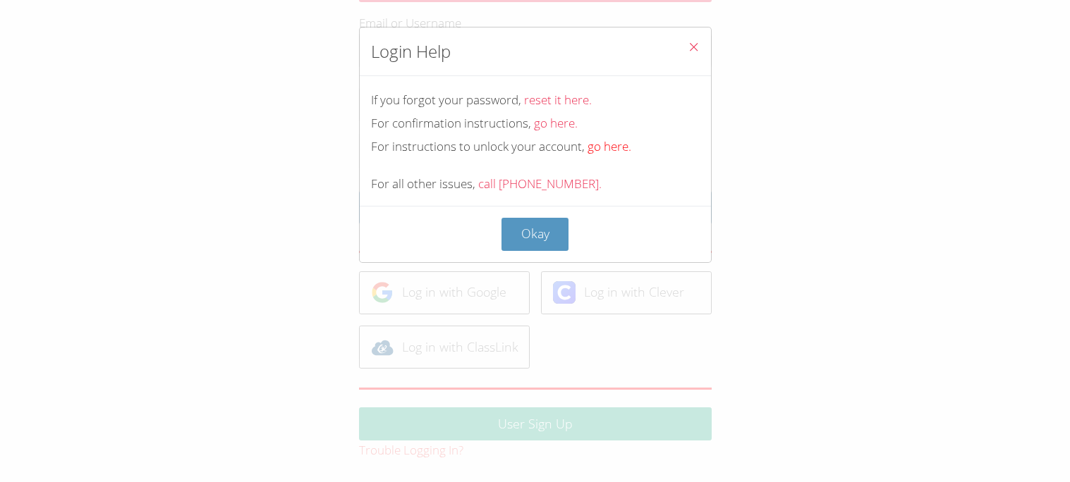
click at [597, 149] on link "go here." at bounding box center [609, 146] width 44 height 16
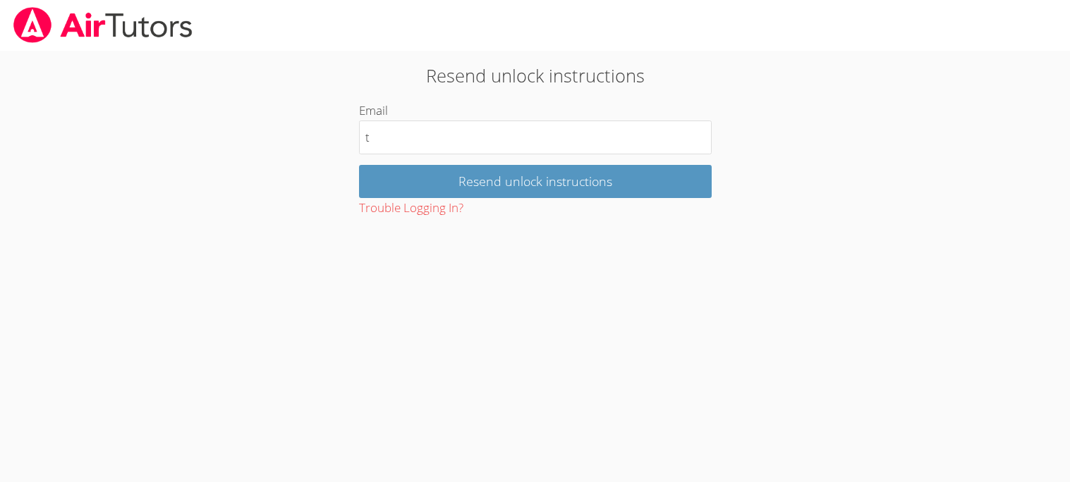
type input "[EMAIL_ADDRESS][DOMAIN_NAME]"
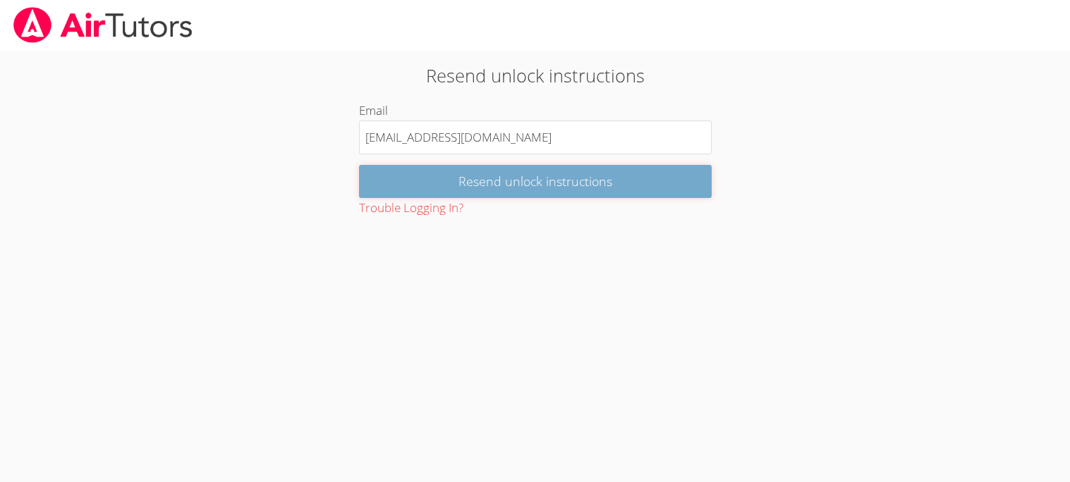
click at [518, 171] on input "Resend unlock instructions" at bounding box center [535, 181] width 353 height 33
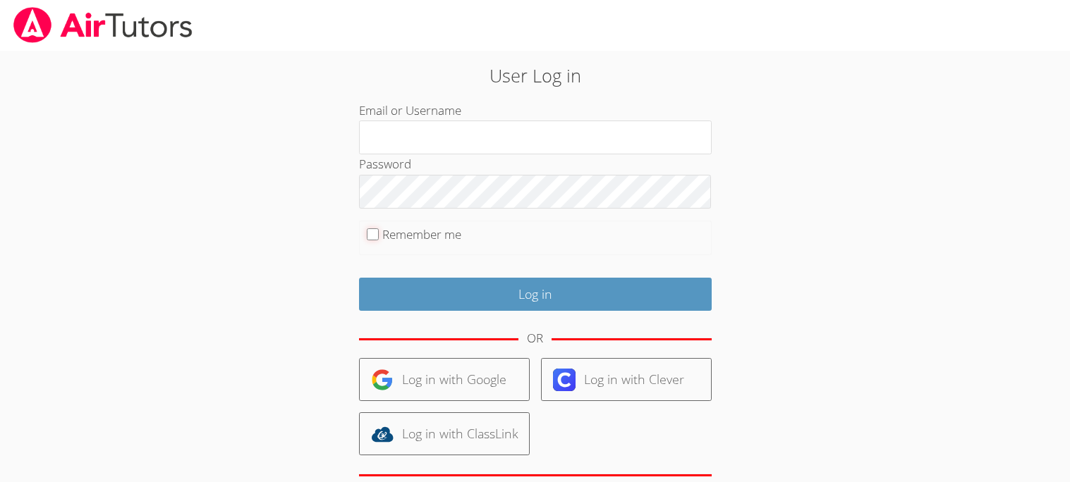
click at [376, 236] on input "Remember me" at bounding box center [373, 234] width 12 height 12
checkbox input "true"
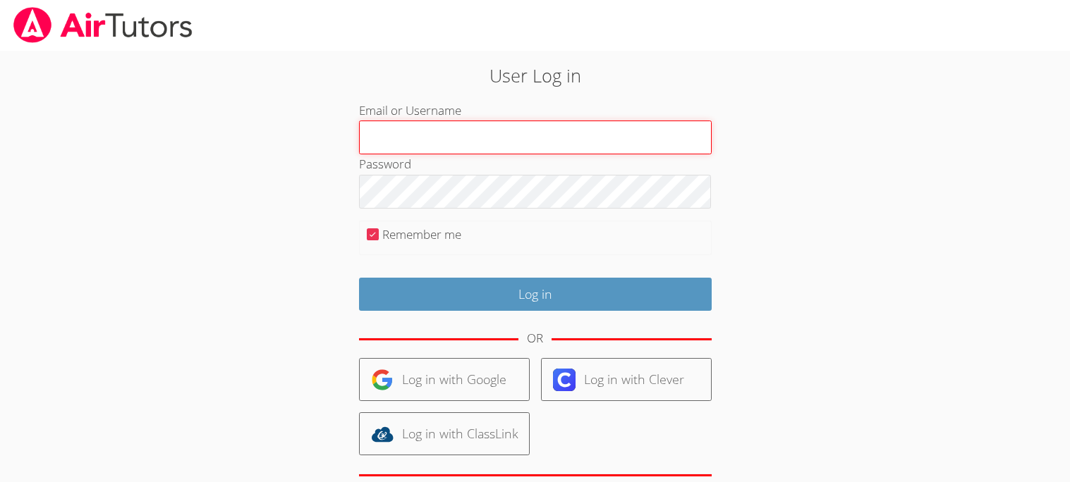
click at [436, 132] on input "Email or Username" at bounding box center [535, 138] width 353 height 34
type input "[EMAIL_ADDRESS][DOMAIN_NAME]"
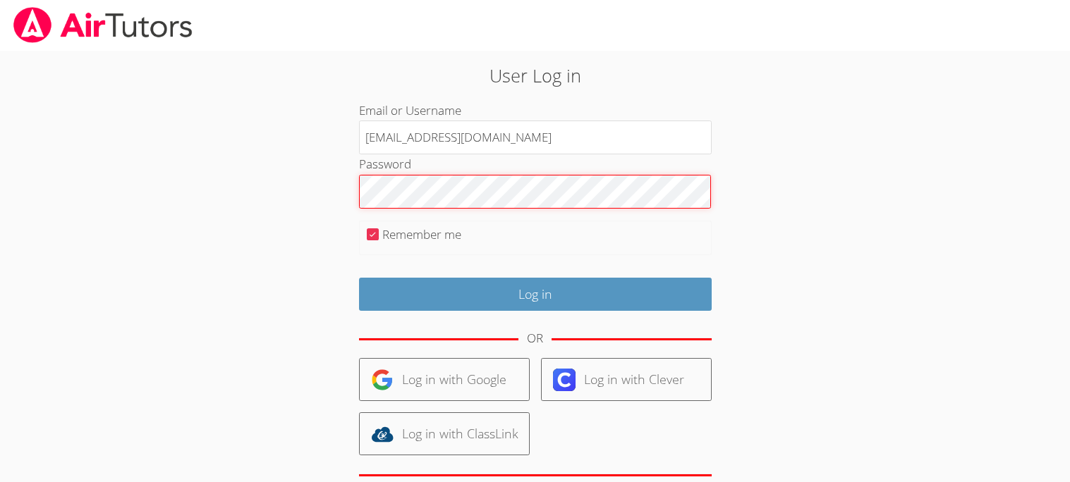
click at [359, 278] on input "Log in" at bounding box center [535, 294] width 353 height 33
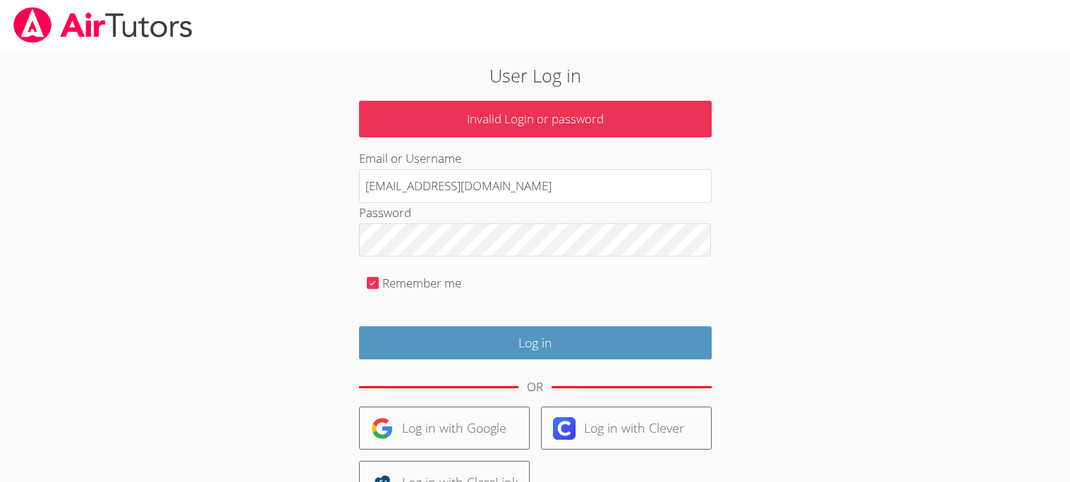
scroll to position [137, 0]
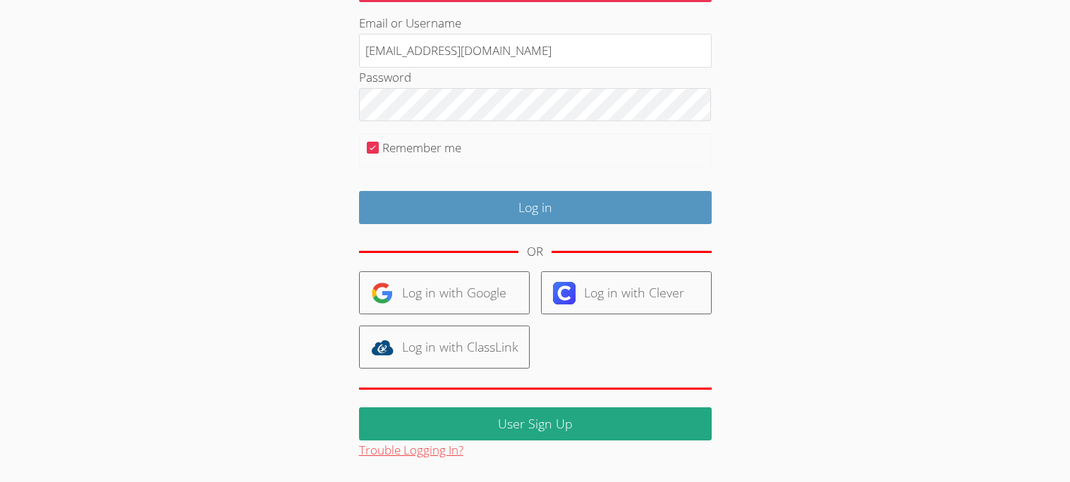
click at [425, 451] on button "Trouble Logging In?" at bounding box center [411, 451] width 104 height 20
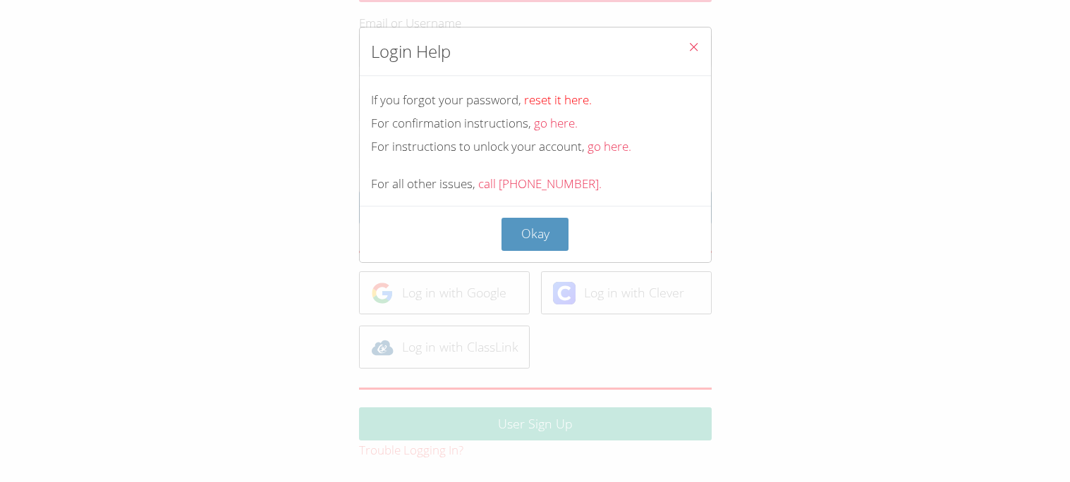
click at [559, 99] on link "reset it here." at bounding box center [558, 100] width 68 height 16
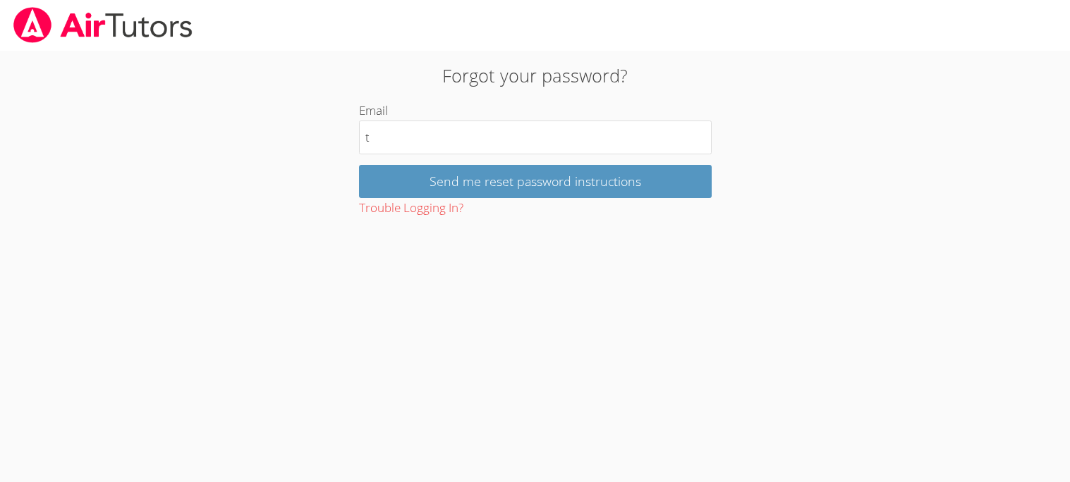
type input "[EMAIL_ADDRESS][DOMAIN_NAME]"
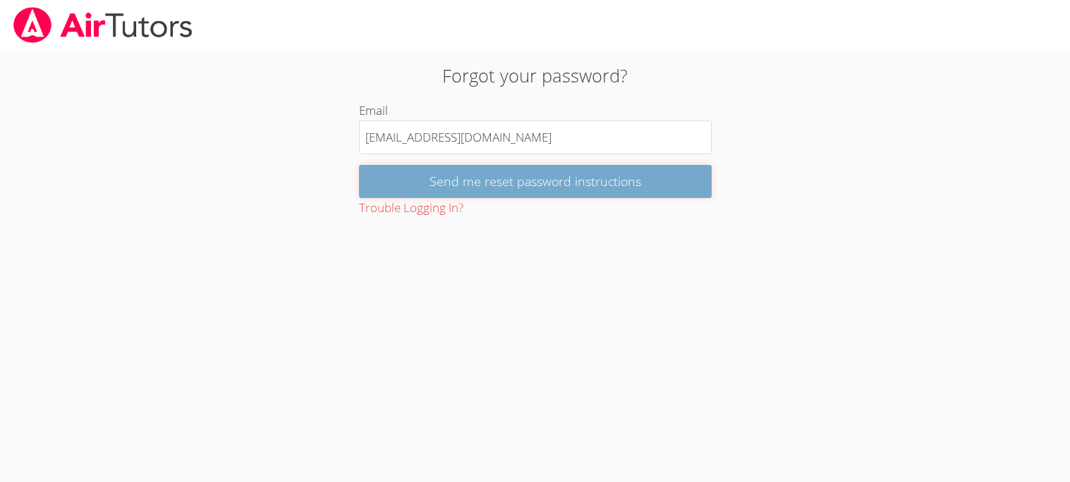
click at [482, 177] on input "Send me reset password instructions" at bounding box center [535, 181] width 353 height 33
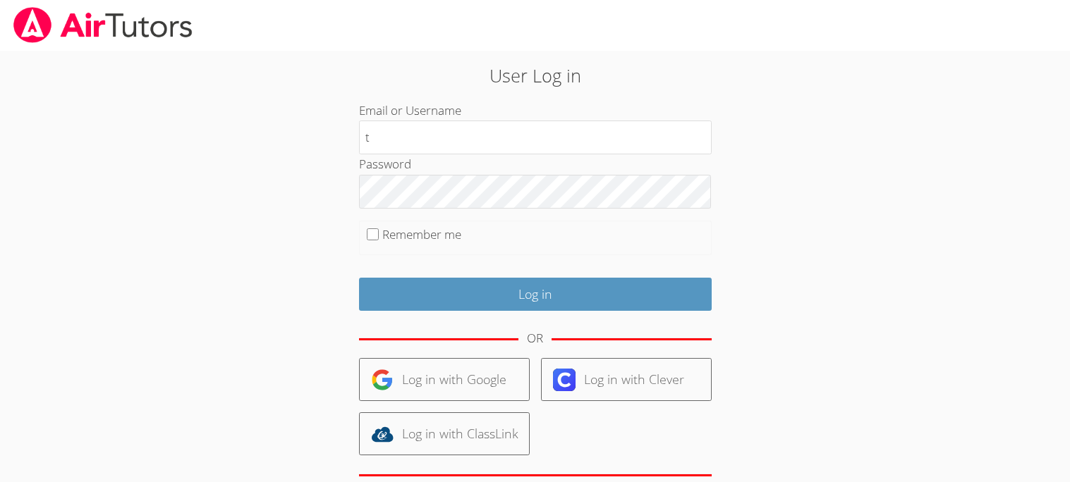
type input "[EMAIL_ADDRESS][DOMAIN_NAME]"
click at [451, 219] on form "Email or Username [EMAIL_ADDRESS][DOMAIN_NAME] Password Remember me Log in OR L…" at bounding box center [535, 325] width 353 height 448
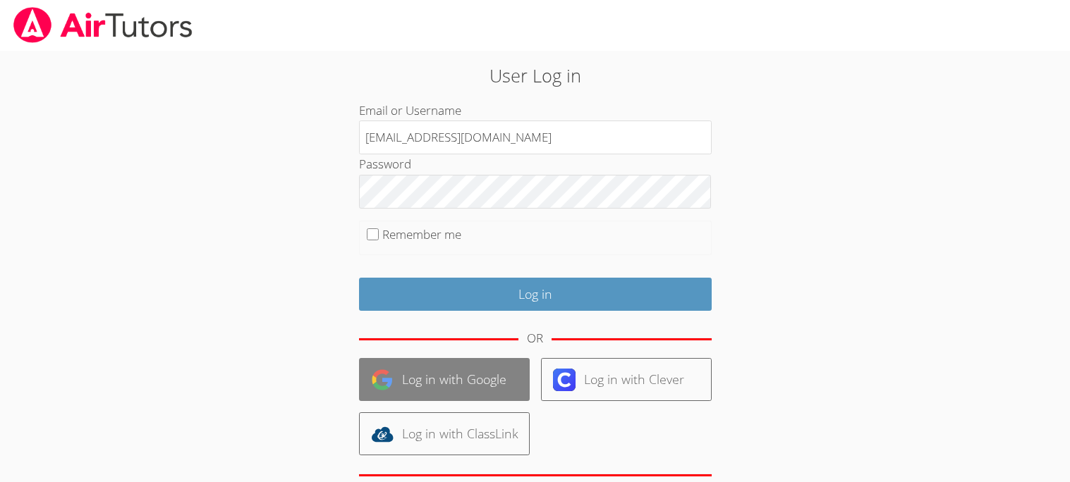
click at [480, 367] on link "Log in with Google" at bounding box center [444, 379] width 171 height 43
click at [477, 368] on link "Log in with Google" at bounding box center [444, 379] width 171 height 43
click at [429, 385] on link "Log in with Google" at bounding box center [444, 379] width 171 height 43
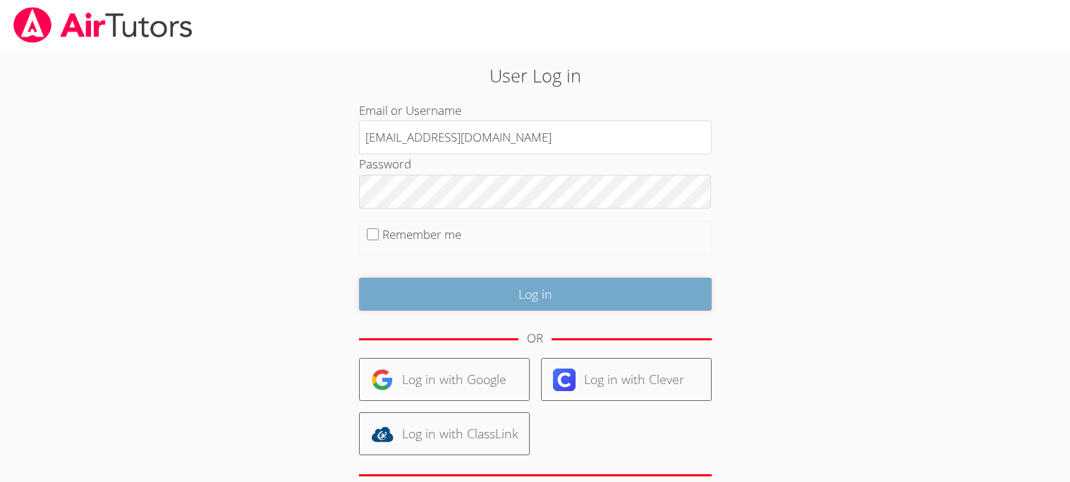
click at [518, 282] on input "Log in" at bounding box center [535, 294] width 353 height 33
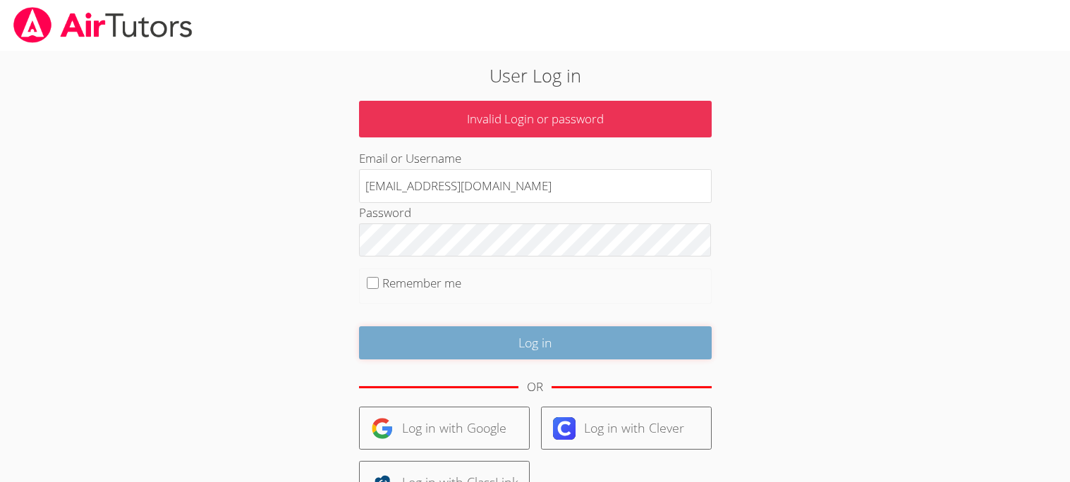
click at [449, 333] on input "Log in" at bounding box center [535, 342] width 353 height 33
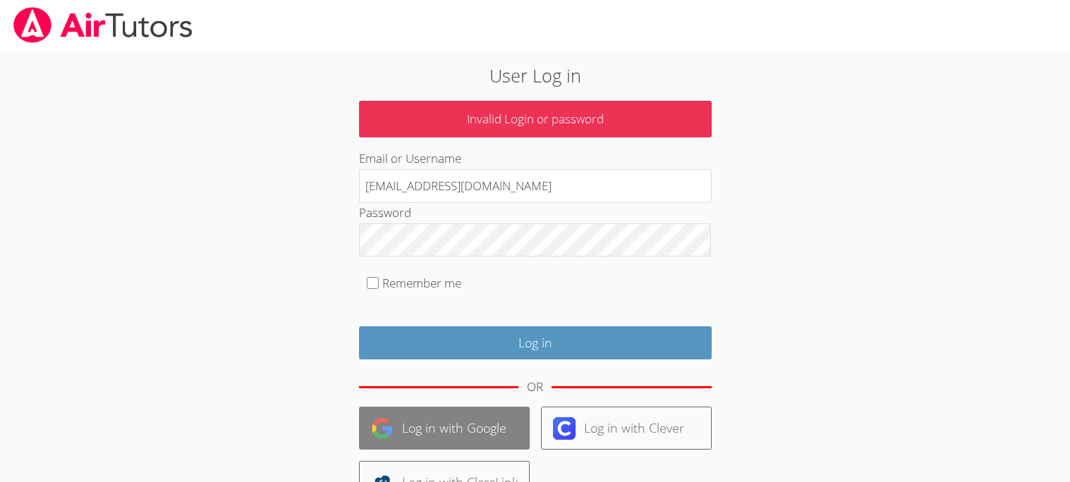
click at [441, 424] on link "Log in with Google" at bounding box center [444, 428] width 171 height 43
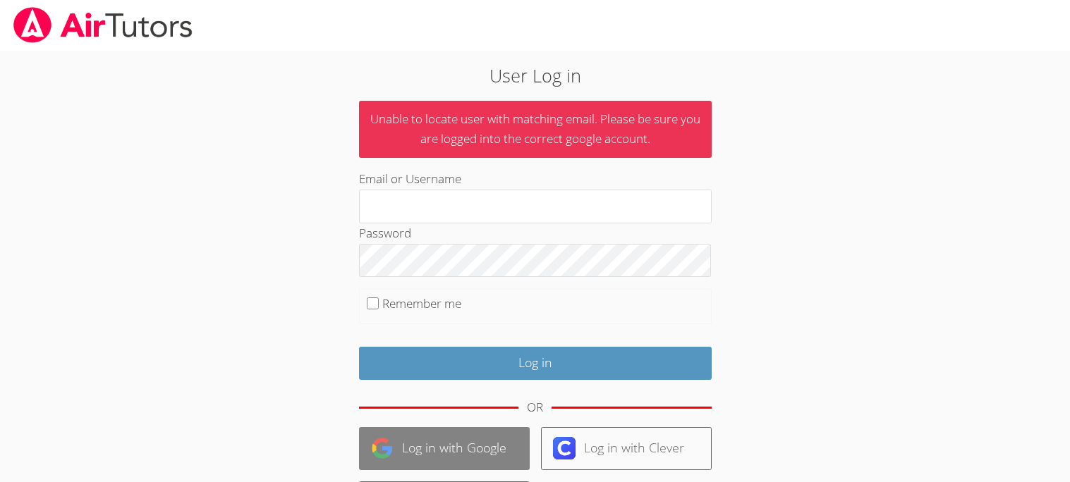
scroll to position [157, 0]
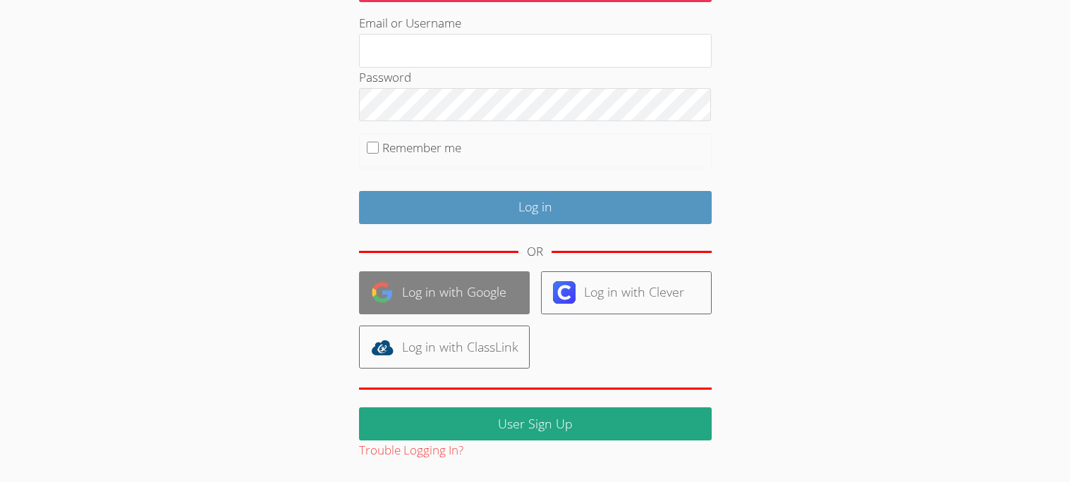
click at [437, 448] on button "Trouble Logging In?" at bounding box center [411, 451] width 104 height 20
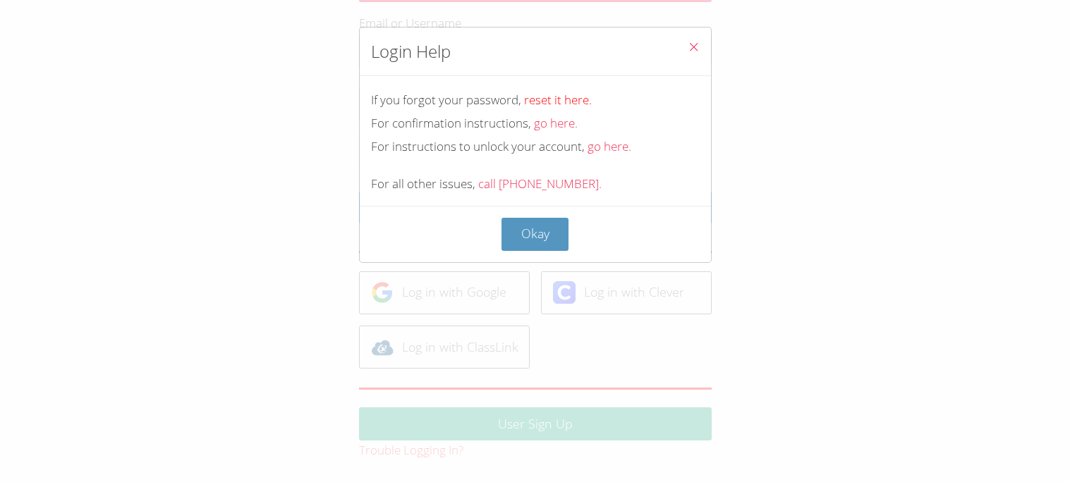
click at [542, 95] on link "reset it here." at bounding box center [558, 100] width 68 height 16
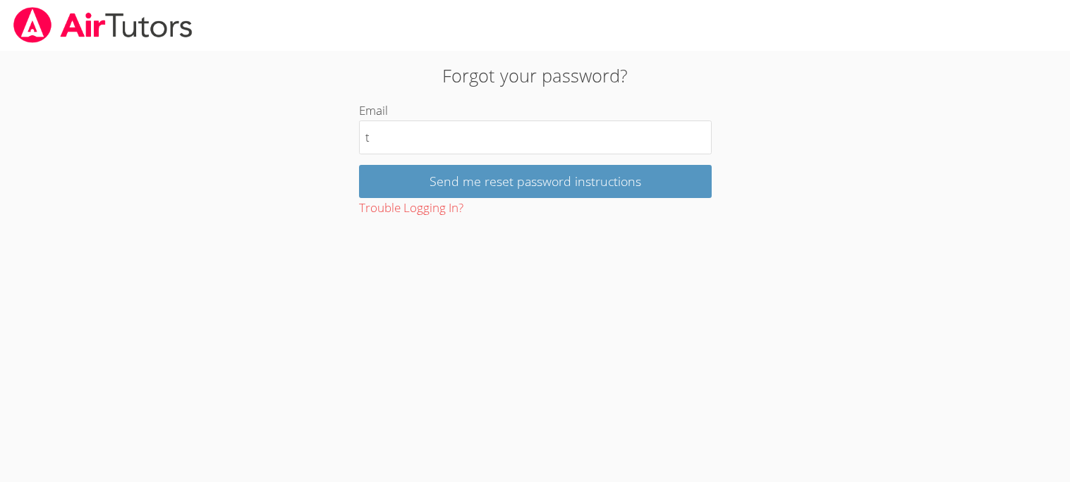
type input "[EMAIL_ADDRESS][DOMAIN_NAME]"
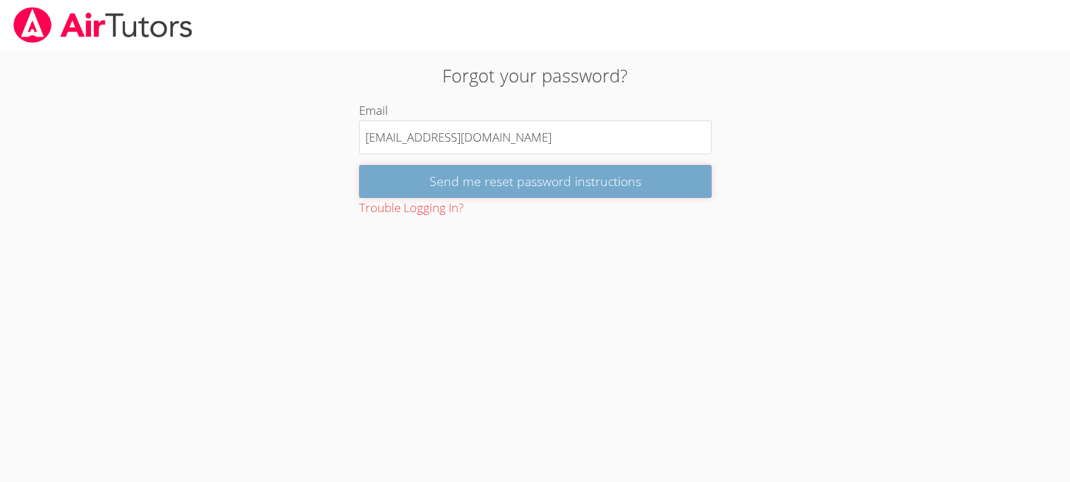
click at [485, 175] on input "Send me reset password instructions" at bounding box center [535, 181] width 353 height 33
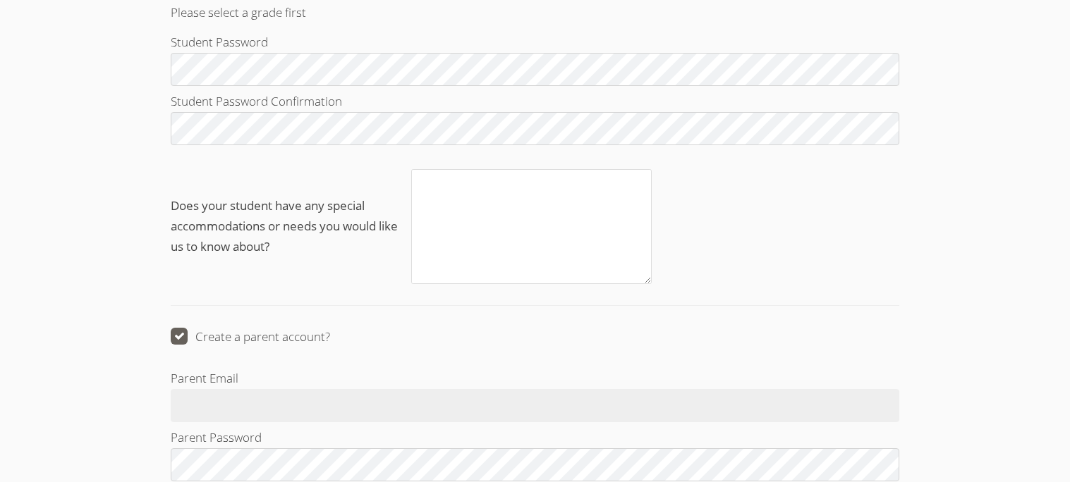
scroll to position [1533, 0]
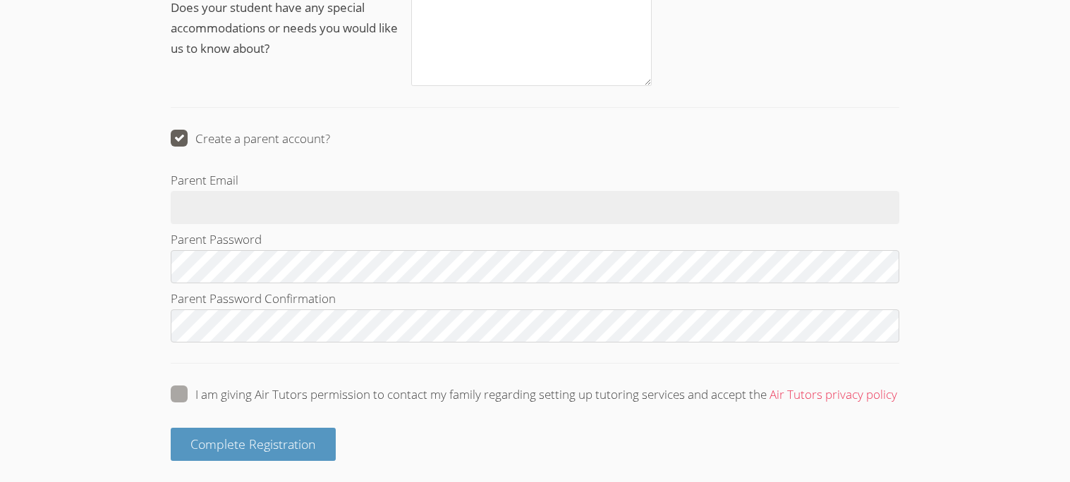
click at [240, 138] on label "Create a parent account?" at bounding box center [250, 139] width 159 height 18
click at [330, 138] on input "Create a parent account?" at bounding box center [336, 136] width 12 height 12
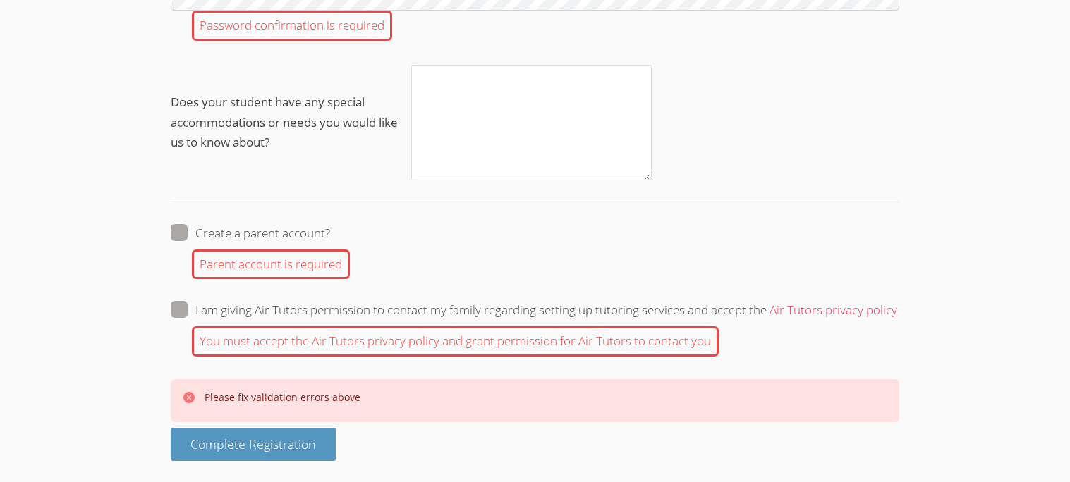
click at [199, 235] on label "Create a parent account?" at bounding box center [250, 233] width 159 height 18
click at [330, 235] on input "Create a parent account?" at bounding box center [336, 230] width 12 height 12
checkbox input "true"
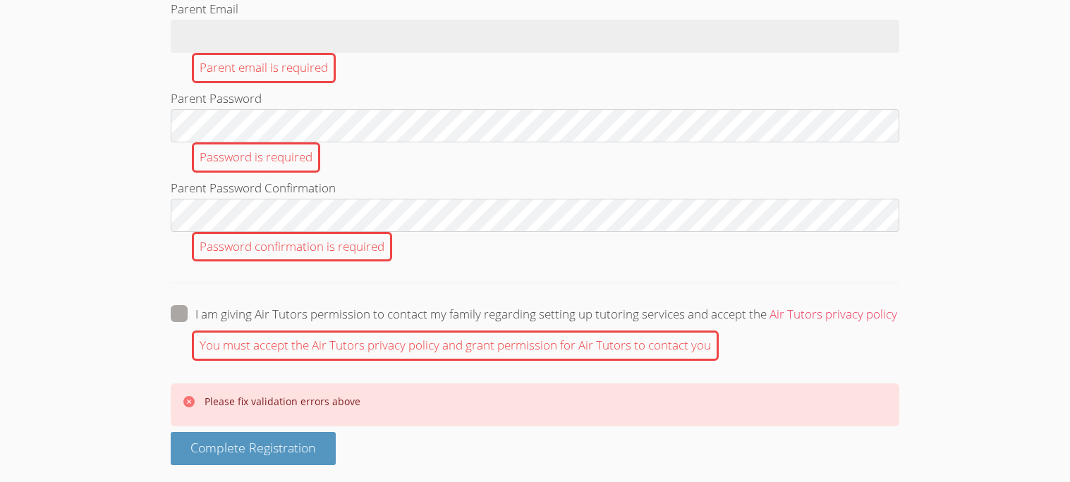
scroll to position [2003, 0]
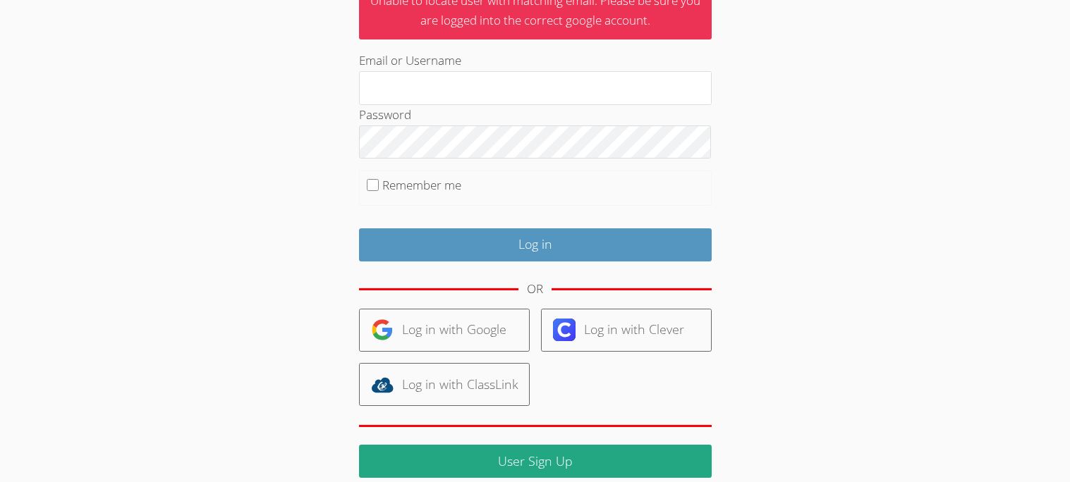
scroll to position [157, 0]
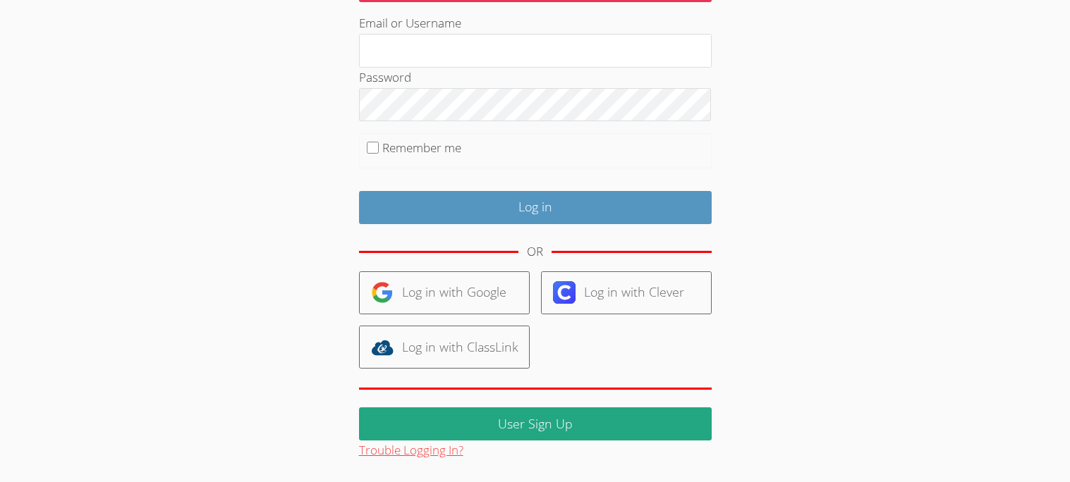
click at [394, 457] on button "Trouble Logging In?" at bounding box center [411, 451] width 104 height 20
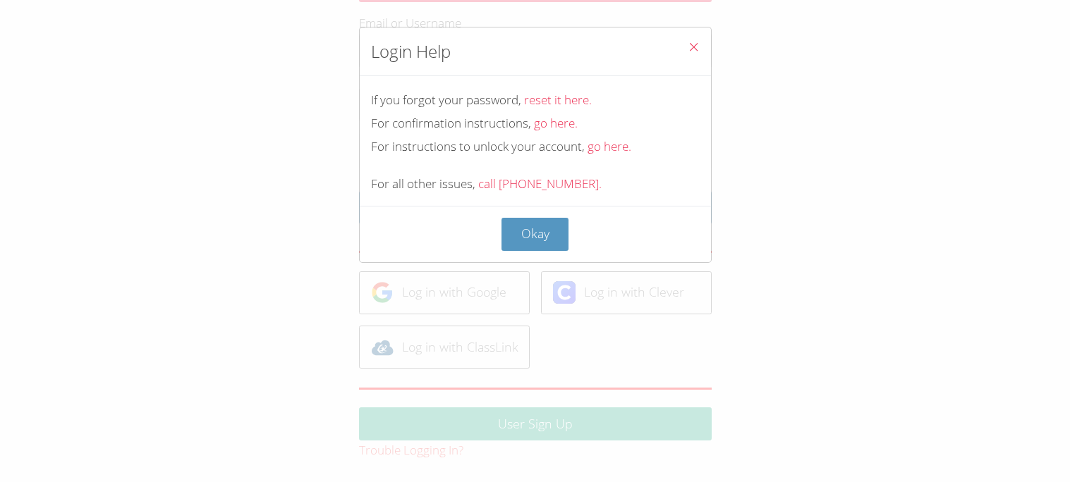
click at [599, 155] on div "For instructions to unlock your account, go here." at bounding box center [535, 147] width 329 height 20
click at [599, 153] on link "go here." at bounding box center [609, 146] width 44 height 16
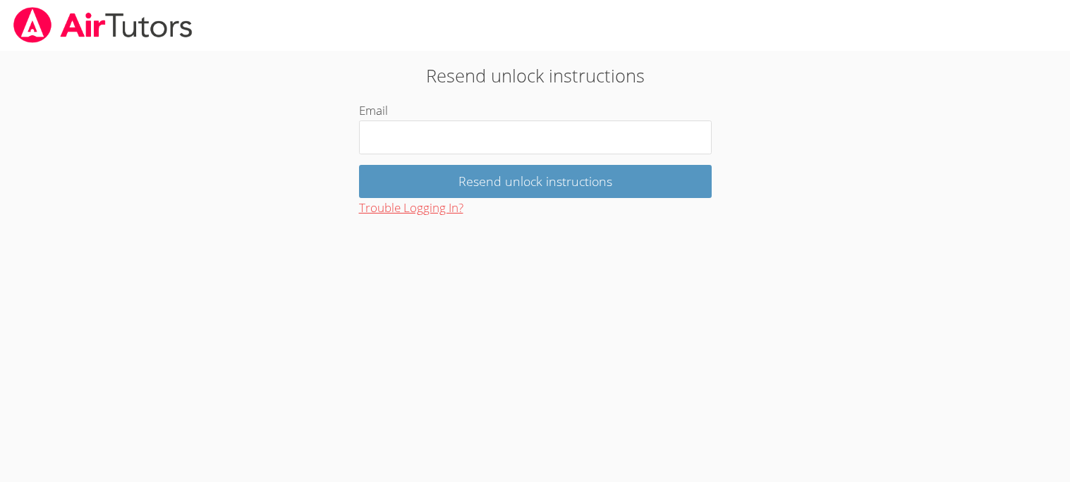
click at [450, 205] on button "Trouble Logging In?" at bounding box center [411, 208] width 104 height 20
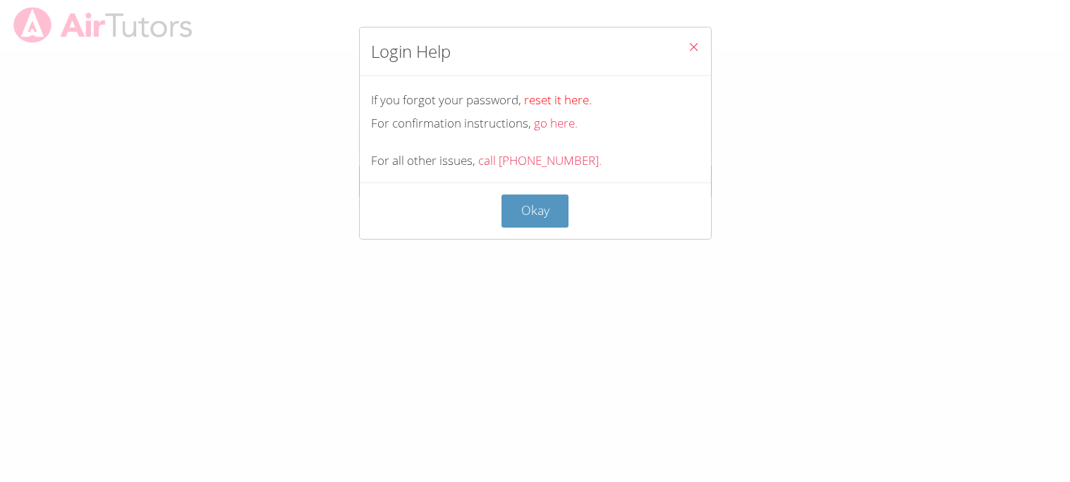
click at [547, 102] on link "reset it here." at bounding box center [558, 100] width 68 height 16
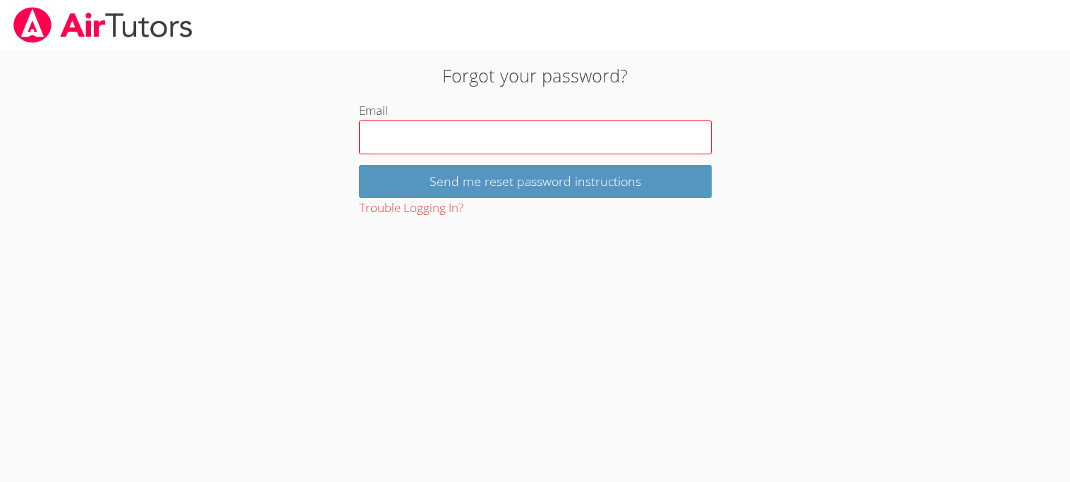
click at [528, 126] on input "Email" at bounding box center [535, 138] width 353 height 34
type input "[EMAIL_ADDRESS][DOMAIN_NAME]"
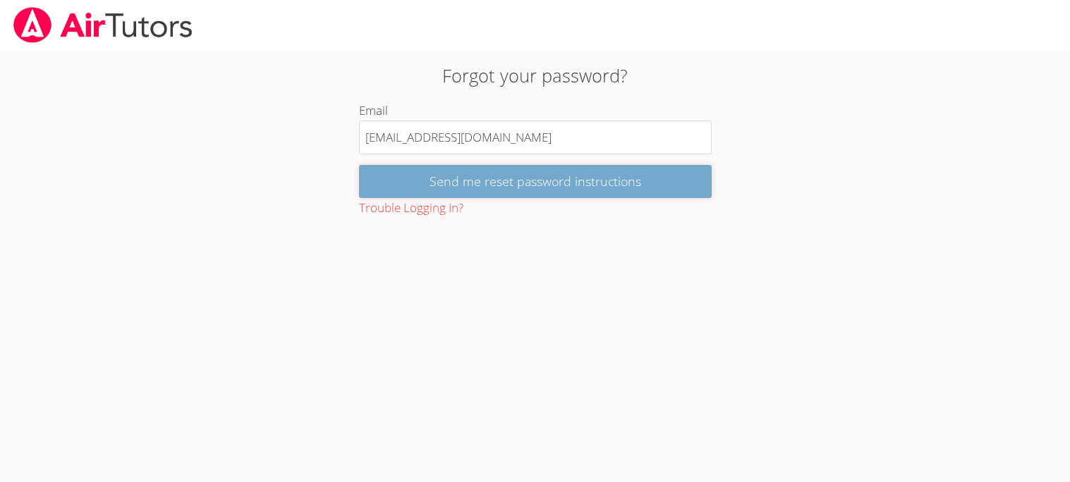
click at [503, 187] on input "Send me reset password instructions" at bounding box center [535, 181] width 353 height 33
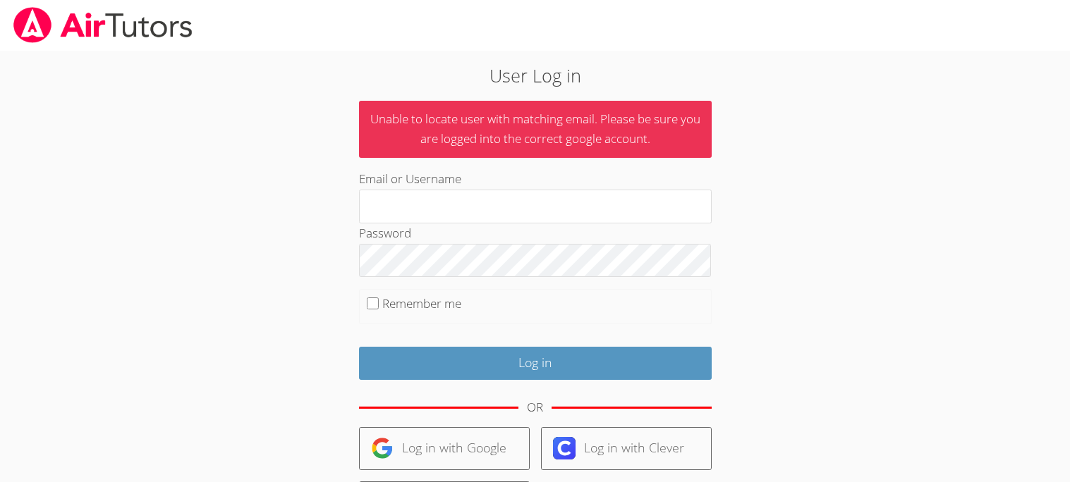
scroll to position [137, 0]
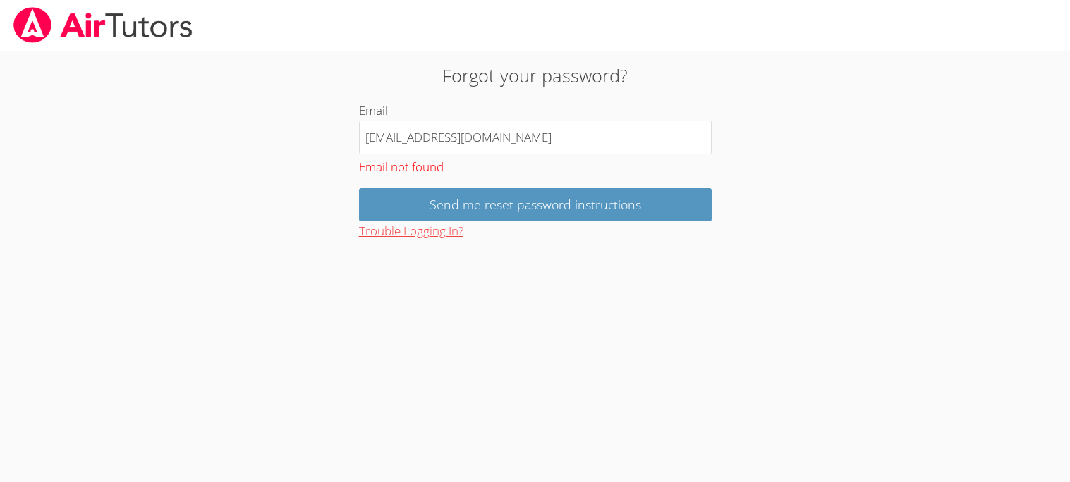
click at [420, 228] on button "Trouble Logging In?" at bounding box center [411, 231] width 104 height 20
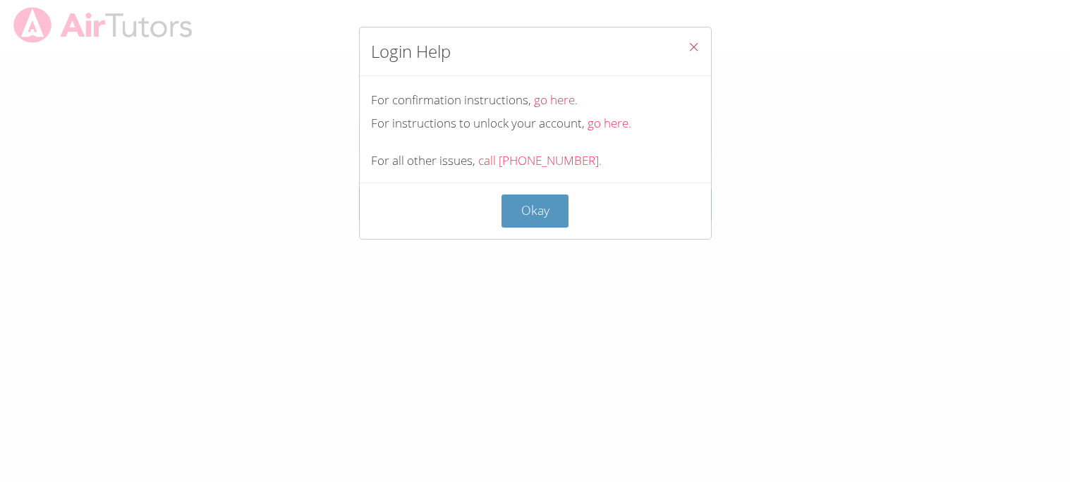
click at [602, 132] on div "For instructions to unlock your account, go here." at bounding box center [535, 124] width 329 height 20
click at [553, 99] on link "go here." at bounding box center [556, 100] width 44 height 16
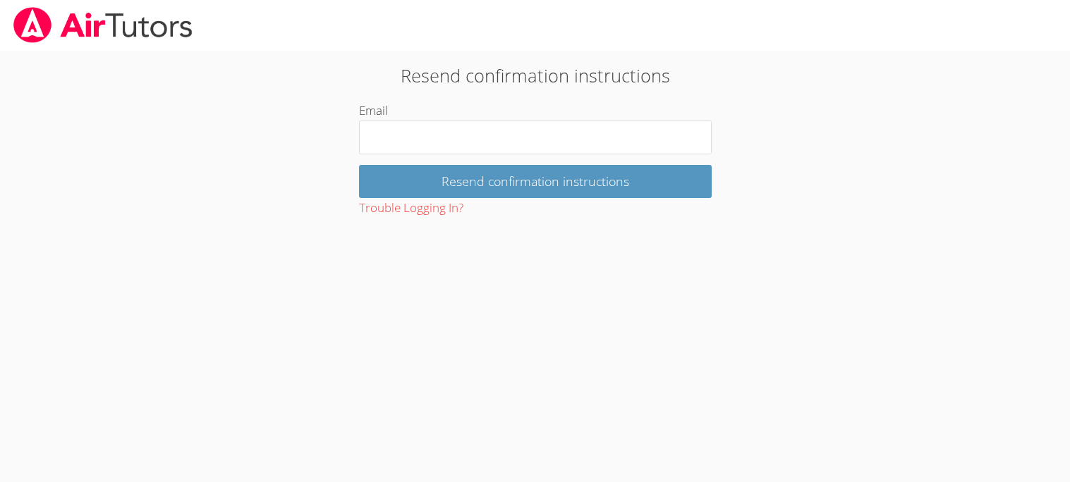
click at [553, 99] on div "Resend confirmation instructions Email Resend confirmation instructions Trouble…" at bounding box center [535, 140] width 578 height 157
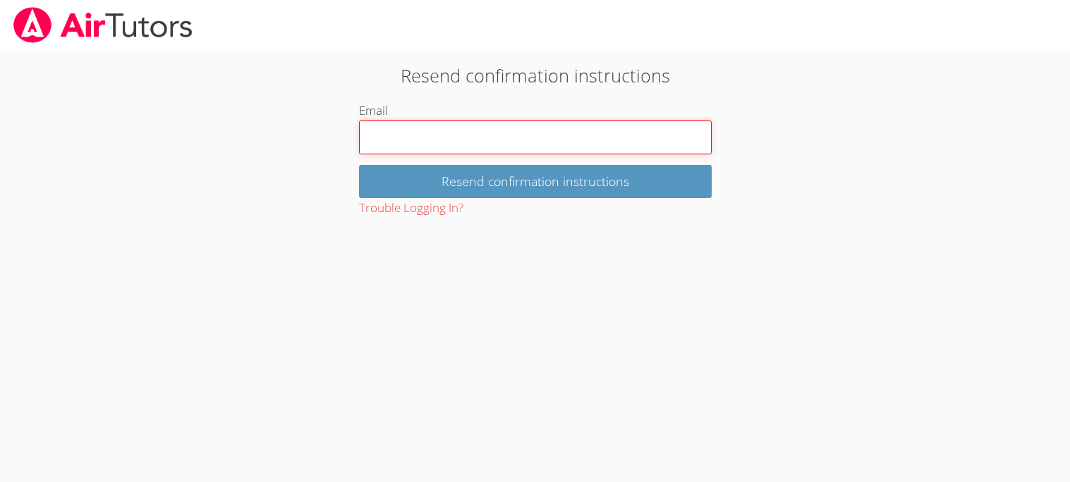
click at [556, 145] on input "Email" at bounding box center [535, 138] width 353 height 34
type input "[EMAIL_ADDRESS][DOMAIN_NAME]"
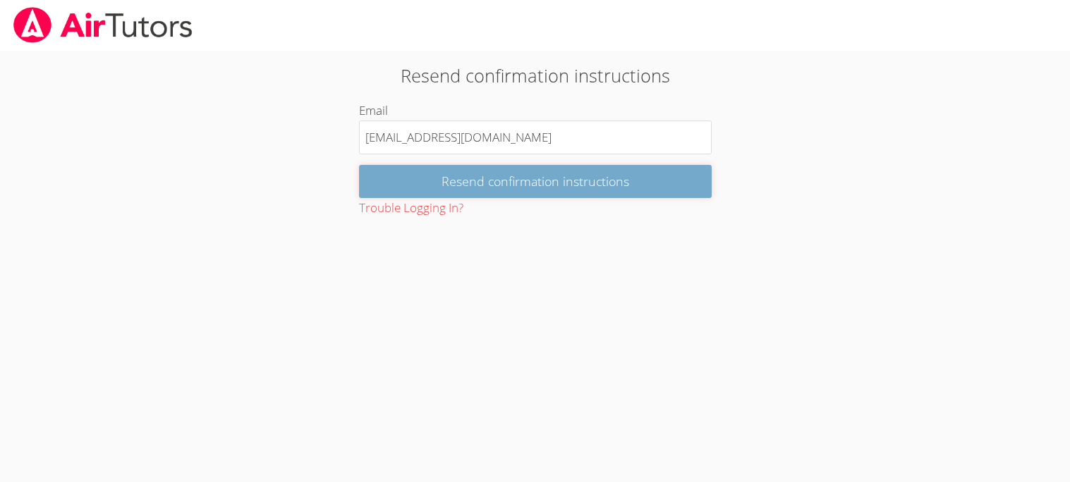
click at [531, 178] on input "Resend confirmation instructions" at bounding box center [535, 181] width 353 height 33
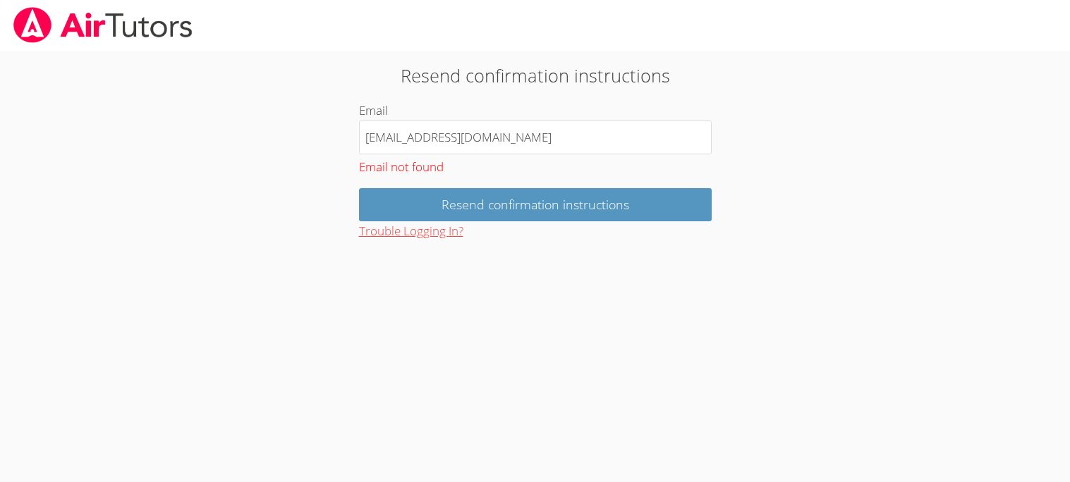
click at [413, 228] on button "Trouble Logging In?" at bounding box center [411, 231] width 104 height 20
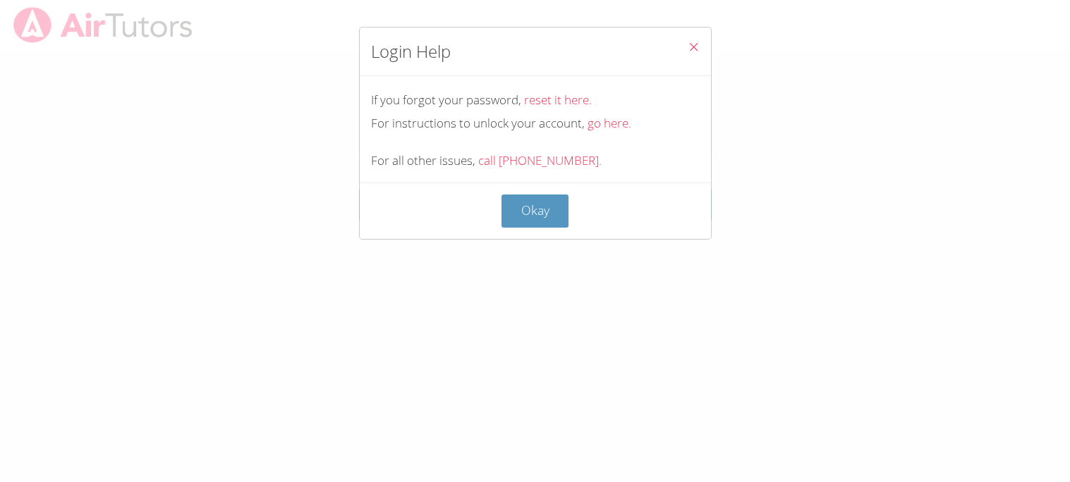
click at [692, 42] on icon "Close" at bounding box center [694, 47] width 12 height 12
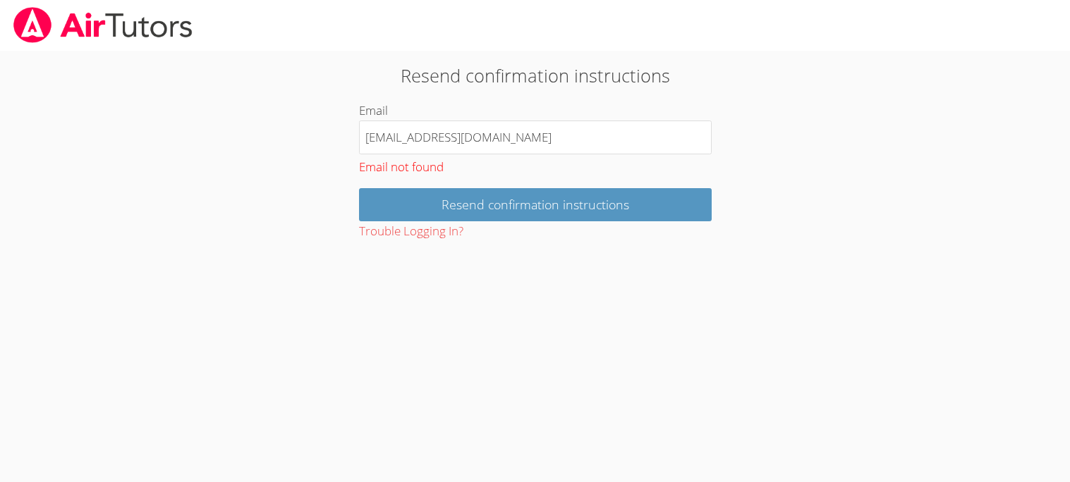
click at [494, 228] on div "Trouble Logging In?" at bounding box center [535, 231] width 353 height 20
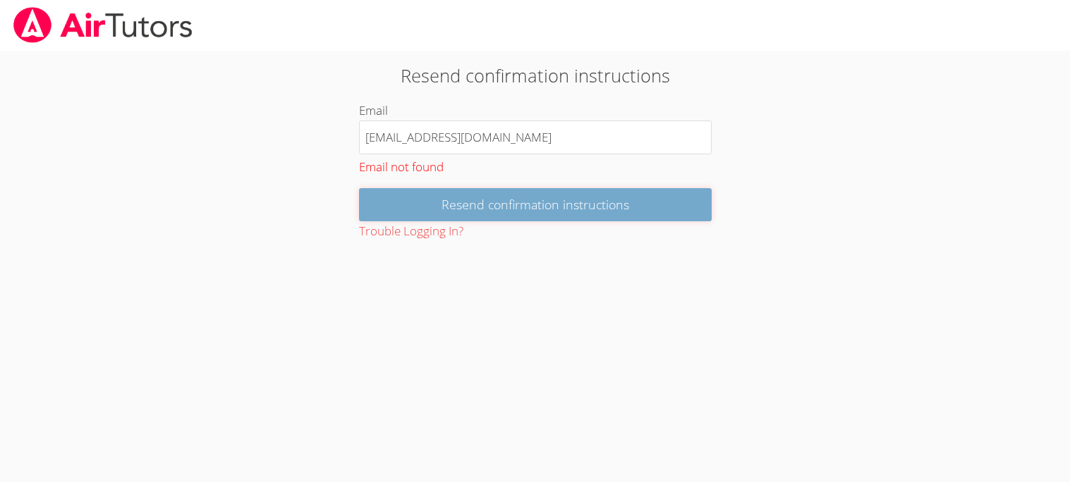
click at [549, 199] on input "Resend confirmation instructions" at bounding box center [535, 204] width 353 height 33
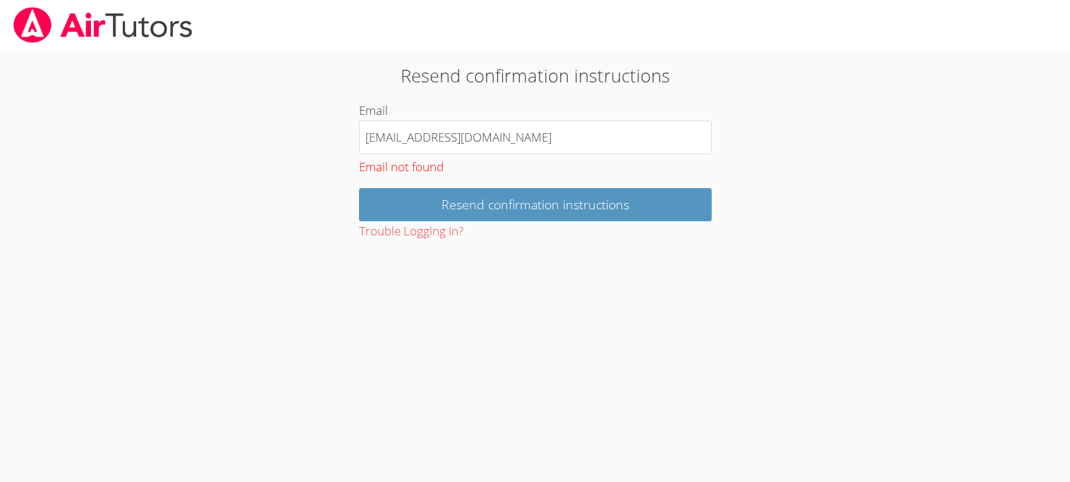
click at [433, 173] on div "Email not found" at bounding box center [535, 165] width 353 height 23
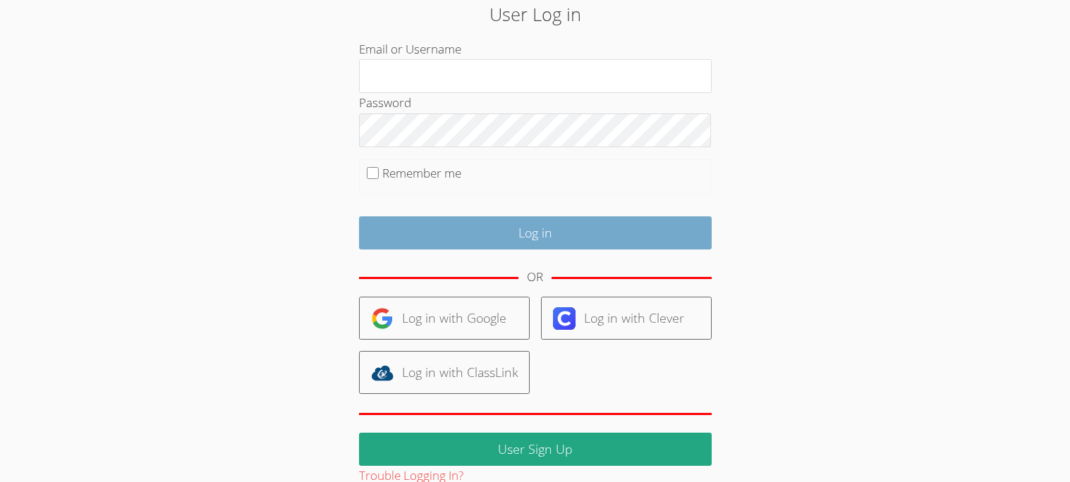
scroll to position [88, 0]
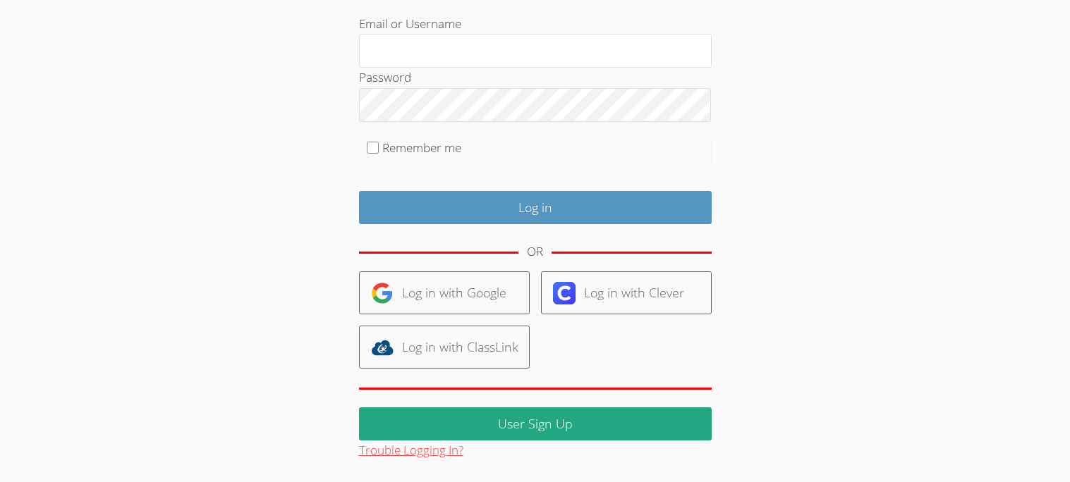
click at [436, 455] on button "Trouble Logging In?" at bounding box center [411, 451] width 104 height 20
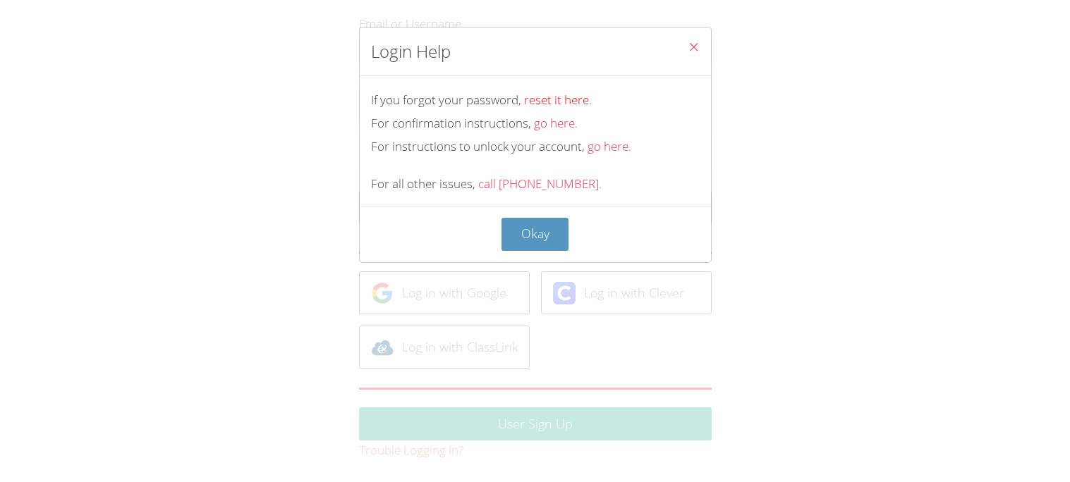
click at [564, 96] on link "reset it here." at bounding box center [558, 100] width 68 height 16
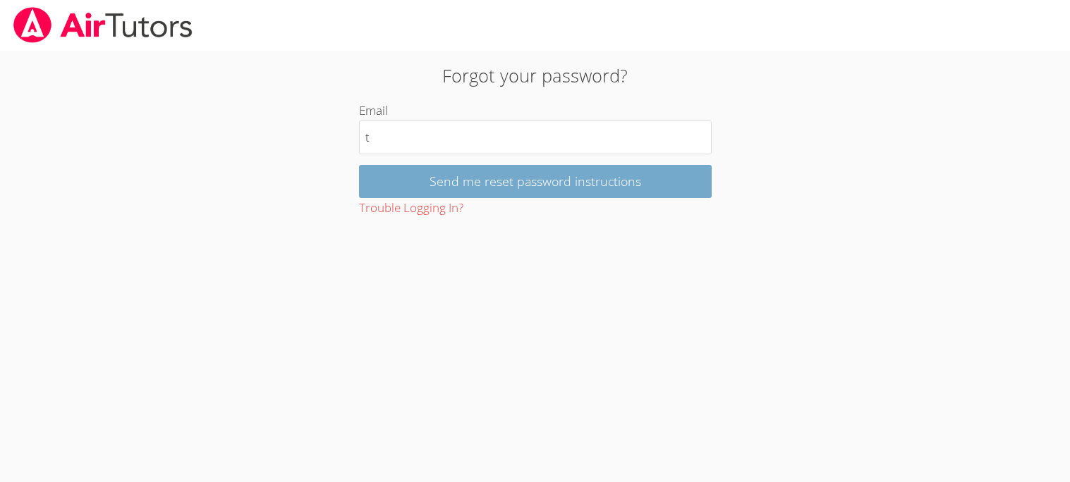
type input "[EMAIL_ADDRESS][DOMAIN_NAME]"
click at [496, 179] on input "Send me reset password instructions" at bounding box center [535, 181] width 353 height 33
